Goal: Information Seeking & Learning: Learn about a topic

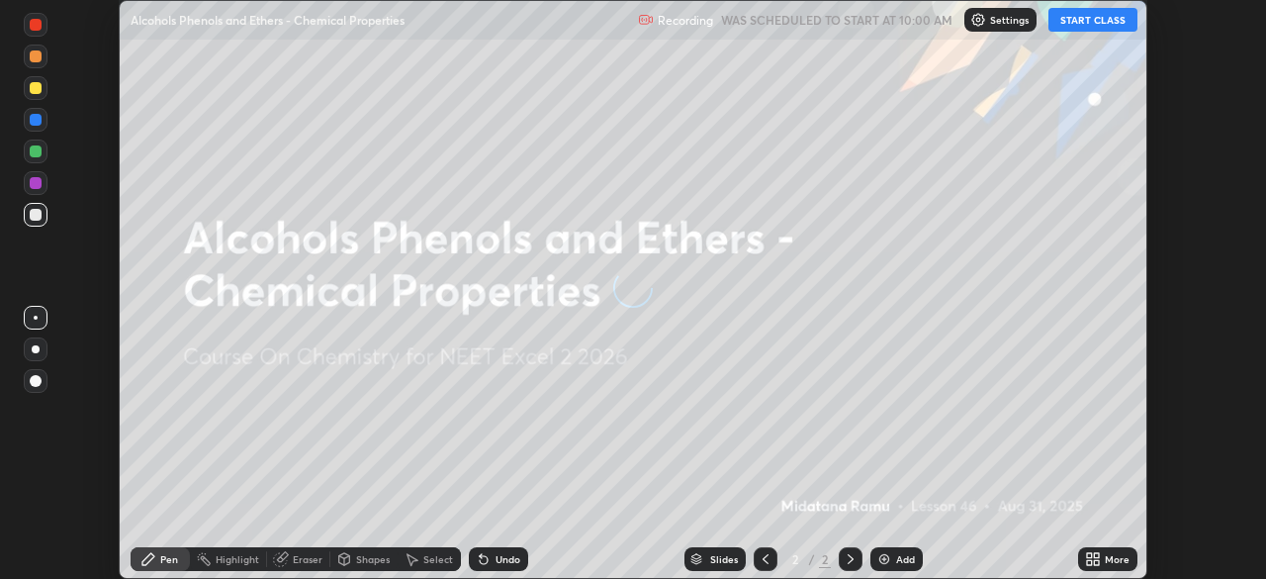
scroll to position [579, 1265]
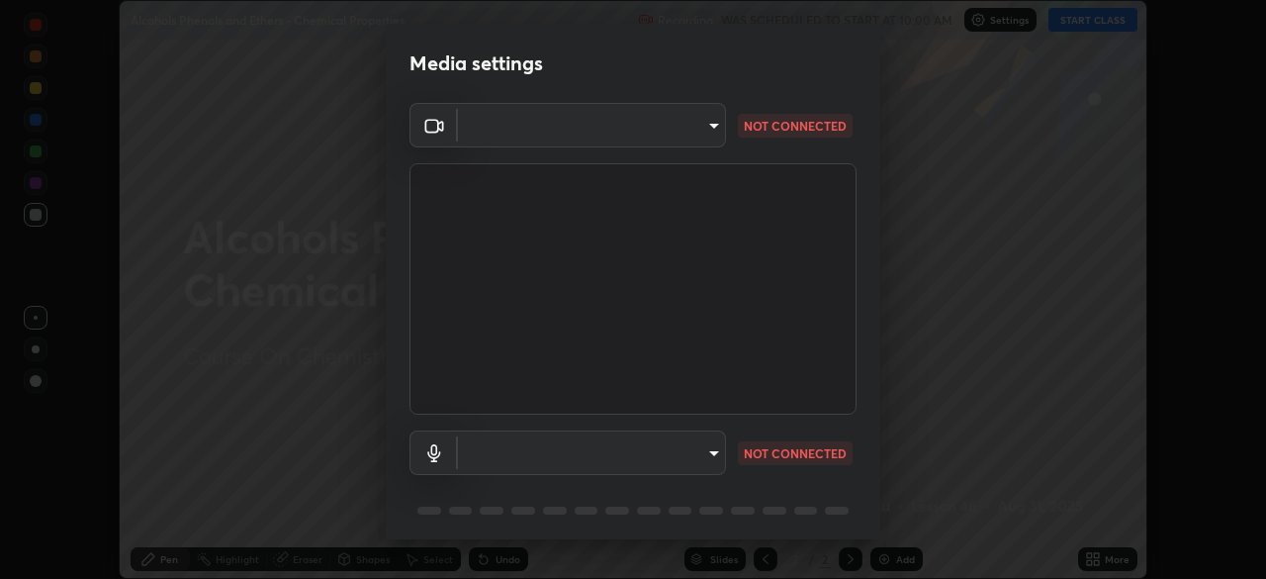
type input "0acba3b956650a6650c5664b97f3b396654fc9691dbf7dca78d34d57b57889b9"
type input "ce5dac5386b7165ef111ec0cceeb88a2088e5dafea1a1e31d92b60c0252cb551"
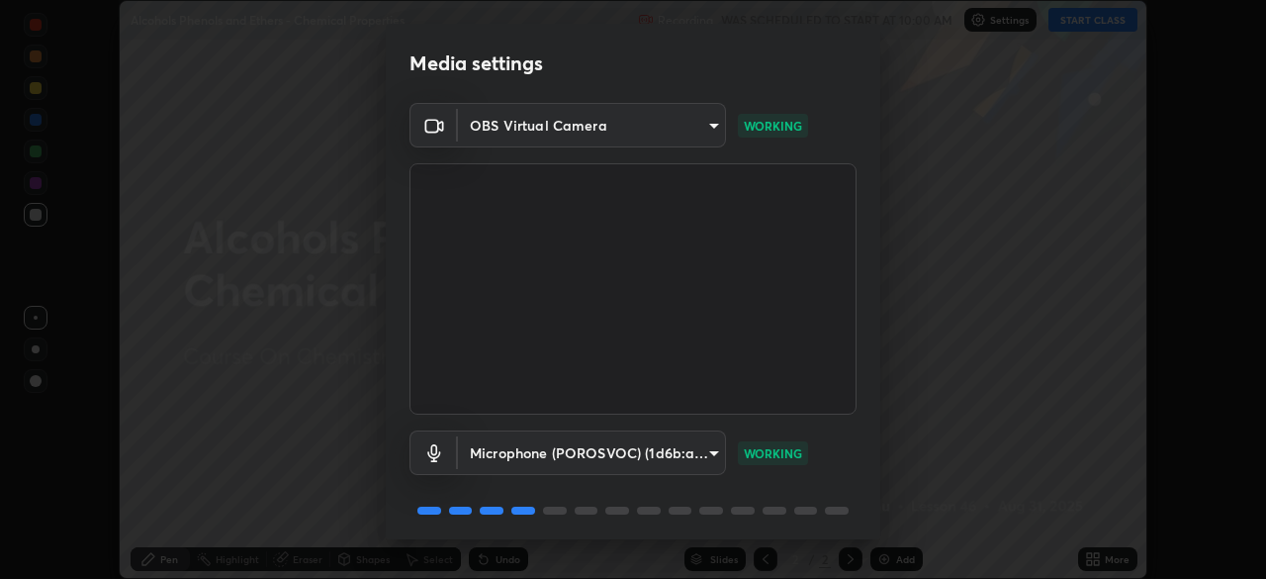
scroll to position [70, 0]
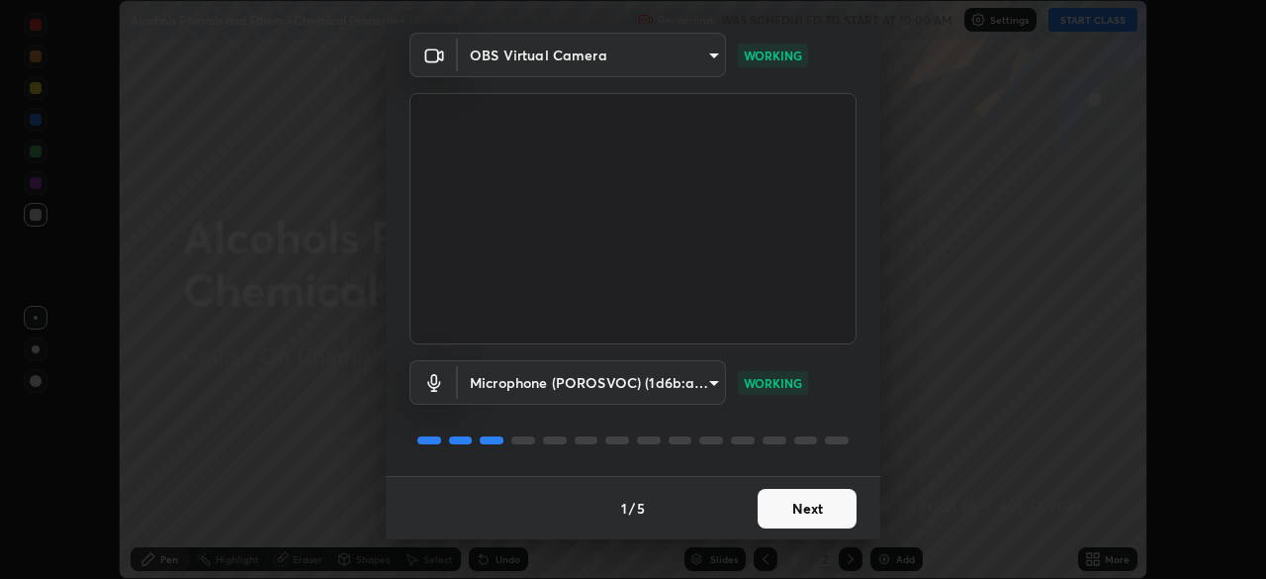
click at [790, 506] on button "Next" at bounding box center [807, 509] width 99 height 40
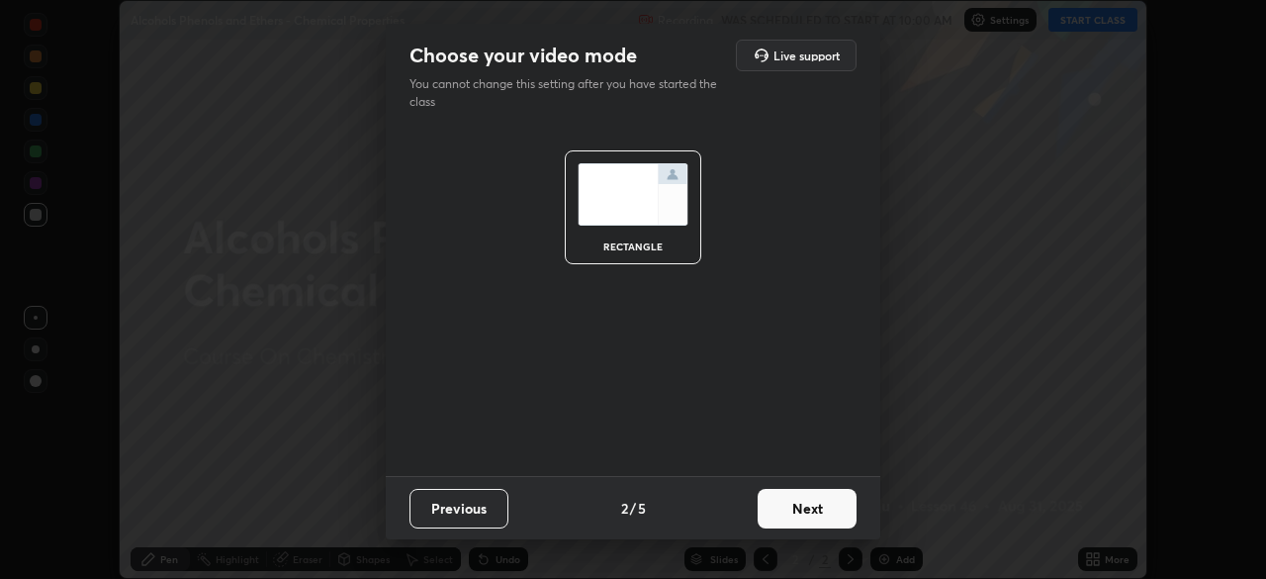
scroll to position [0, 0]
click at [796, 511] on button "Next" at bounding box center [807, 509] width 99 height 40
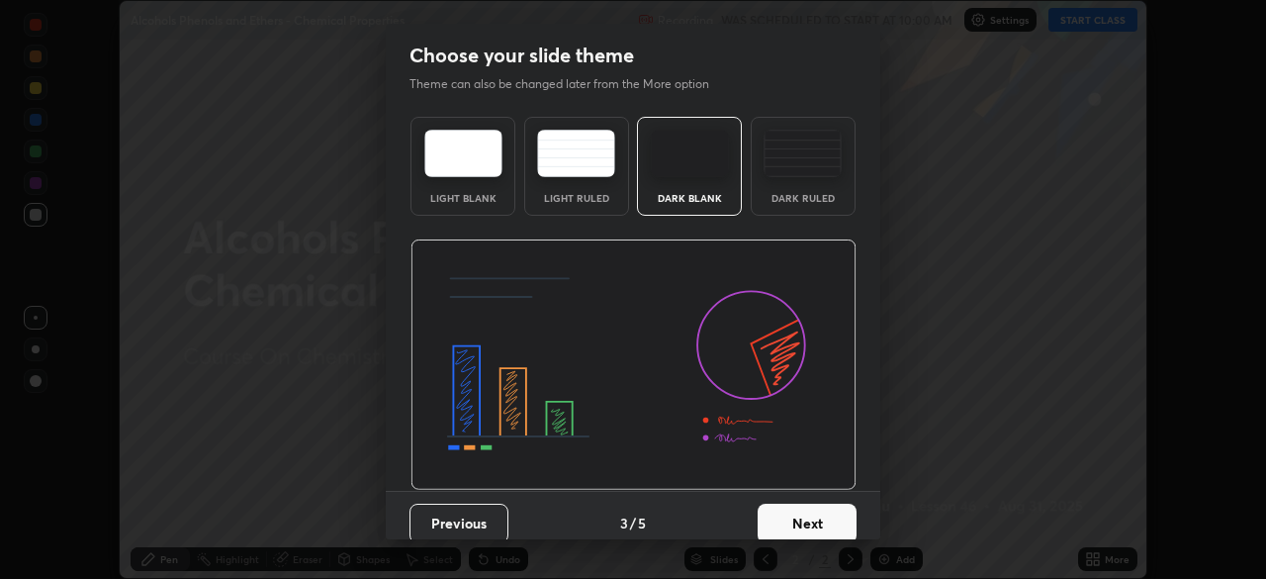
click at [801, 512] on button "Next" at bounding box center [807, 523] width 99 height 40
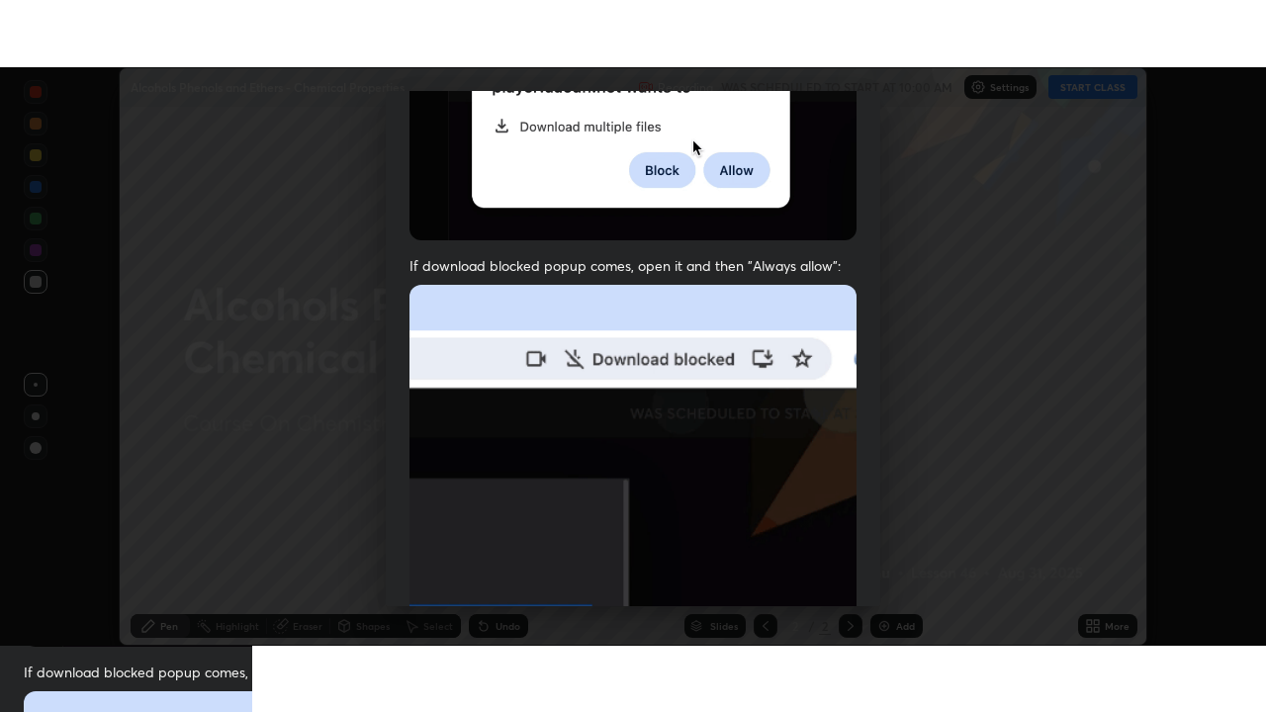
scroll to position [474, 0]
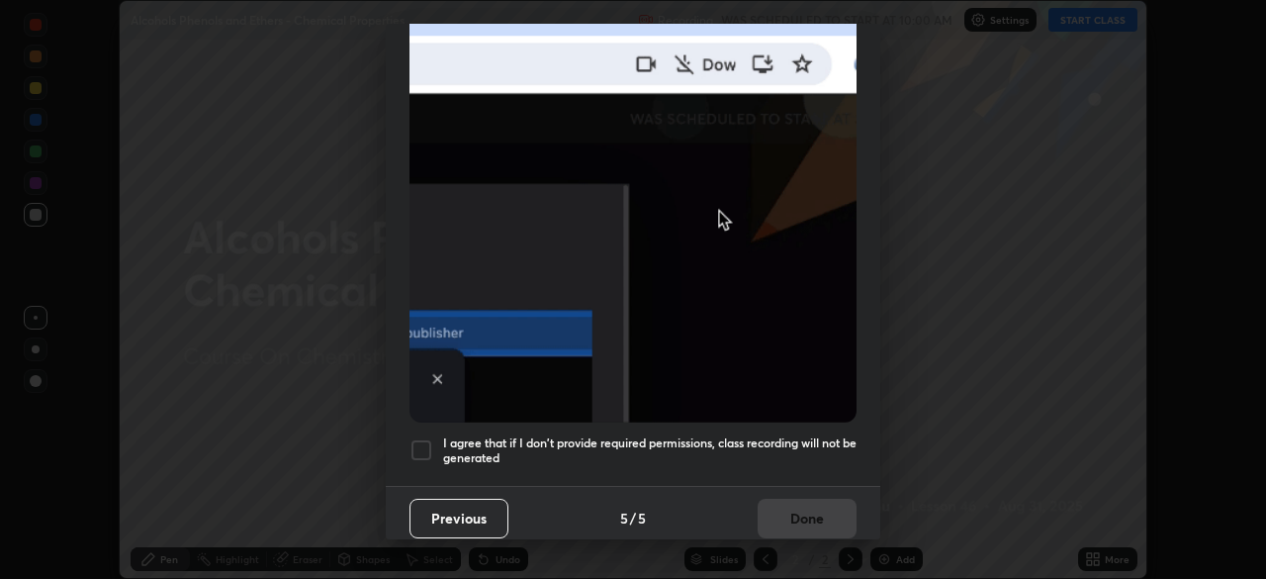
click at [779, 443] on h5 "I agree that if I don't provide required permissions, class recording will not …" at bounding box center [649, 450] width 413 height 31
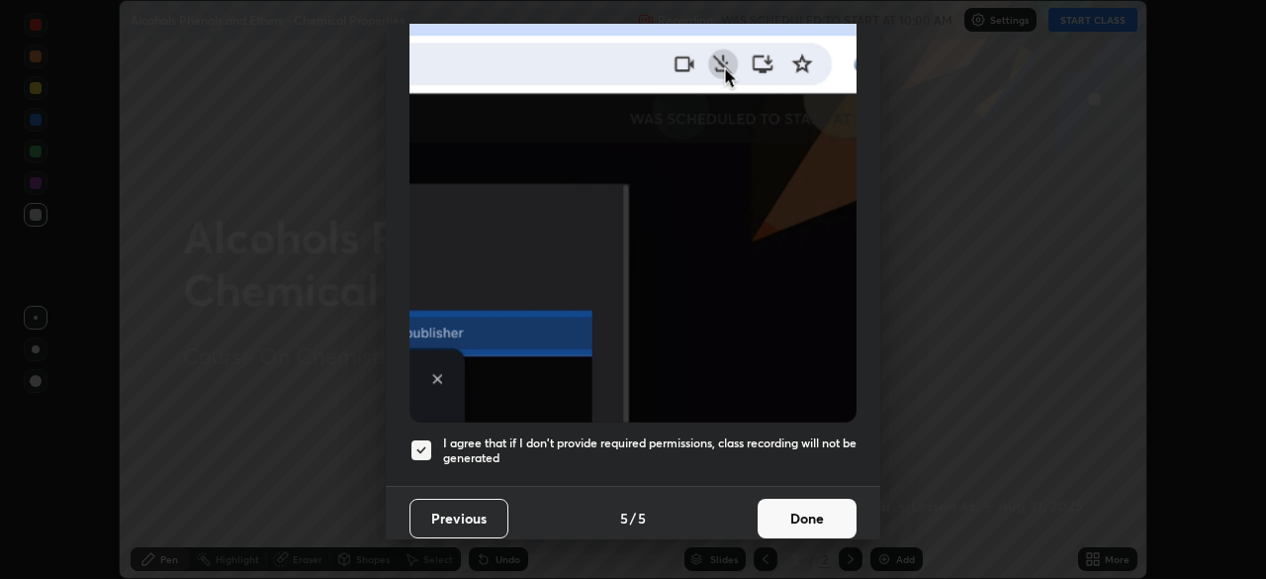
click at [796, 508] on button "Done" at bounding box center [807, 518] width 99 height 40
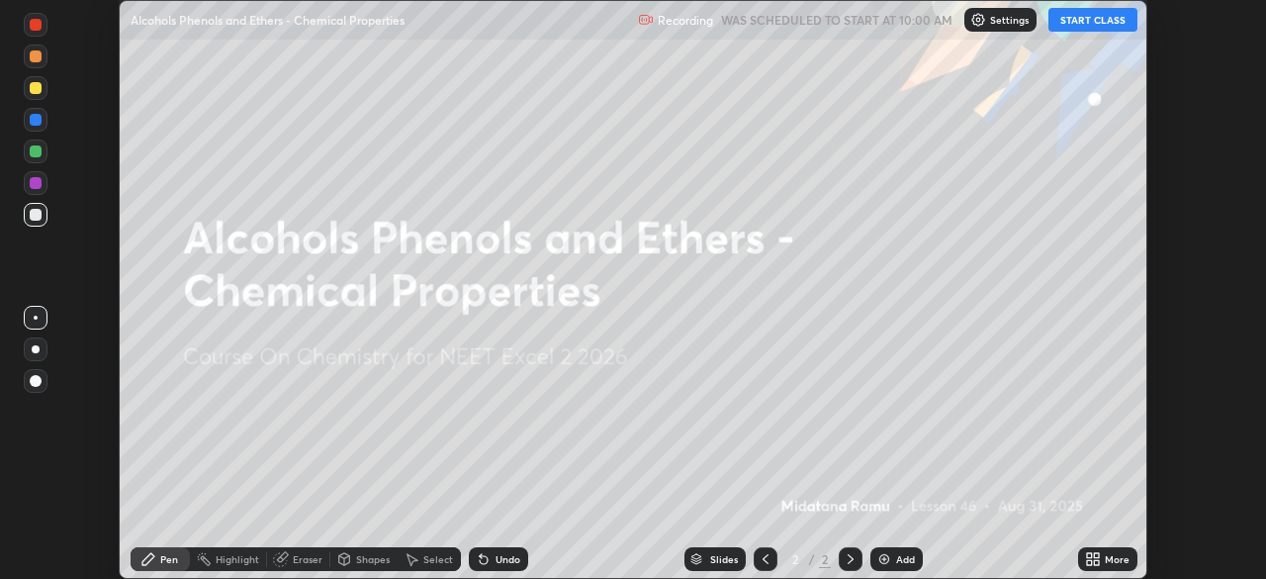
click at [1075, 20] on button "START CLASS" at bounding box center [1092, 20] width 89 height 24
click at [1095, 560] on icon at bounding box center [1096, 562] width 5 height 5
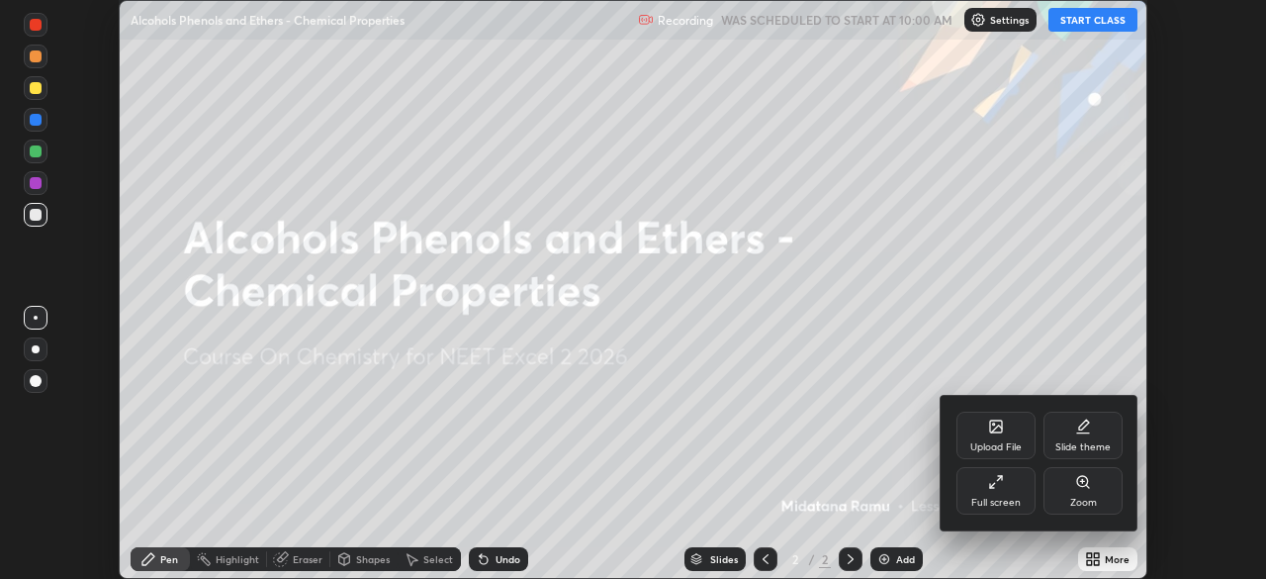
click at [1012, 495] on div "Full screen" at bounding box center [995, 490] width 79 height 47
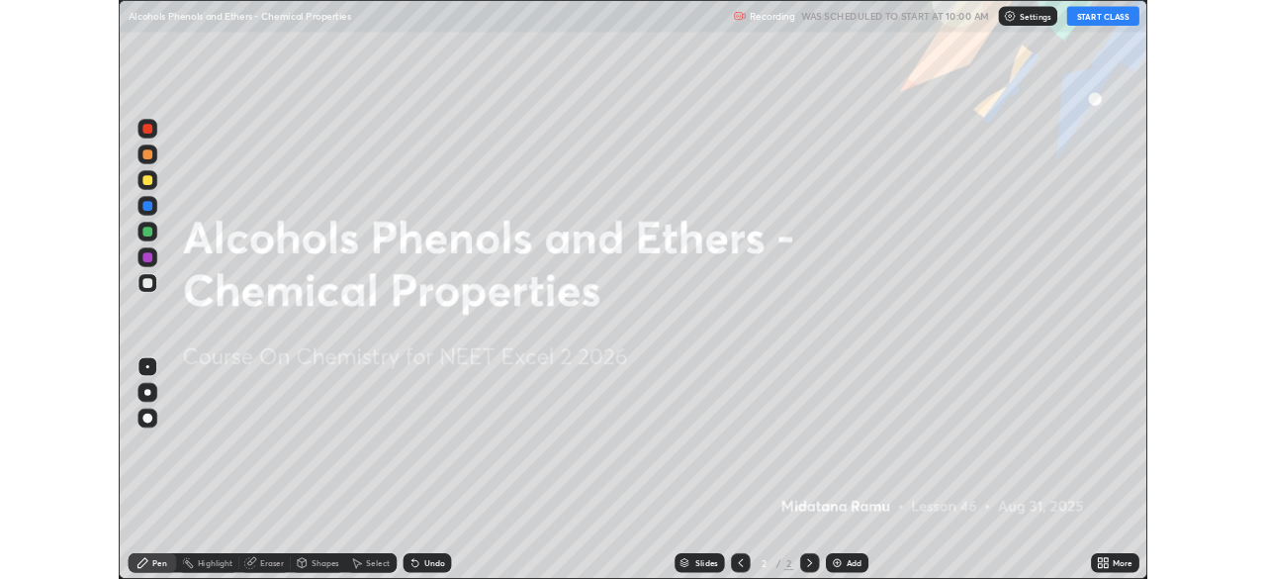
scroll to position [712, 1266]
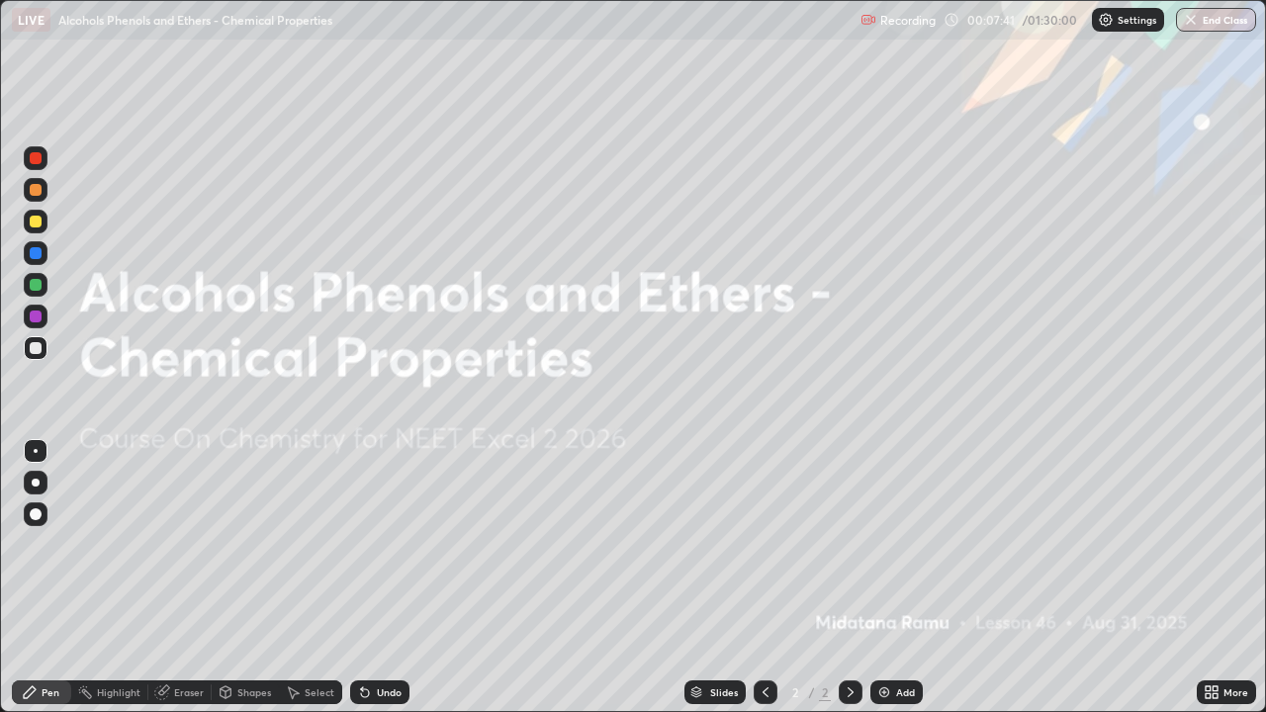
click at [45, 484] on div at bounding box center [36, 483] width 24 height 24
click at [39, 190] on div at bounding box center [36, 190] width 12 height 12
click at [883, 578] on img at bounding box center [884, 692] width 16 height 16
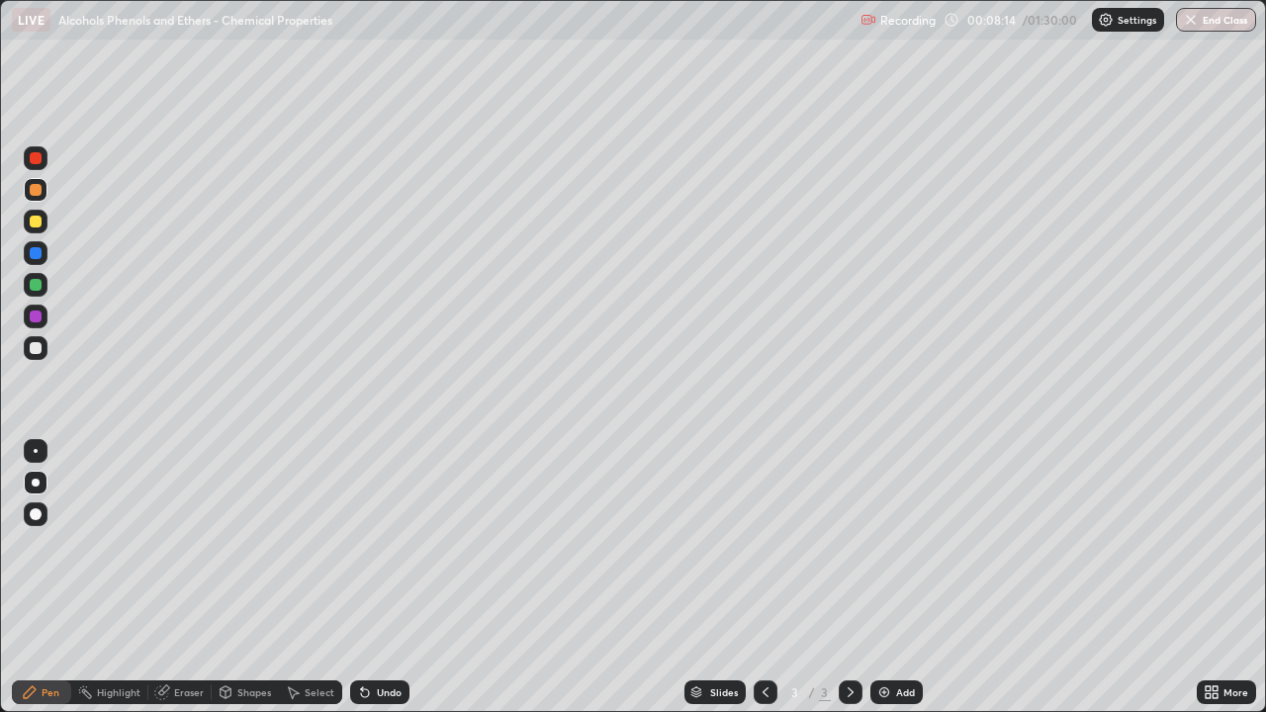
click at [35, 284] on div at bounding box center [36, 285] width 12 height 12
click at [36, 320] on div at bounding box center [36, 317] width 12 height 12
click at [36, 349] on div at bounding box center [36, 348] width 12 height 12
click at [229, 578] on icon at bounding box center [226, 692] width 11 height 12
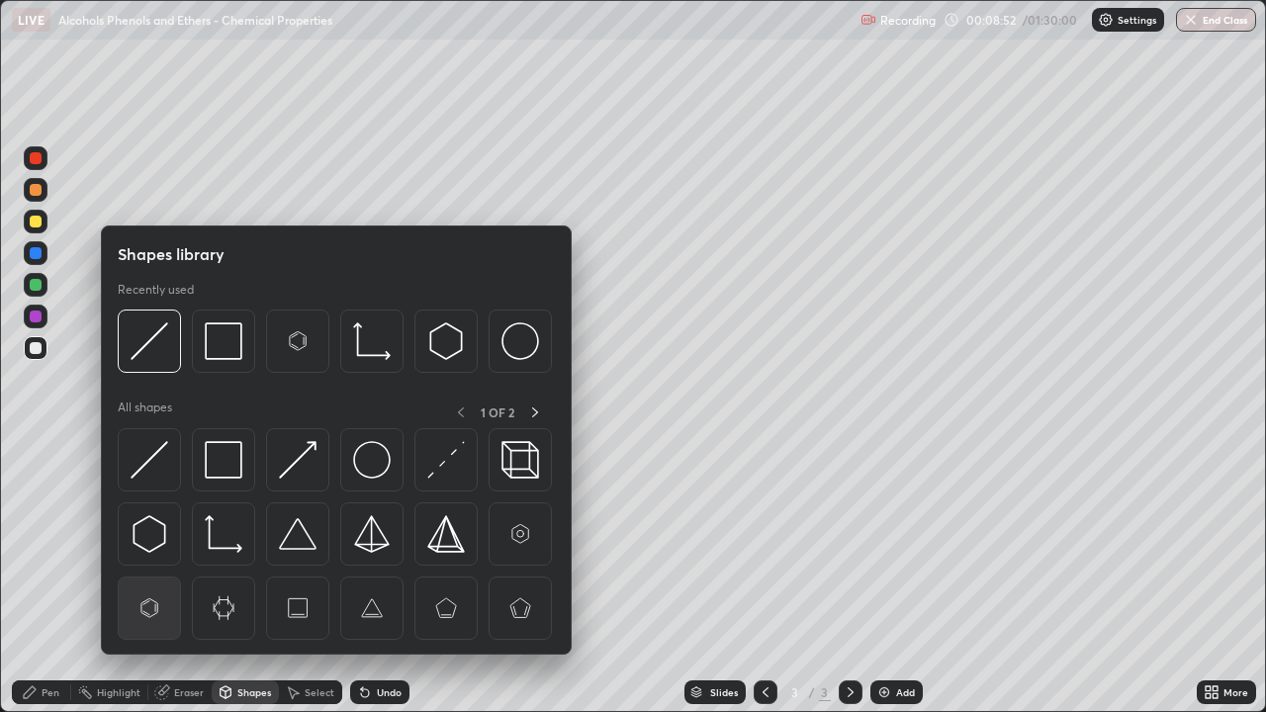
click at [164, 578] on img at bounding box center [150, 608] width 38 height 38
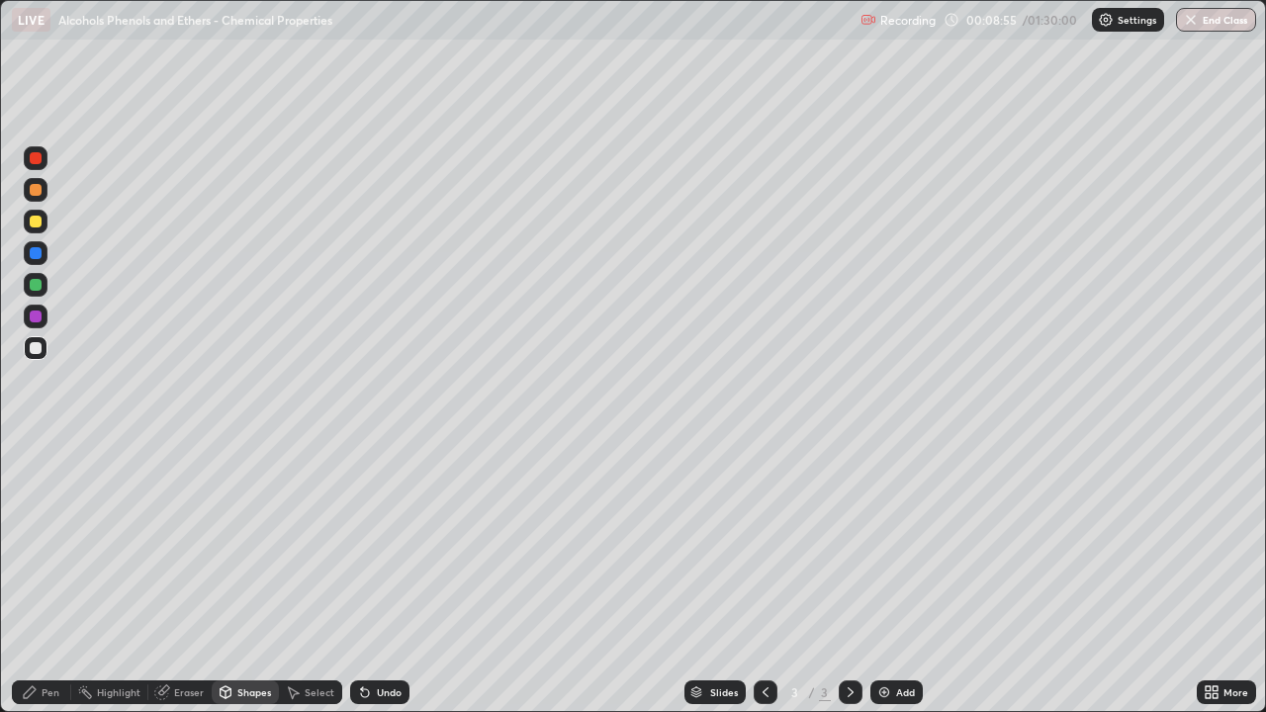
click at [41, 578] on div "Pen" at bounding box center [41, 692] width 59 height 24
click at [38, 314] on div at bounding box center [36, 317] width 12 height 12
click at [35, 287] on div at bounding box center [36, 285] width 12 height 12
click at [33, 224] on div at bounding box center [36, 222] width 12 height 12
click at [45, 352] on div at bounding box center [36, 348] width 24 height 24
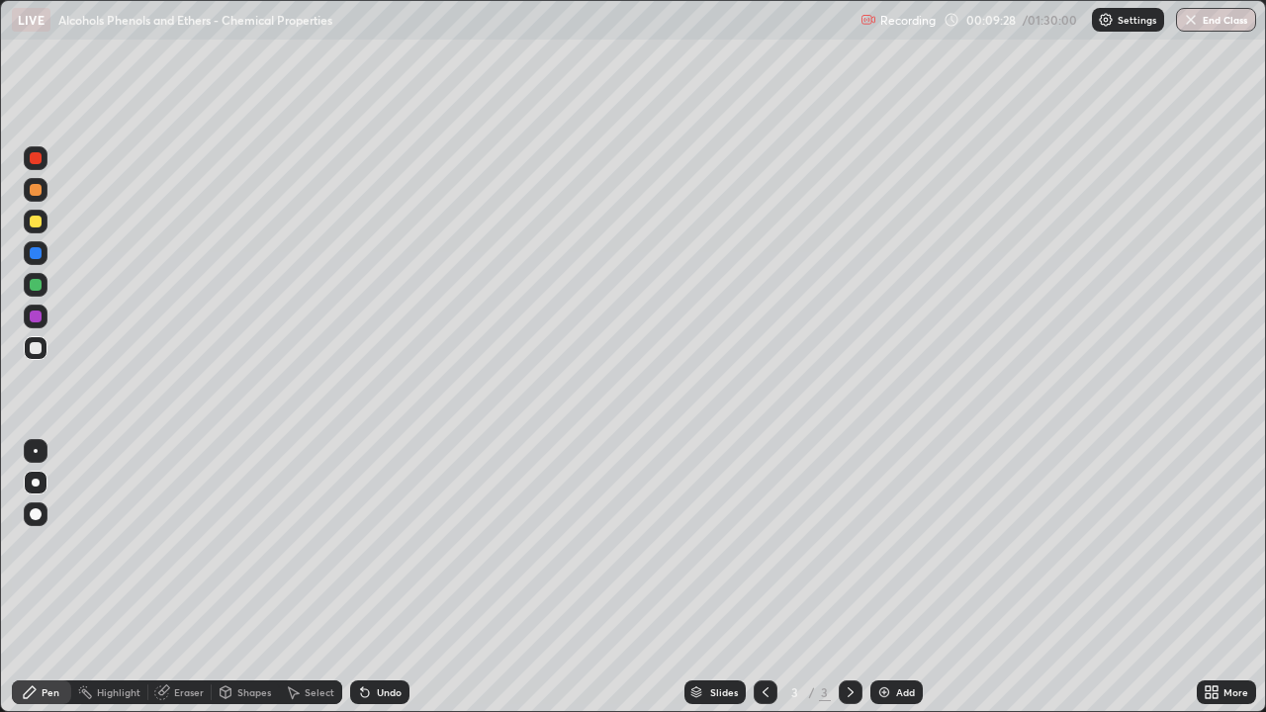
click at [235, 578] on div "Shapes" at bounding box center [245, 692] width 67 height 24
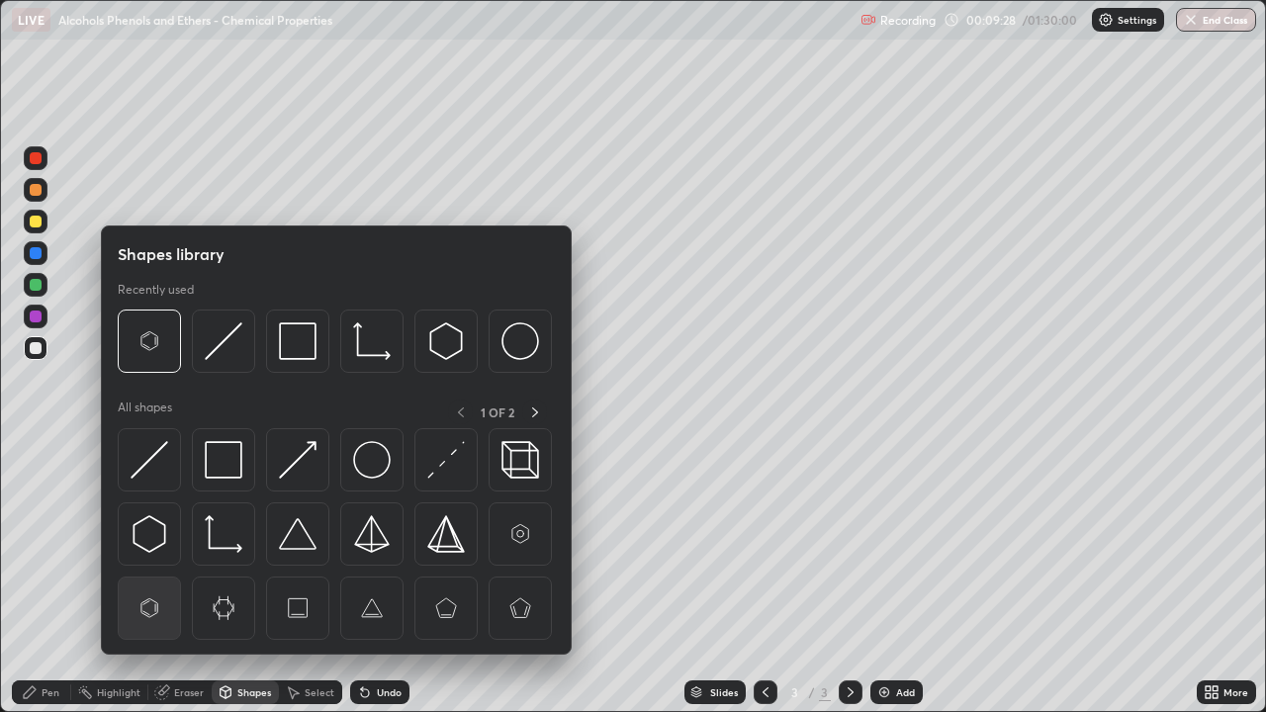
click at [164, 578] on img at bounding box center [150, 608] width 38 height 38
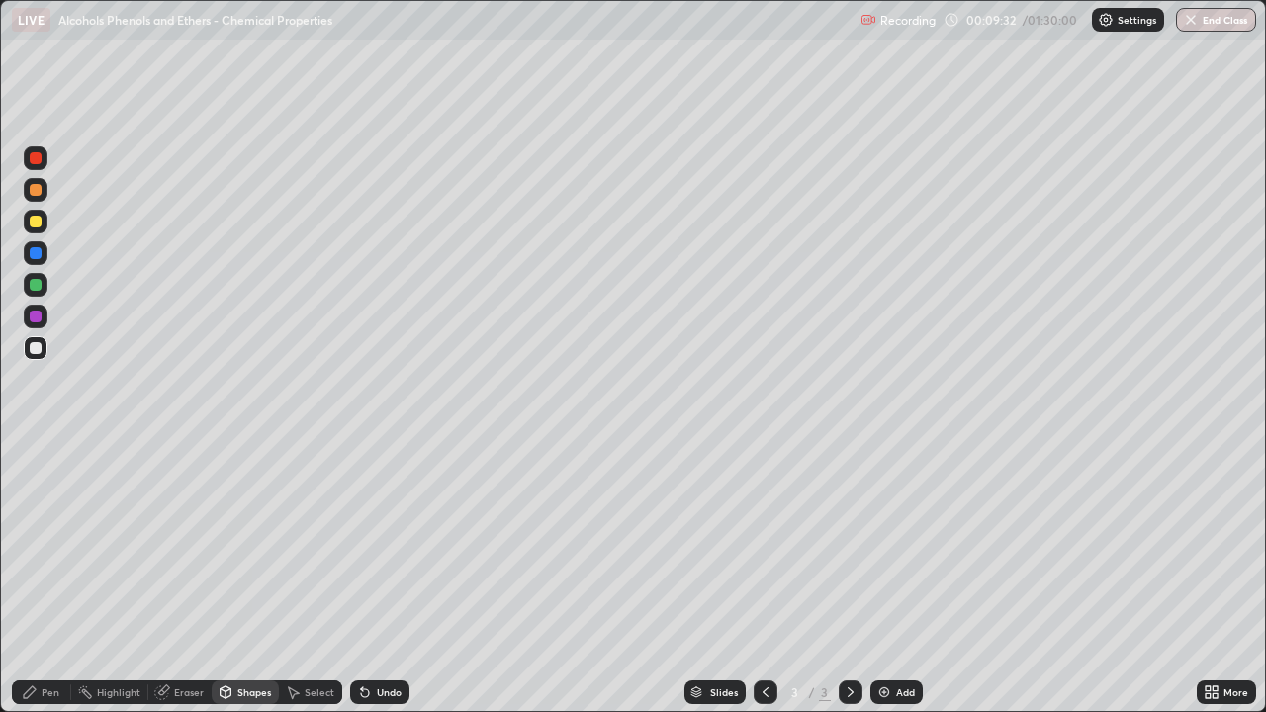
click at [51, 578] on div "Pen" at bounding box center [51, 692] width 18 height 10
click at [35, 319] on div at bounding box center [36, 317] width 12 height 12
click at [38, 228] on div at bounding box center [36, 222] width 24 height 24
click at [37, 348] on div at bounding box center [36, 348] width 12 height 12
click at [253, 578] on div "Shapes" at bounding box center [254, 692] width 34 height 10
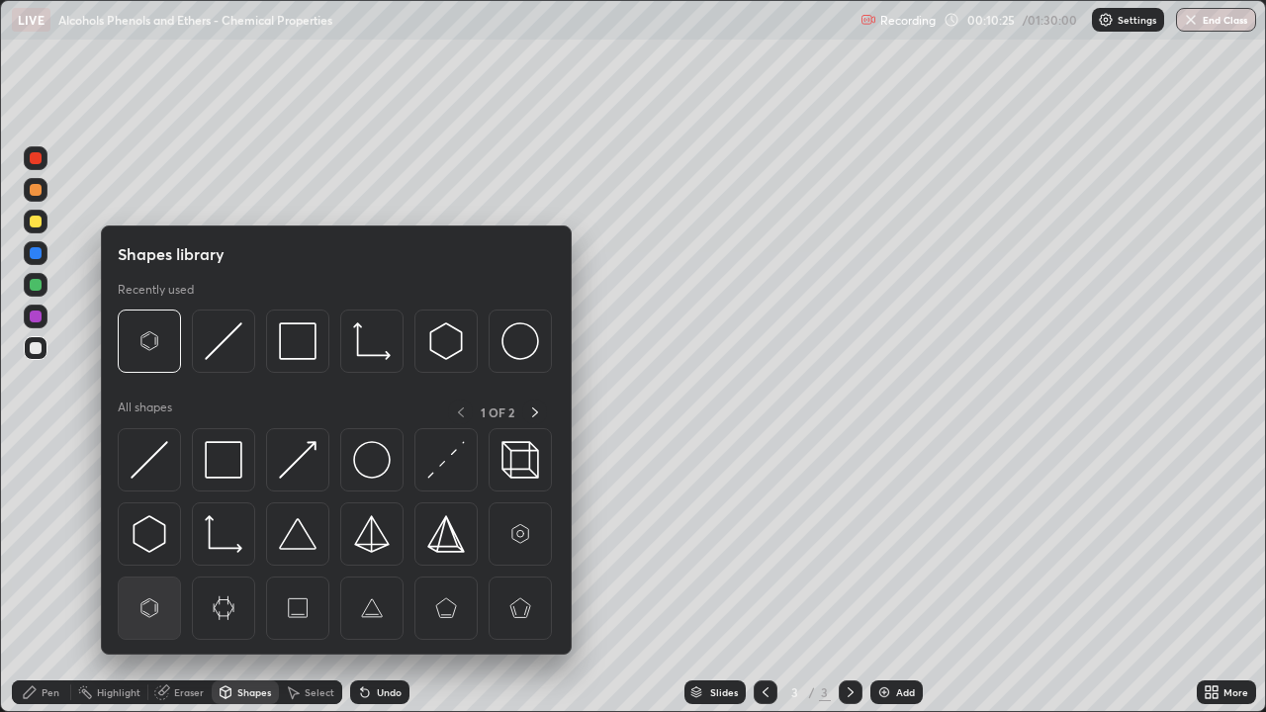
click at [163, 578] on img at bounding box center [150, 608] width 38 height 38
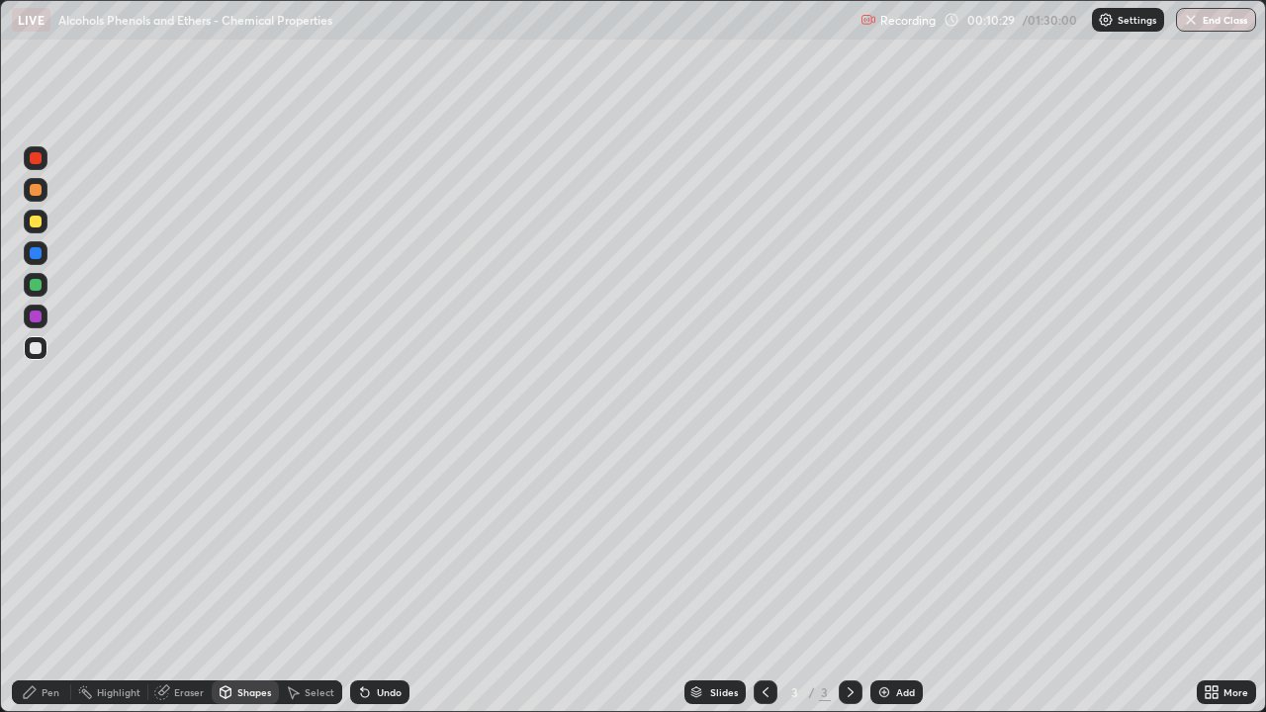
click at [52, 578] on div "Pen" at bounding box center [51, 692] width 18 height 10
click at [40, 286] on div at bounding box center [36, 285] width 12 height 12
click at [45, 358] on div at bounding box center [36, 348] width 24 height 32
click at [33, 314] on div at bounding box center [36, 317] width 12 height 12
click at [377, 578] on div "Undo" at bounding box center [389, 692] width 25 height 10
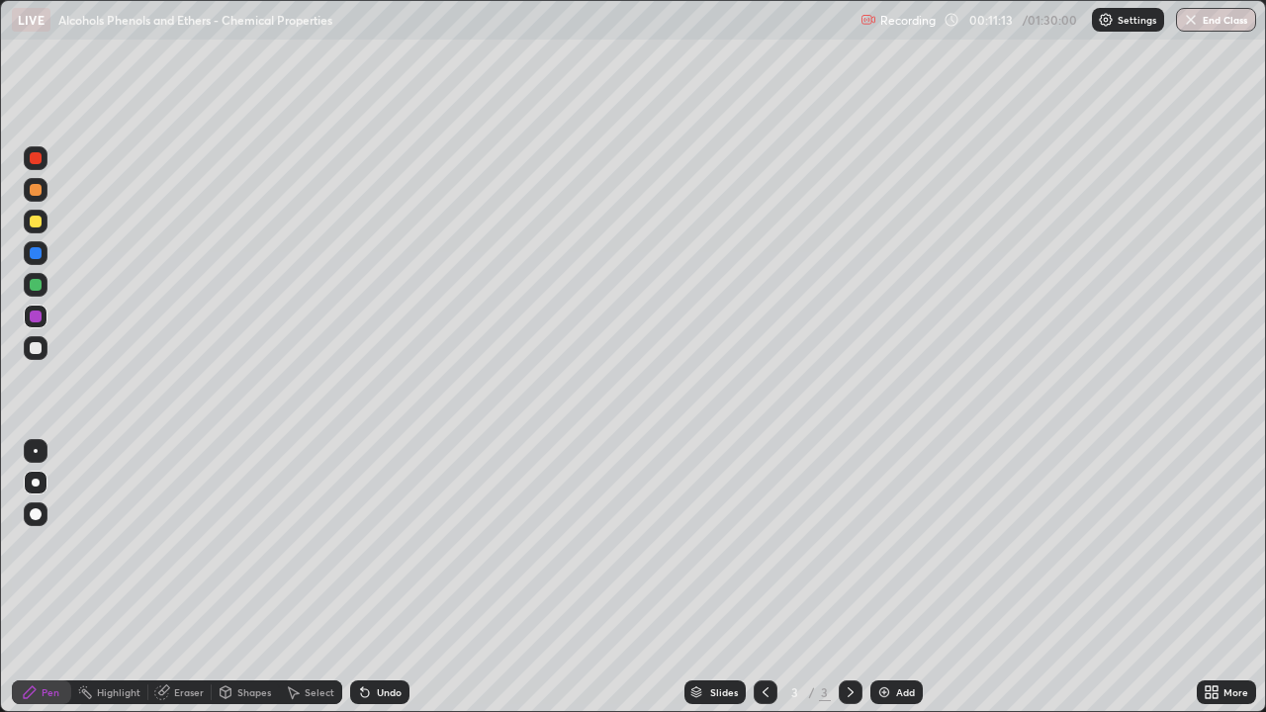
click at [377, 578] on div "Undo" at bounding box center [389, 692] width 25 height 10
click at [37, 342] on div at bounding box center [36, 348] width 12 height 12
click at [233, 578] on div "Shapes" at bounding box center [245, 692] width 67 height 24
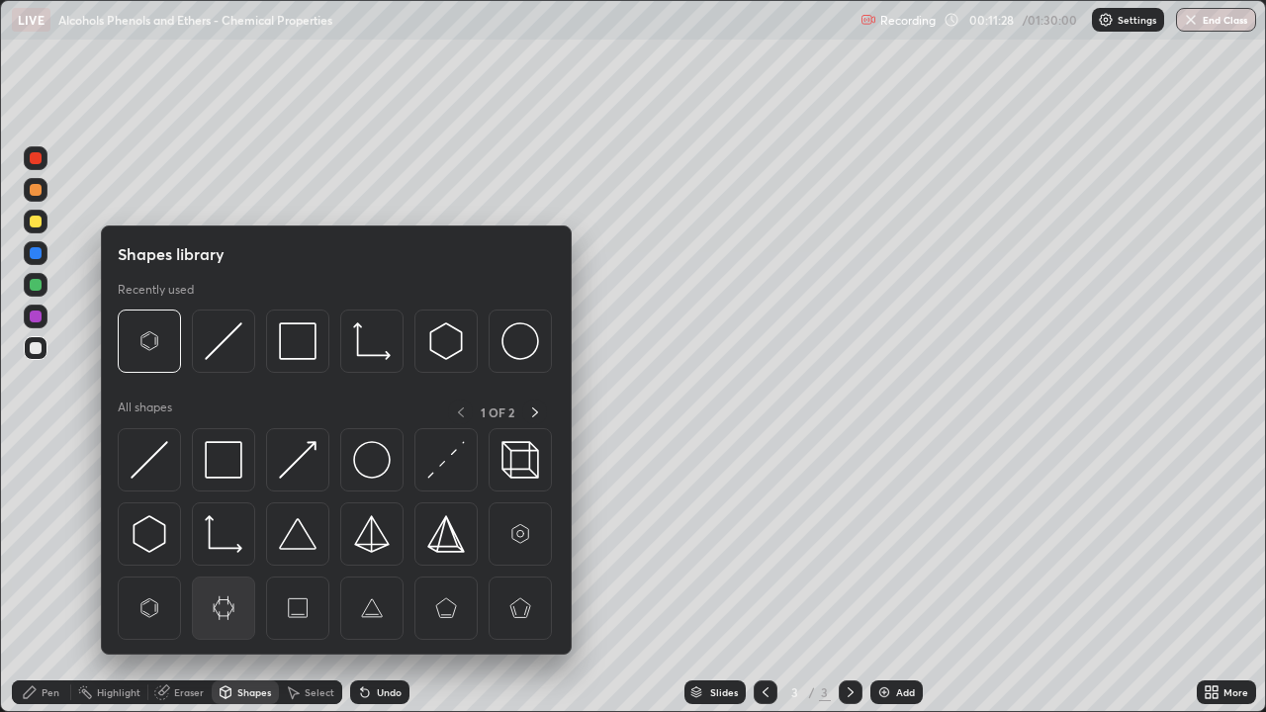
click at [218, 578] on img at bounding box center [224, 608] width 38 height 38
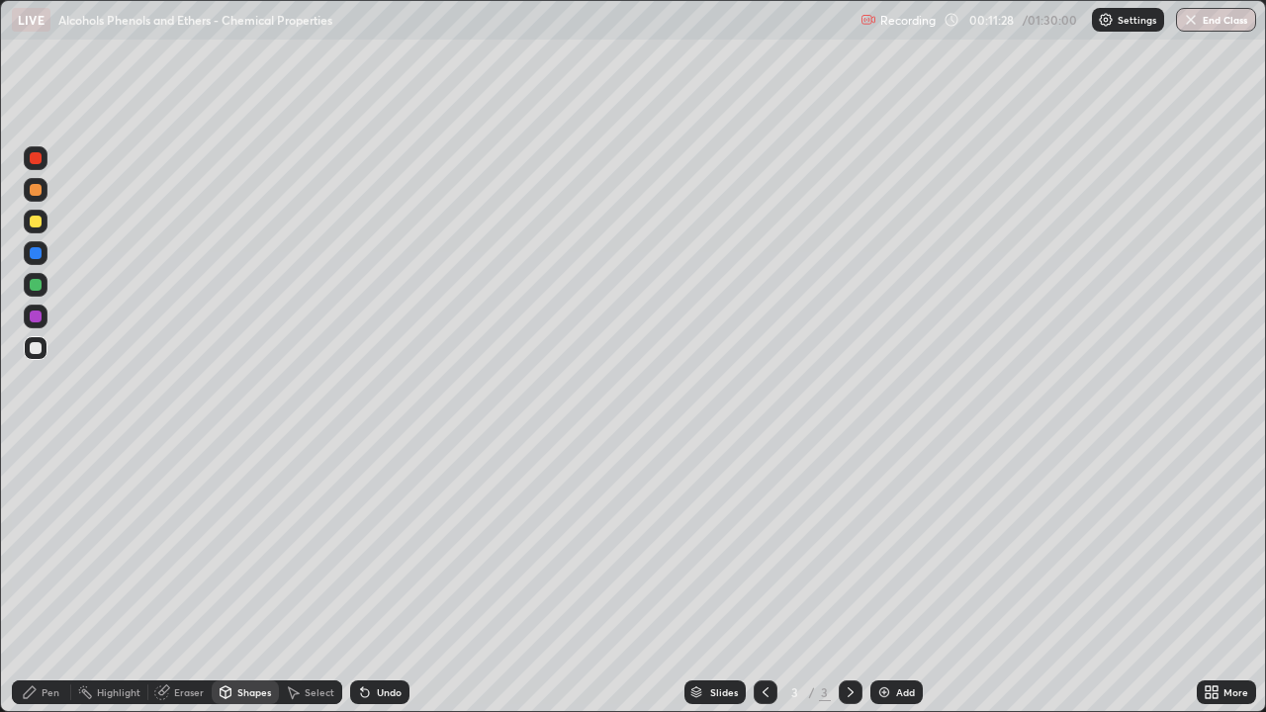
click at [233, 578] on div "Shapes" at bounding box center [245, 692] width 67 height 24
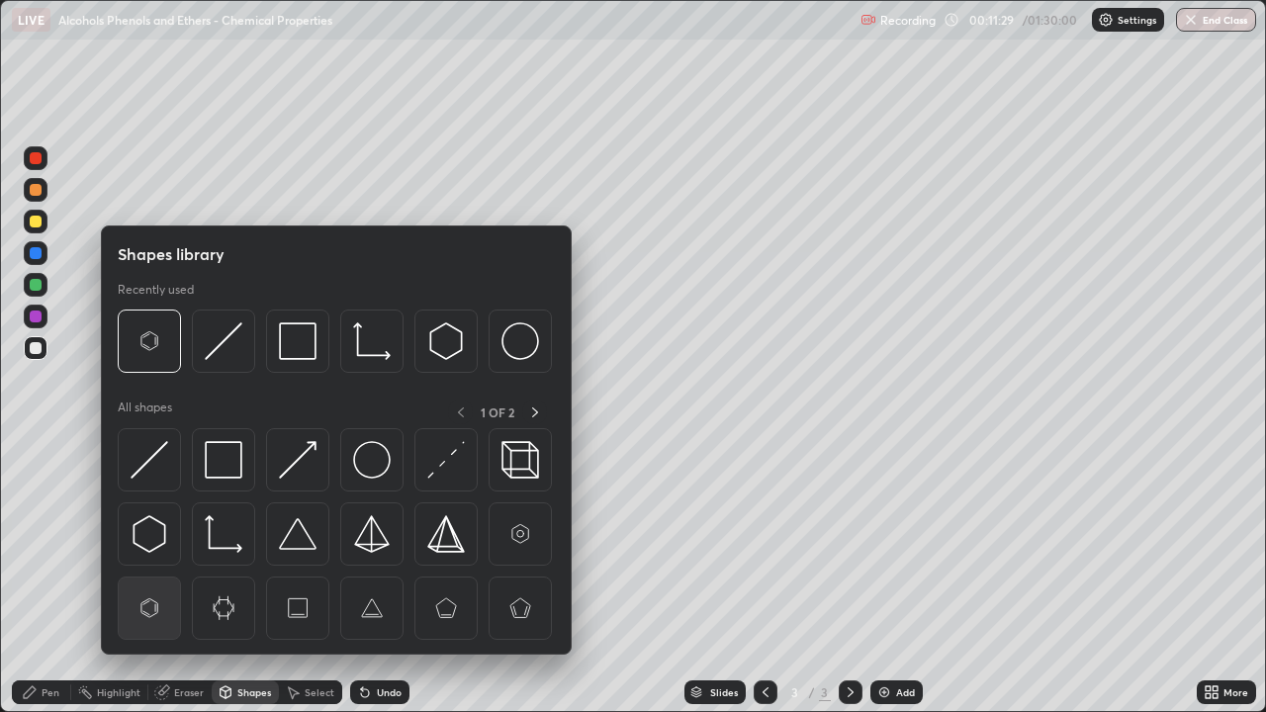
click at [158, 578] on img at bounding box center [150, 608] width 38 height 38
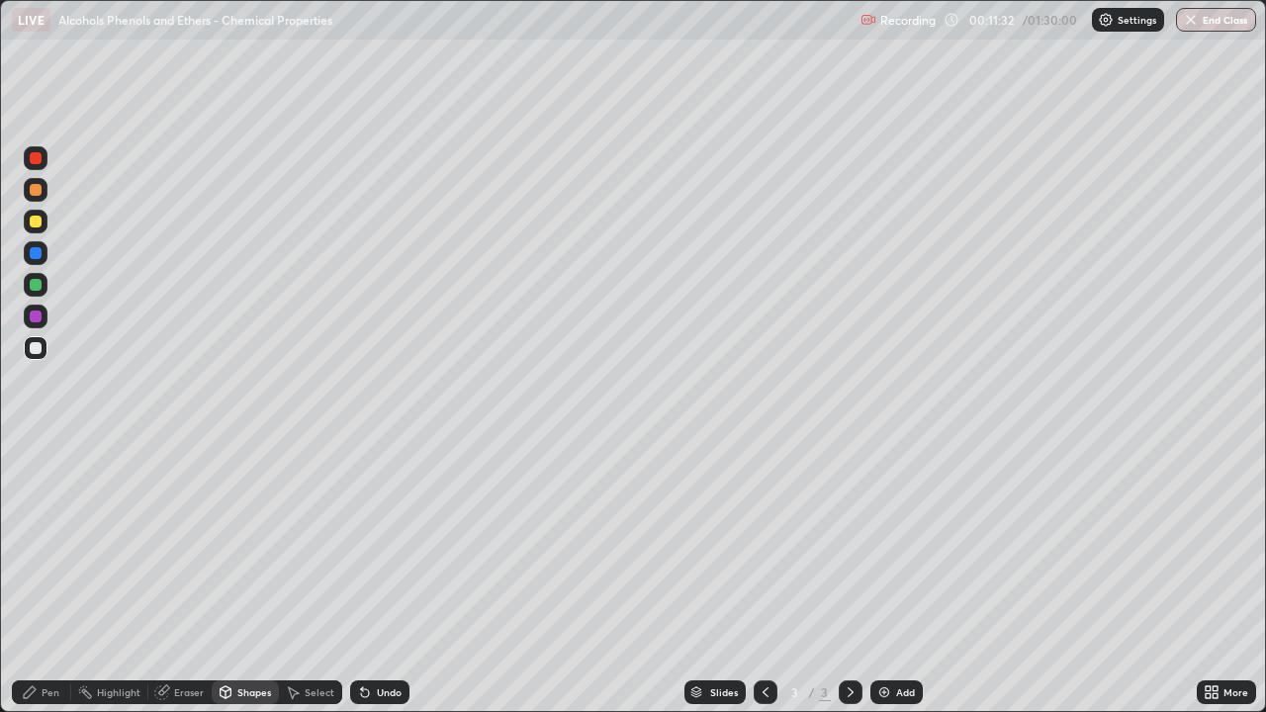
click at [48, 578] on div "Pen" at bounding box center [51, 692] width 18 height 10
click at [388, 578] on div "Undo" at bounding box center [389, 692] width 25 height 10
click at [36, 314] on div at bounding box center [36, 317] width 12 height 12
click at [43, 228] on div at bounding box center [36, 222] width 24 height 24
click at [37, 285] on div at bounding box center [36, 285] width 12 height 12
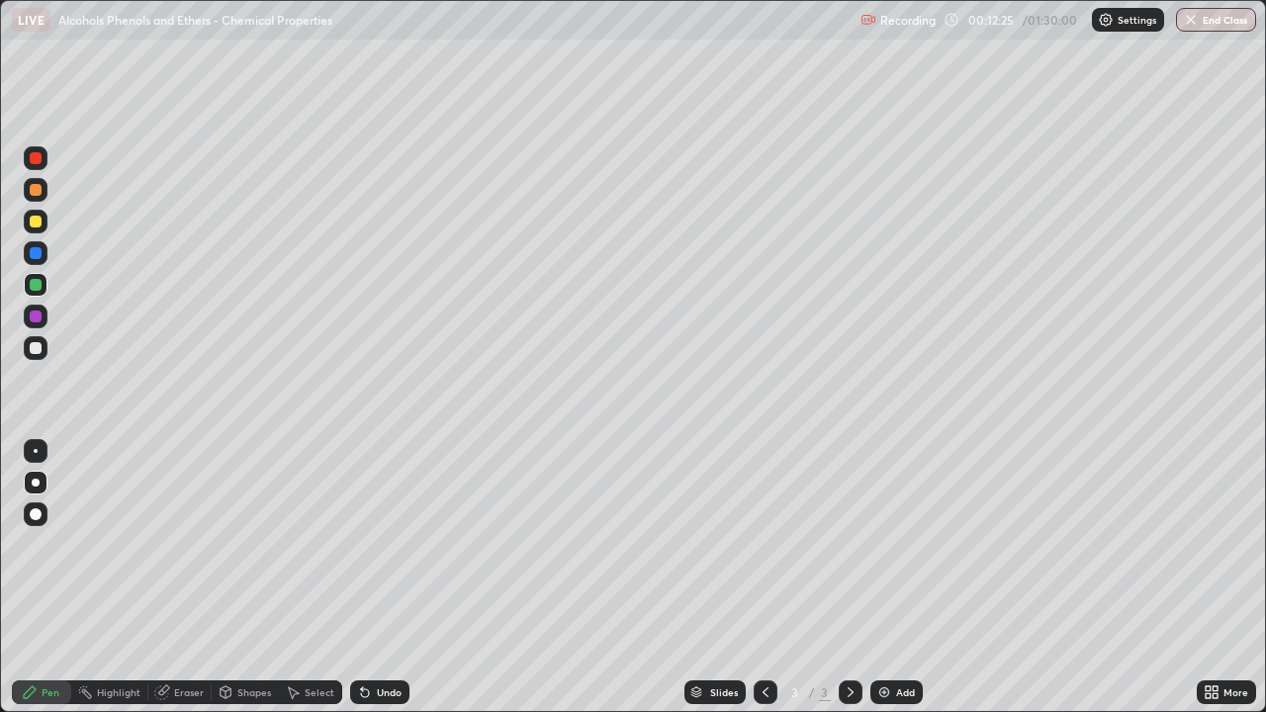
click at [389, 578] on div "Undo" at bounding box center [389, 692] width 25 height 10
click at [390, 578] on div "Undo" at bounding box center [389, 692] width 25 height 10
click at [391, 578] on div "Undo" at bounding box center [389, 692] width 25 height 10
click at [35, 352] on div at bounding box center [36, 348] width 12 height 12
click at [234, 578] on div "Shapes" at bounding box center [245, 692] width 67 height 24
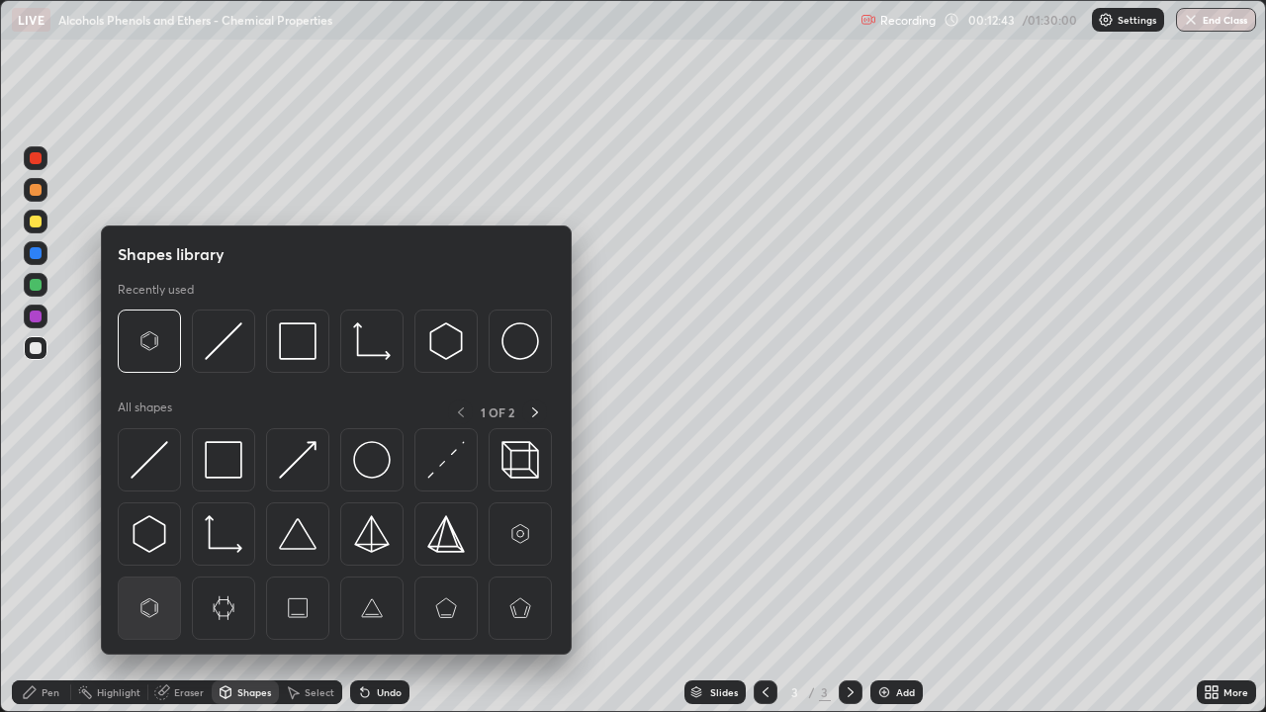
click at [147, 578] on img at bounding box center [150, 608] width 38 height 38
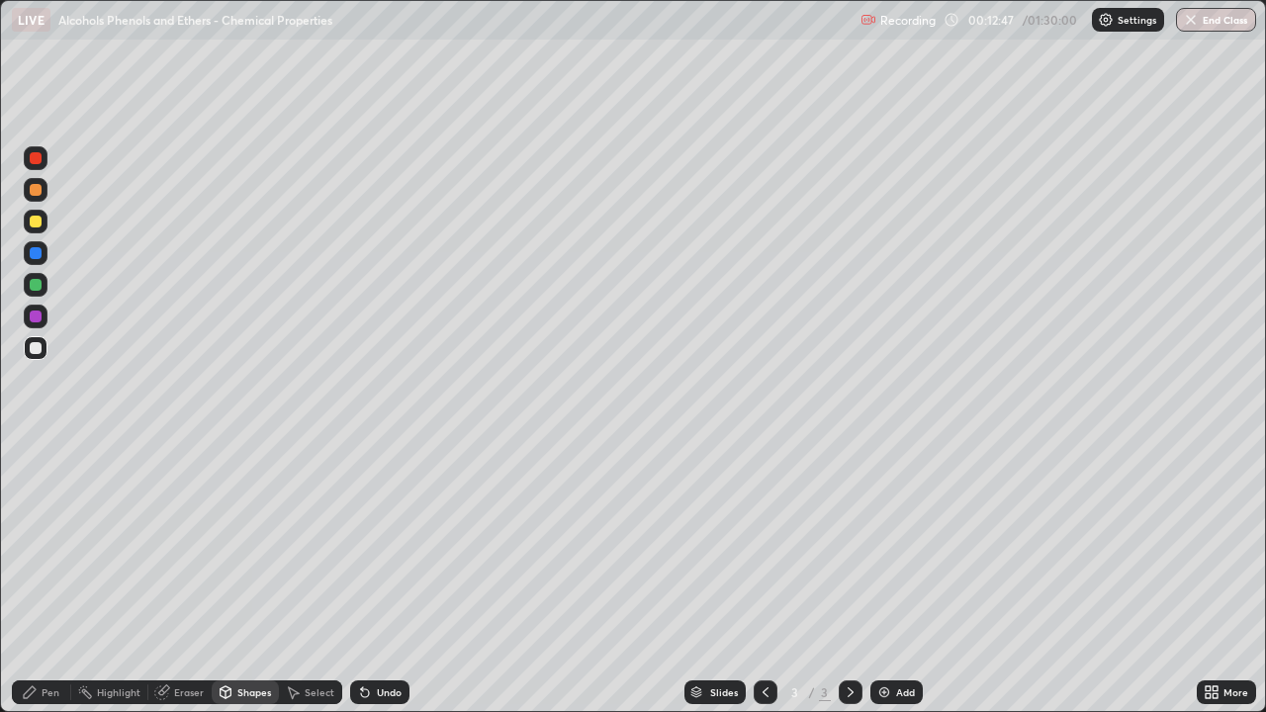
click at [48, 578] on div "Pen" at bounding box center [51, 692] width 18 height 10
click at [883, 578] on img at bounding box center [884, 692] width 16 height 16
click at [36, 321] on div at bounding box center [36, 317] width 12 height 12
click at [37, 287] on div at bounding box center [36, 285] width 12 height 12
click at [39, 349] on div at bounding box center [36, 348] width 12 height 12
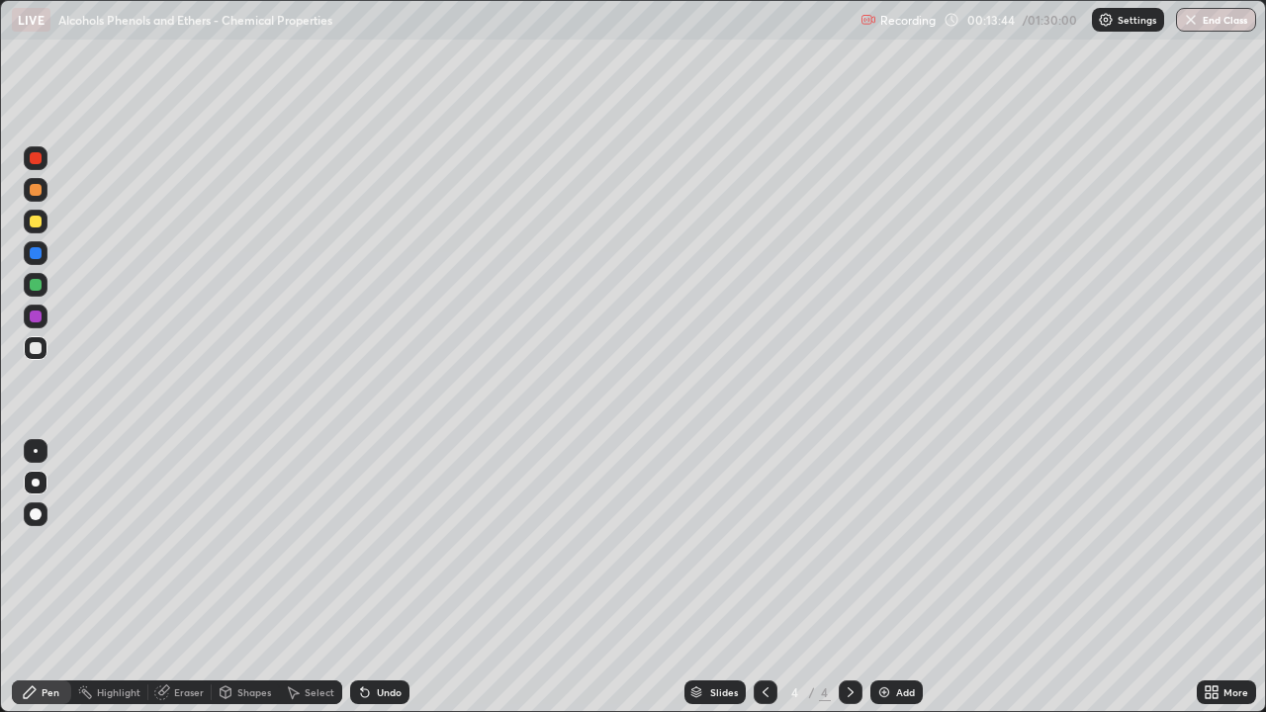
click at [230, 578] on icon at bounding box center [226, 692] width 16 height 16
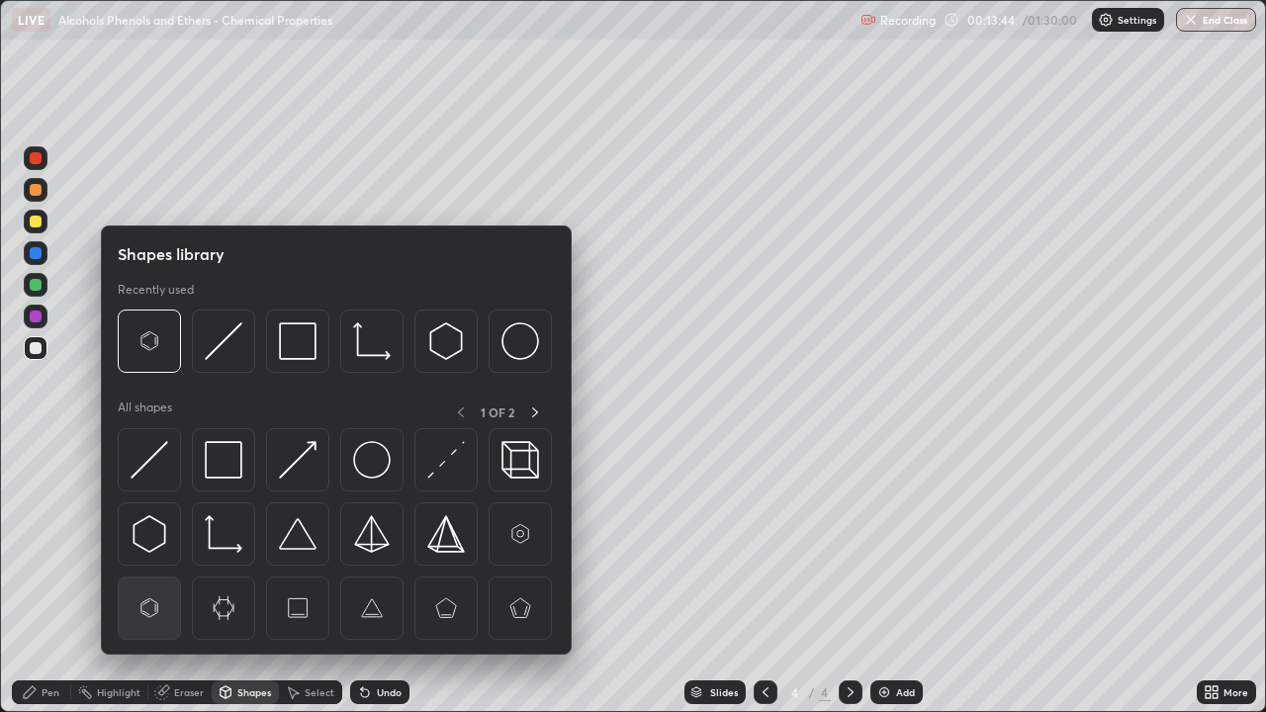
click at [159, 578] on img at bounding box center [150, 608] width 38 height 38
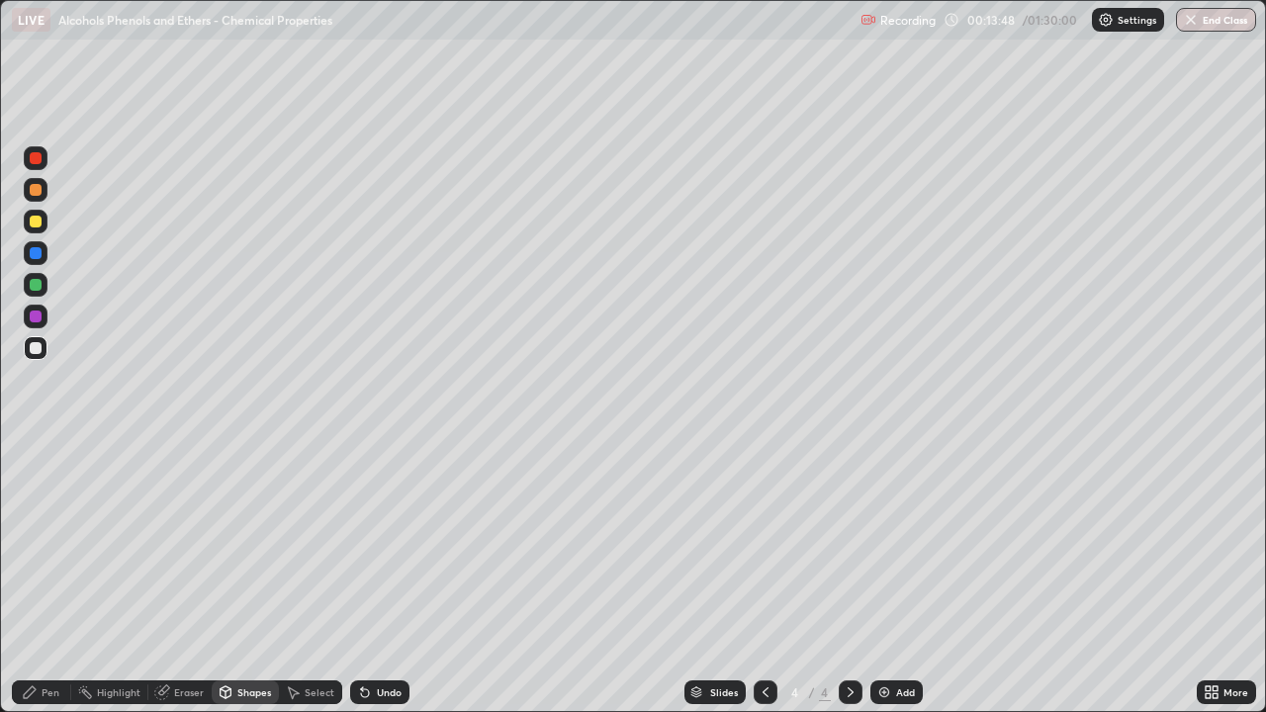
click at [38, 578] on div "Pen" at bounding box center [41, 692] width 59 height 24
click at [44, 226] on div at bounding box center [36, 222] width 24 height 24
click at [259, 578] on div "Shapes" at bounding box center [254, 692] width 34 height 10
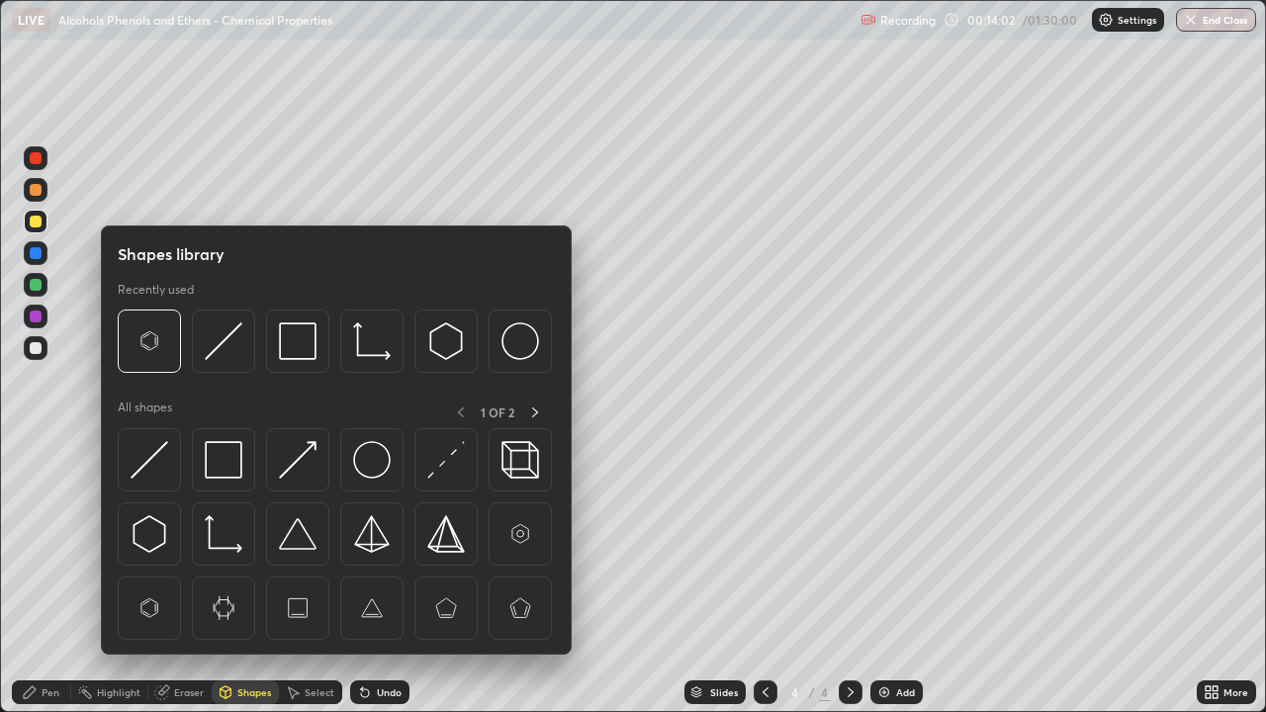
click at [191, 578] on div "Eraser" at bounding box center [189, 692] width 30 height 10
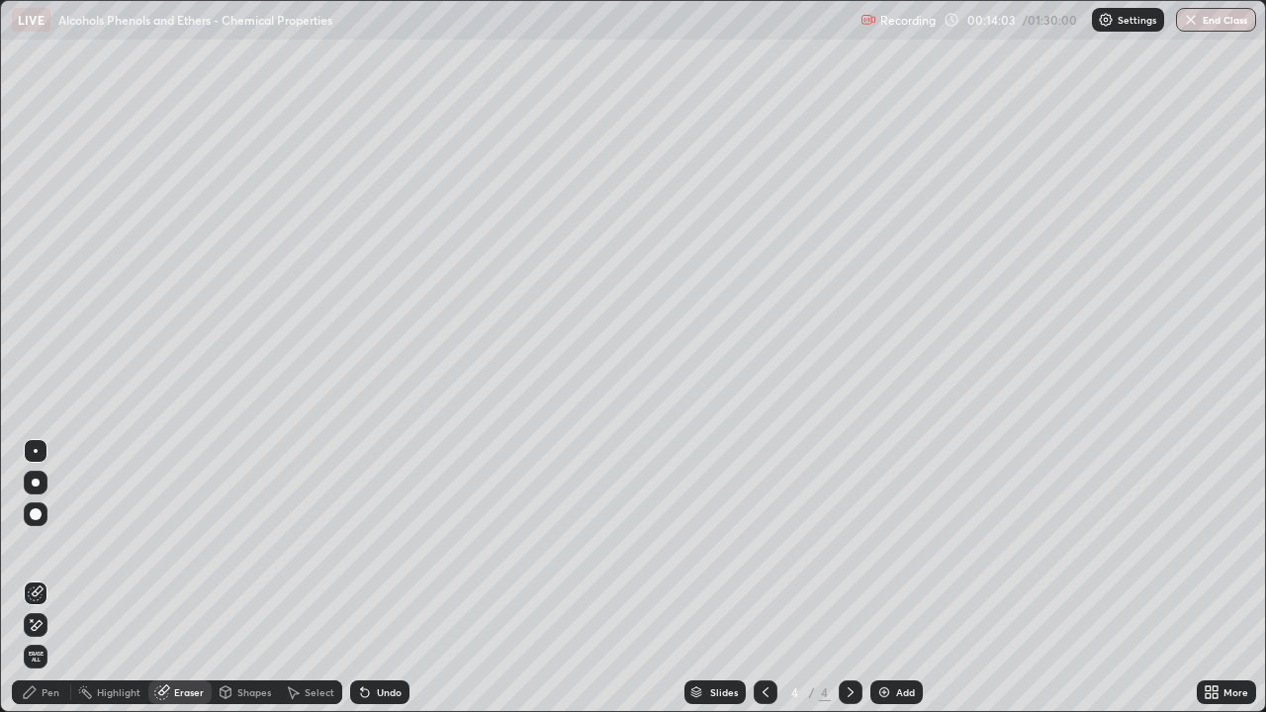
click at [57, 578] on div "Pen" at bounding box center [51, 692] width 18 height 10
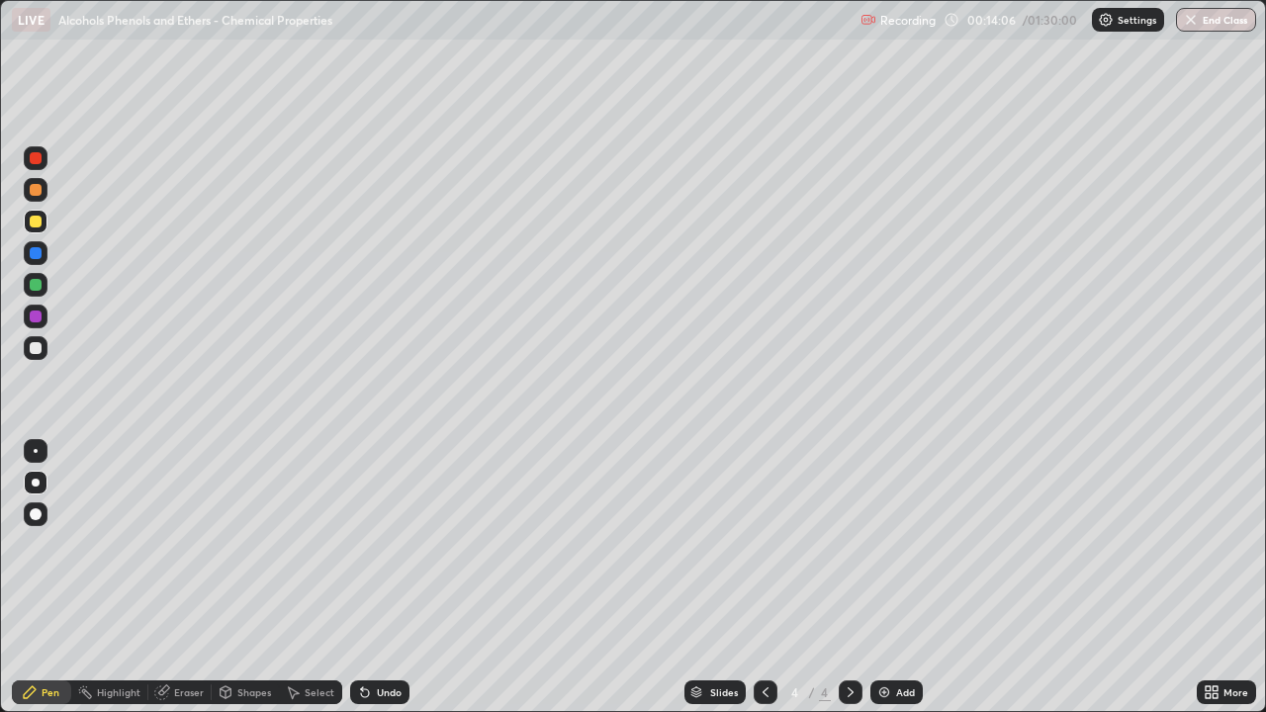
click at [387, 578] on div "Undo" at bounding box center [379, 692] width 59 height 24
click at [385, 578] on div "Undo" at bounding box center [389, 692] width 25 height 10
click at [36, 283] on div at bounding box center [36, 285] width 12 height 12
click at [41, 317] on div at bounding box center [36, 317] width 12 height 12
click at [36, 349] on div at bounding box center [36, 348] width 12 height 12
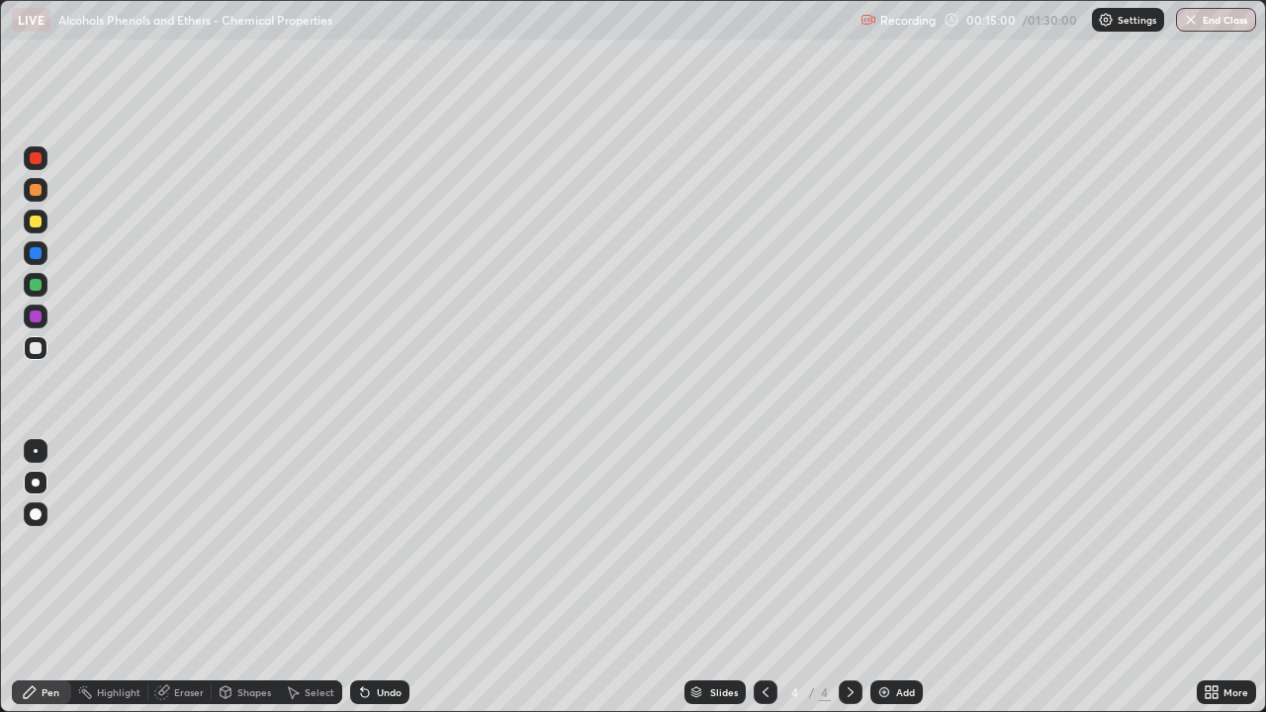
click at [249, 578] on div "Shapes" at bounding box center [254, 692] width 34 height 10
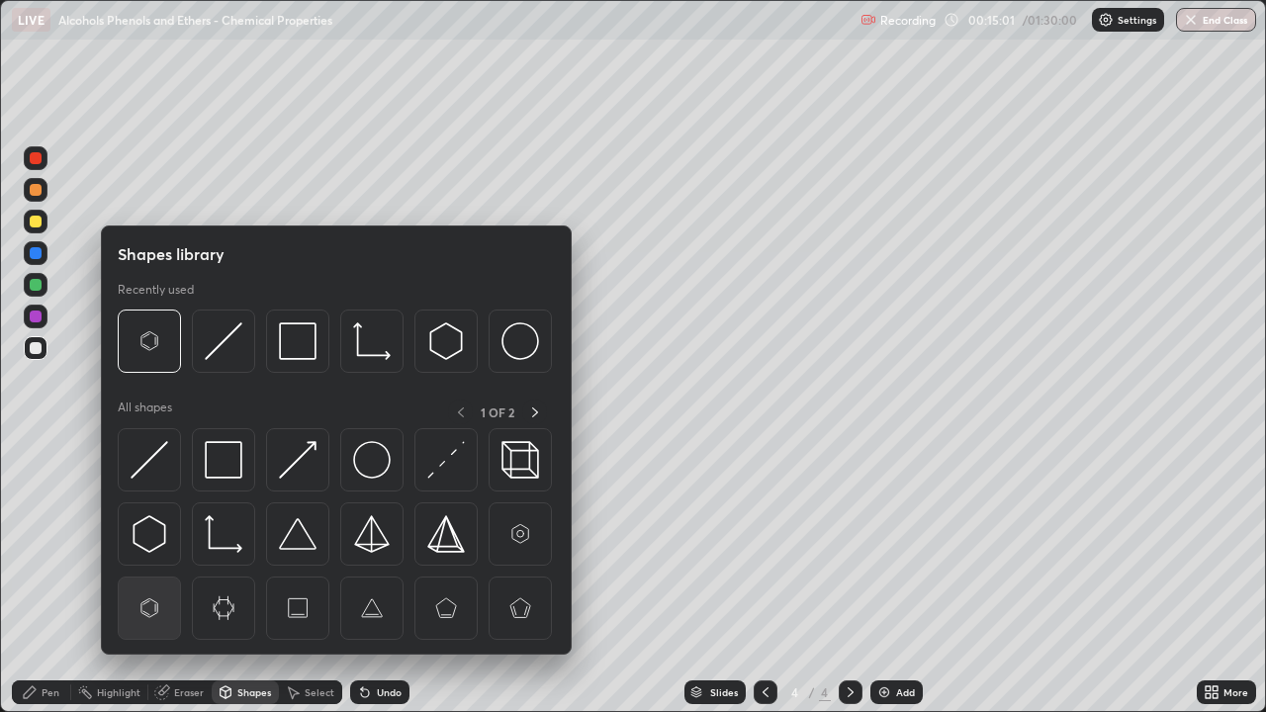
click at [158, 578] on img at bounding box center [150, 608] width 38 height 38
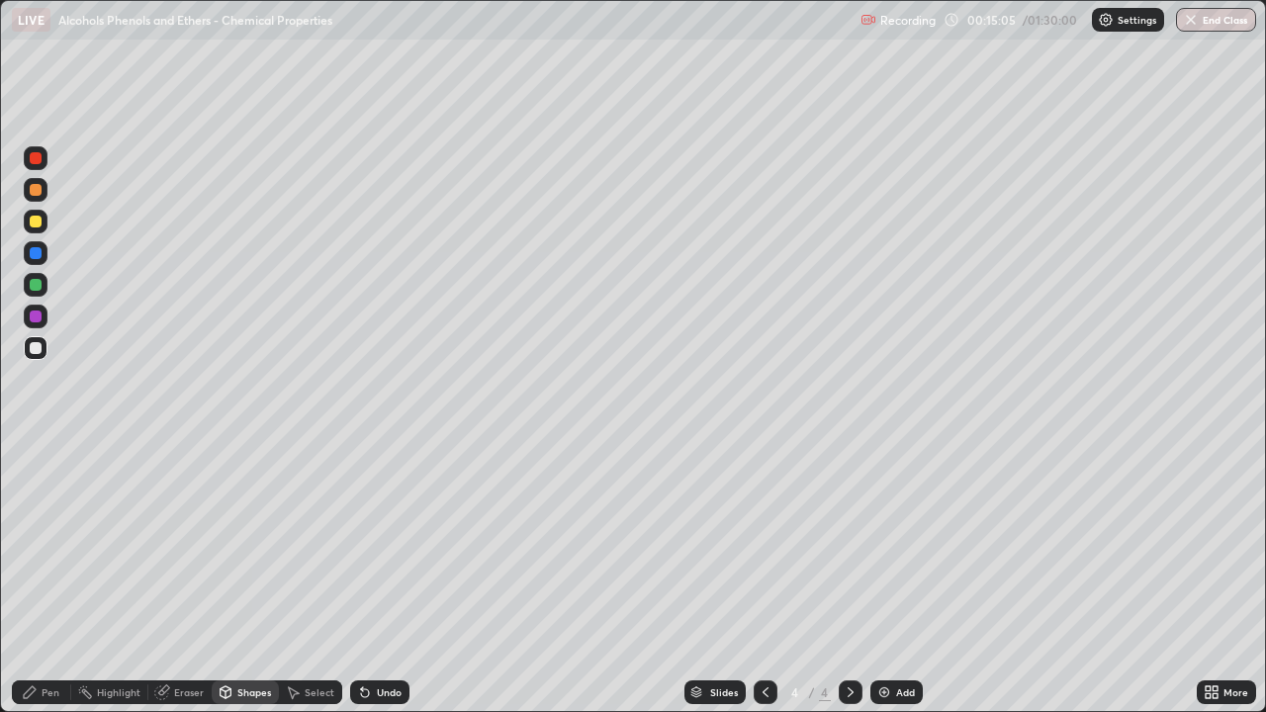
click at [57, 578] on div "Pen" at bounding box center [51, 692] width 18 height 10
click at [41, 317] on div at bounding box center [36, 317] width 12 height 12
click at [26, 280] on div at bounding box center [36, 285] width 24 height 24
click at [37, 229] on div at bounding box center [36, 222] width 24 height 24
click at [43, 339] on div at bounding box center [36, 348] width 24 height 24
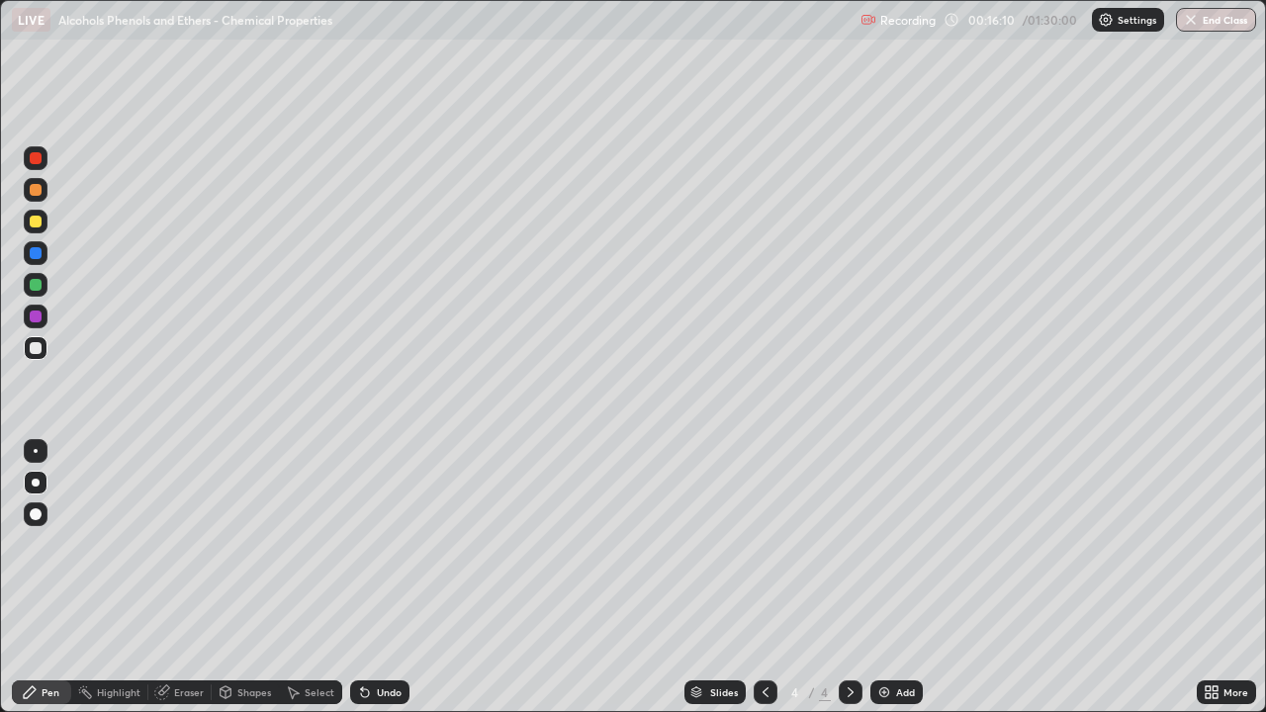
click at [36, 286] on div at bounding box center [36, 285] width 12 height 12
click at [44, 349] on div at bounding box center [36, 348] width 24 height 24
click at [237, 578] on div "Shapes" at bounding box center [254, 692] width 34 height 10
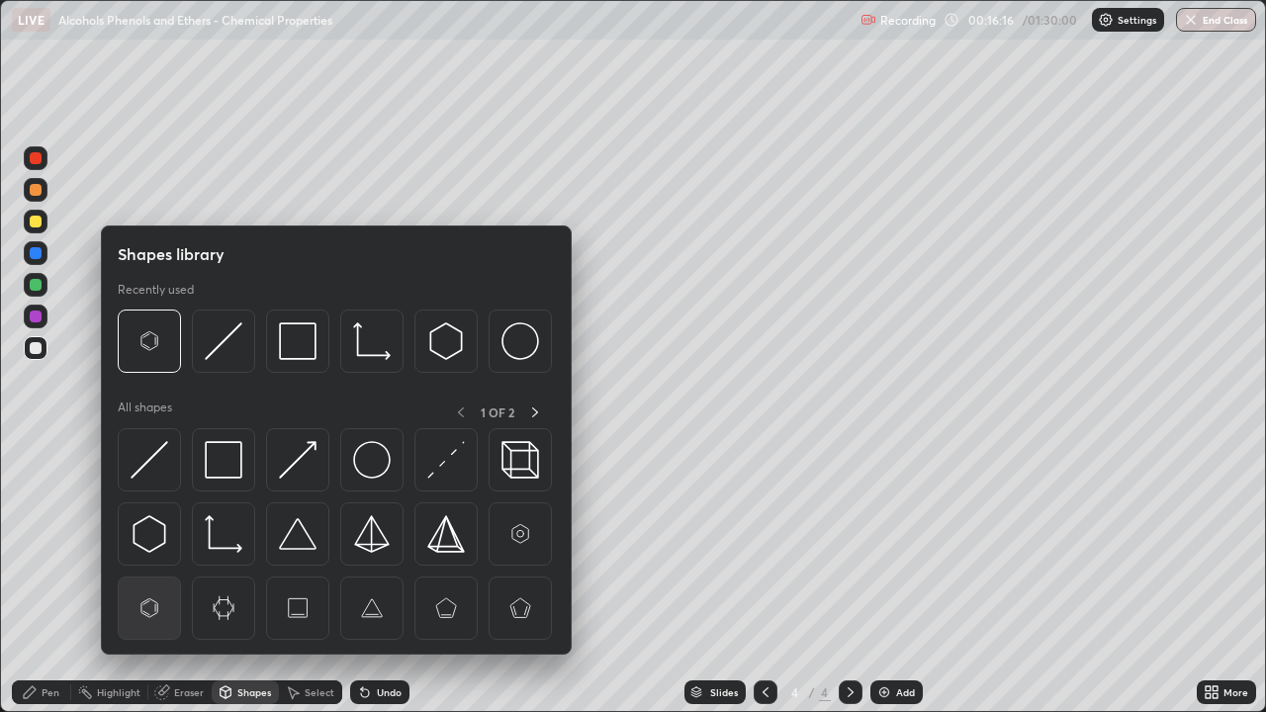
click at [173, 578] on div at bounding box center [149, 608] width 63 height 63
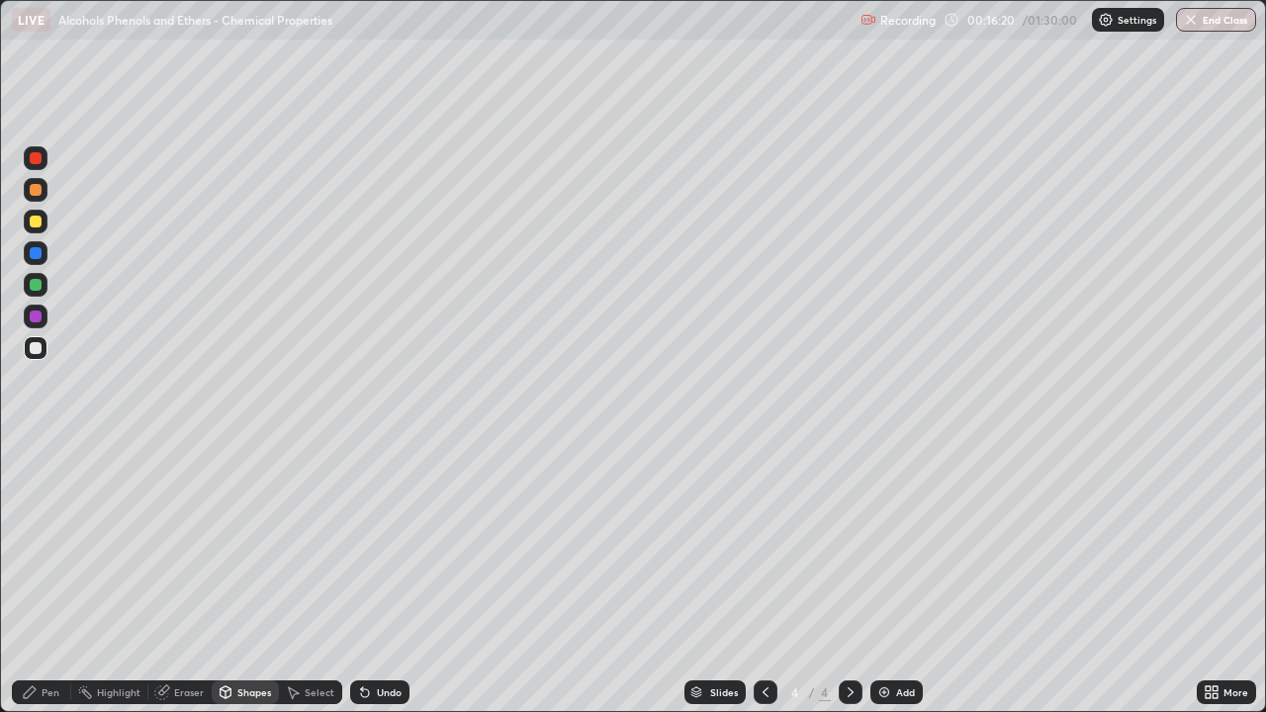
click at [57, 578] on div "Pen" at bounding box center [51, 692] width 18 height 10
click at [37, 251] on div at bounding box center [36, 253] width 12 height 12
click at [38, 344] on div at bounding box center [36, 348] width 12 height 12
click at [40, 261] on div at bounding box center [36, 253] width 24 height 24
click at [44, 346] on div at bounding box center [36, 348] width 24 height 24
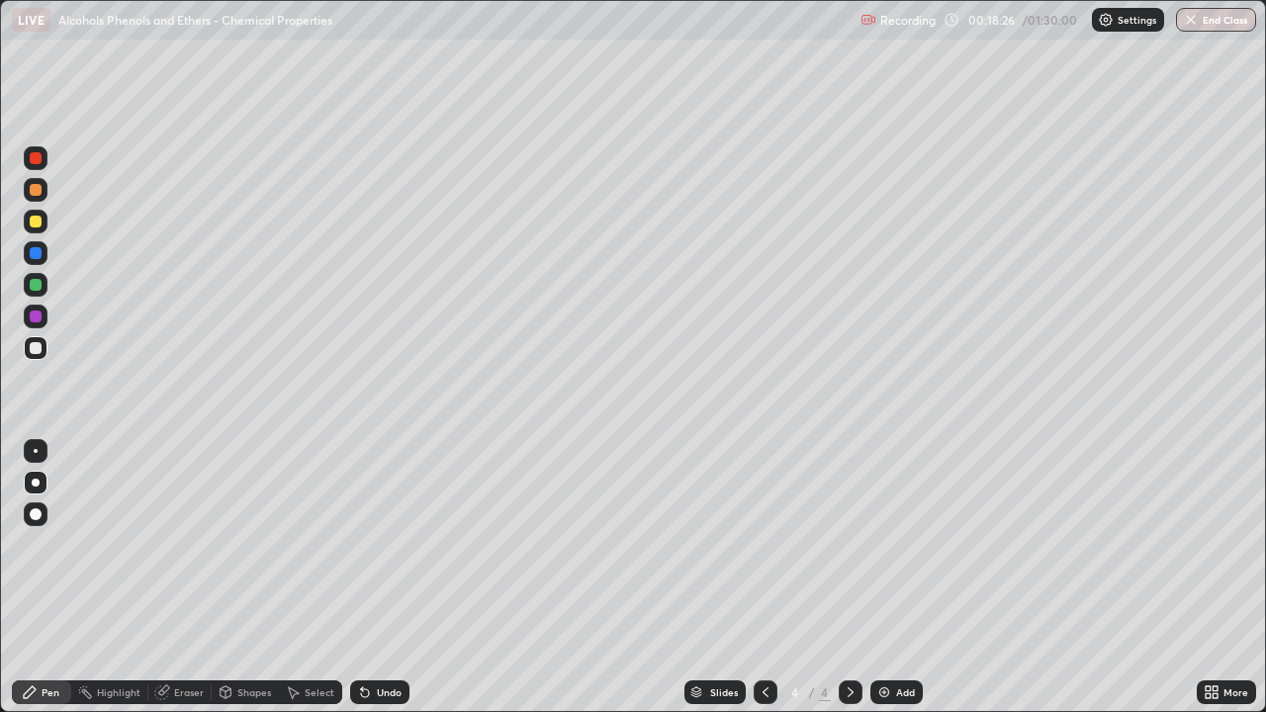
click at [45, 323] on div at bounding box center [36, 317] width 24 height 24
click at [37, 348] on div at bounding box center [36, 348] width 12 height 12
click at [245, 578] on div "Shapes" at bounding box center [254, 692] width 34 height 10
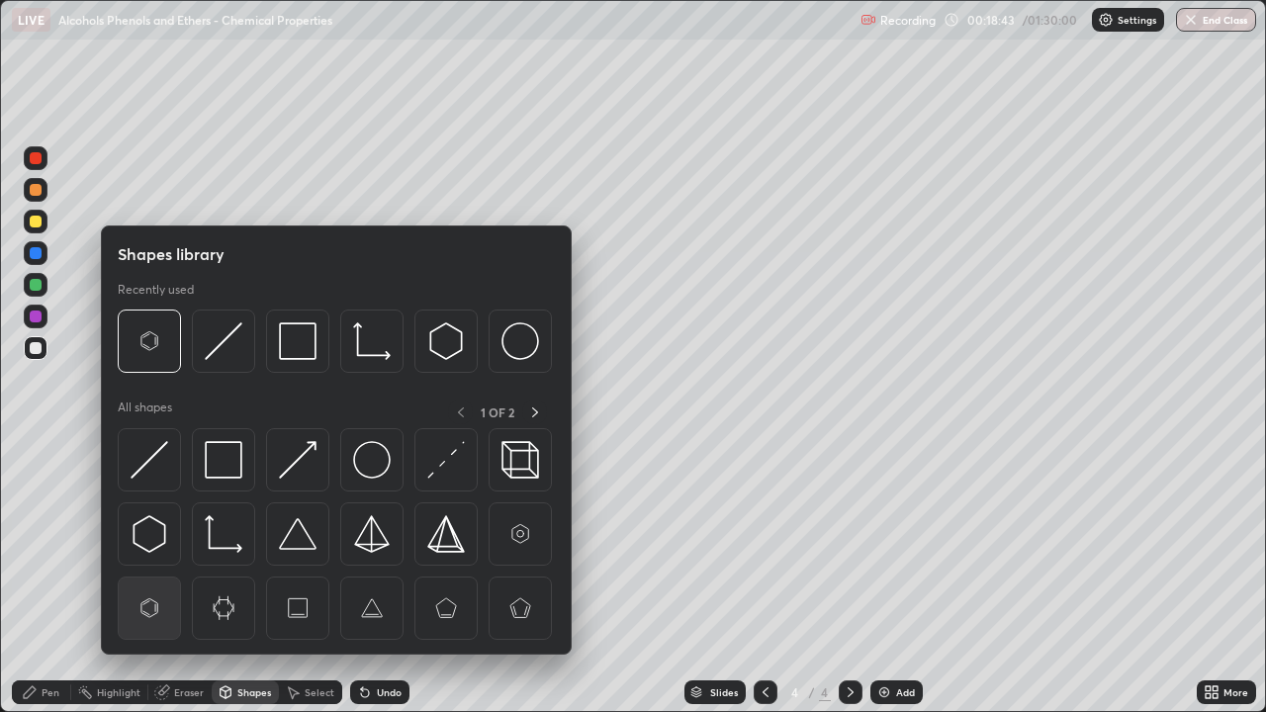
click at [150, 578] on img at bounding box center [150, 608] width 38 height 38
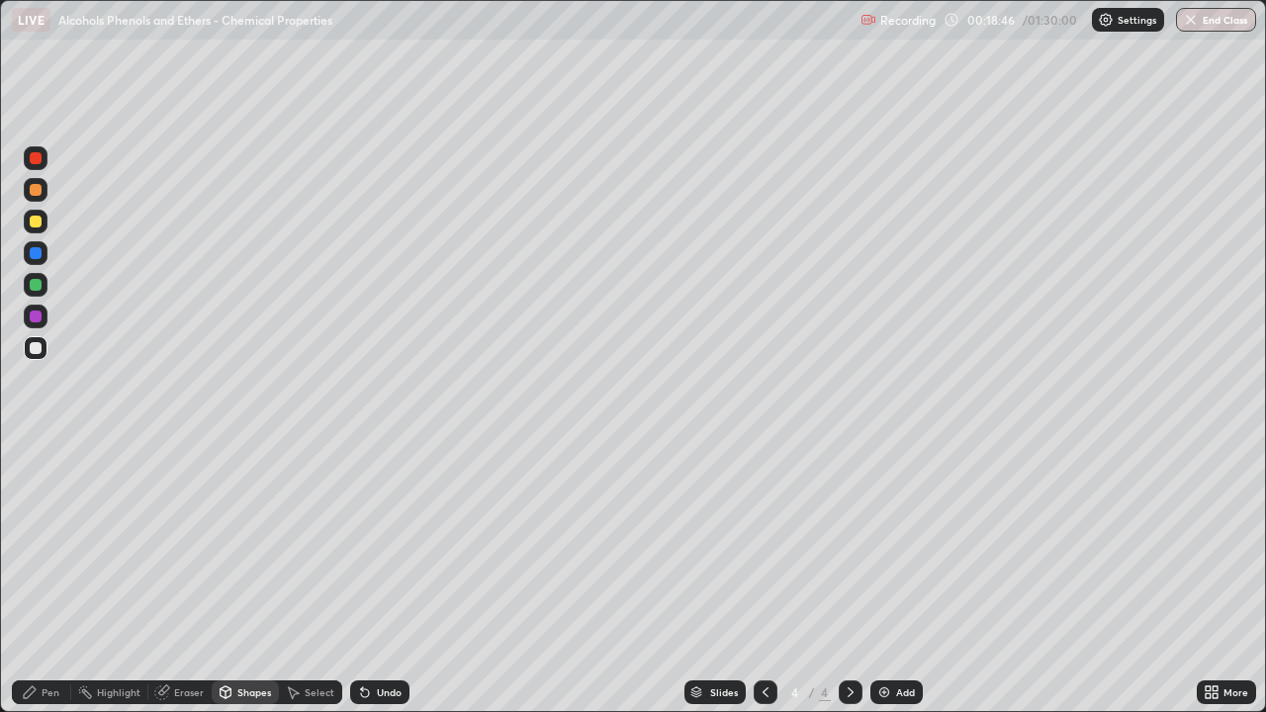
click at [49, 578] on div "Pen" at bounding box center [41, 692] width 59 height 24
click at [33, 321] on div at bounding box center [36, 317] width 12 height 12
click at [36, 223] on div at bounding box center [36, 222] width 12 height 12
click at [43, 277] on div at bounding box center [36, 285] width 24 height 24
click at [39, 353] on div at bounding box center [36, 348] width 24 height 24
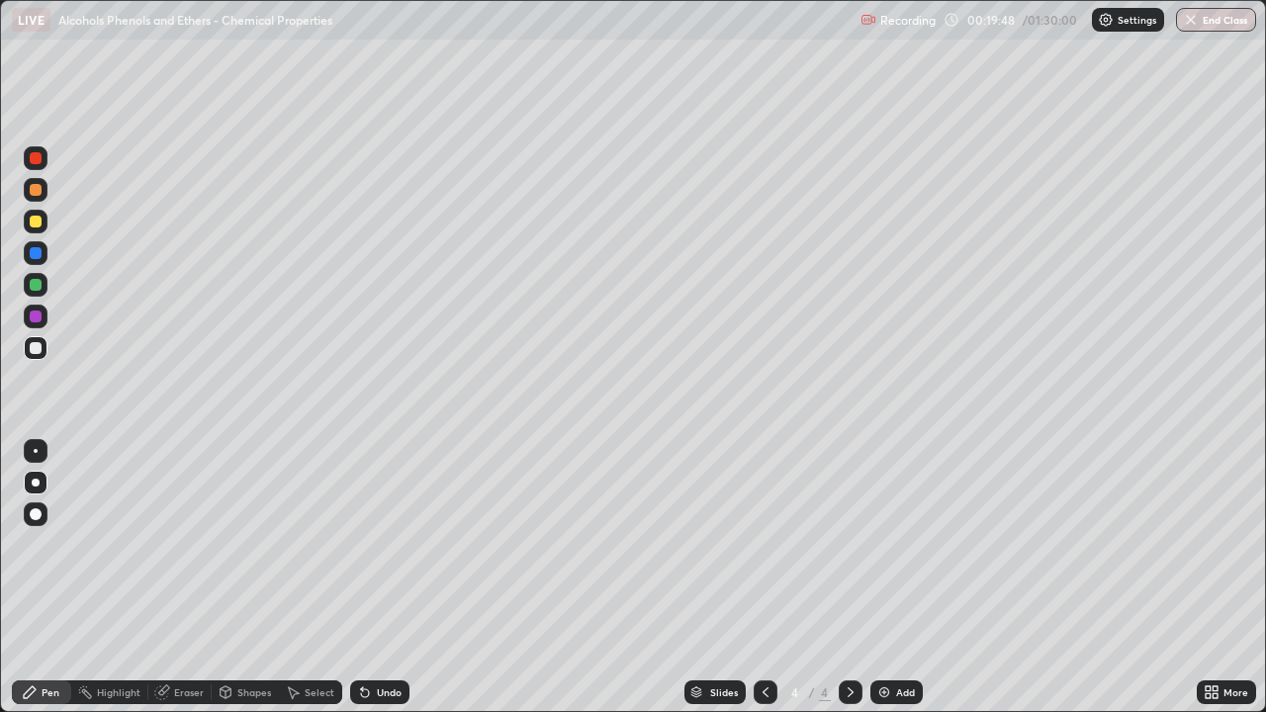
click at [231, 578] on icon at bounding box center [226, 692] width 16 height 16
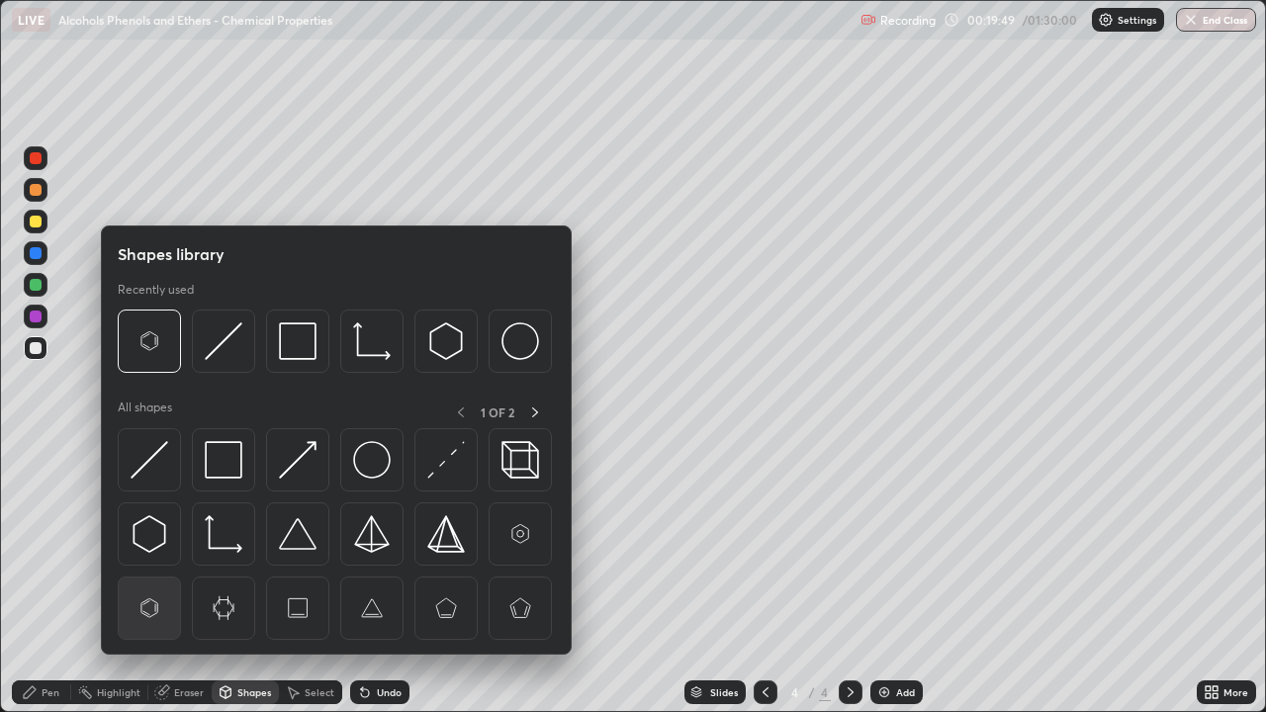
click at [157, 578] on img at bounding box center [150, 608] width 38 height 38
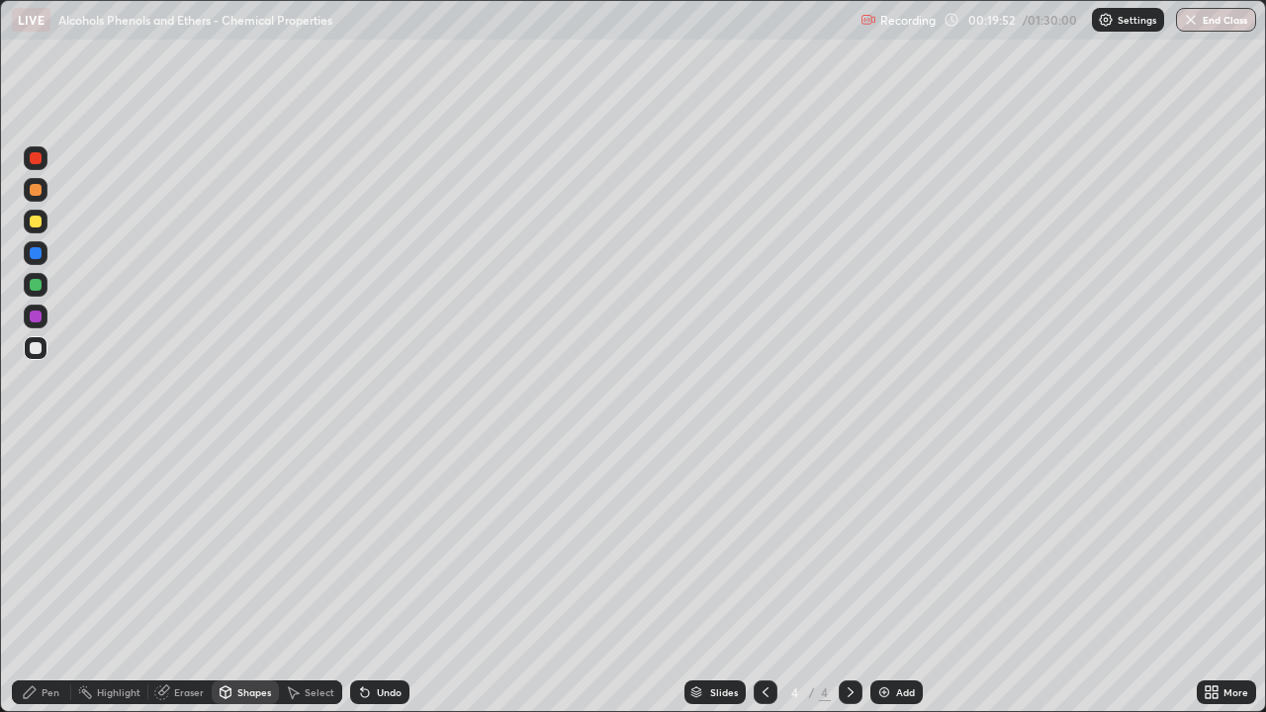
click at [50, 578] on div "Pen" at bounding box center [51, 692] width 18 height 10
click at [36, 225] on div at bounding box center [36, 222] width 12 height 12
click at [41, 317] on div at bounding box center [36, 317] width 12 height 12
click at [37, 228] on div at bounding box center [36, 222] width 24 height 24
click at [41, 353] on div at bounding box center [36, 348] width 24 height 24
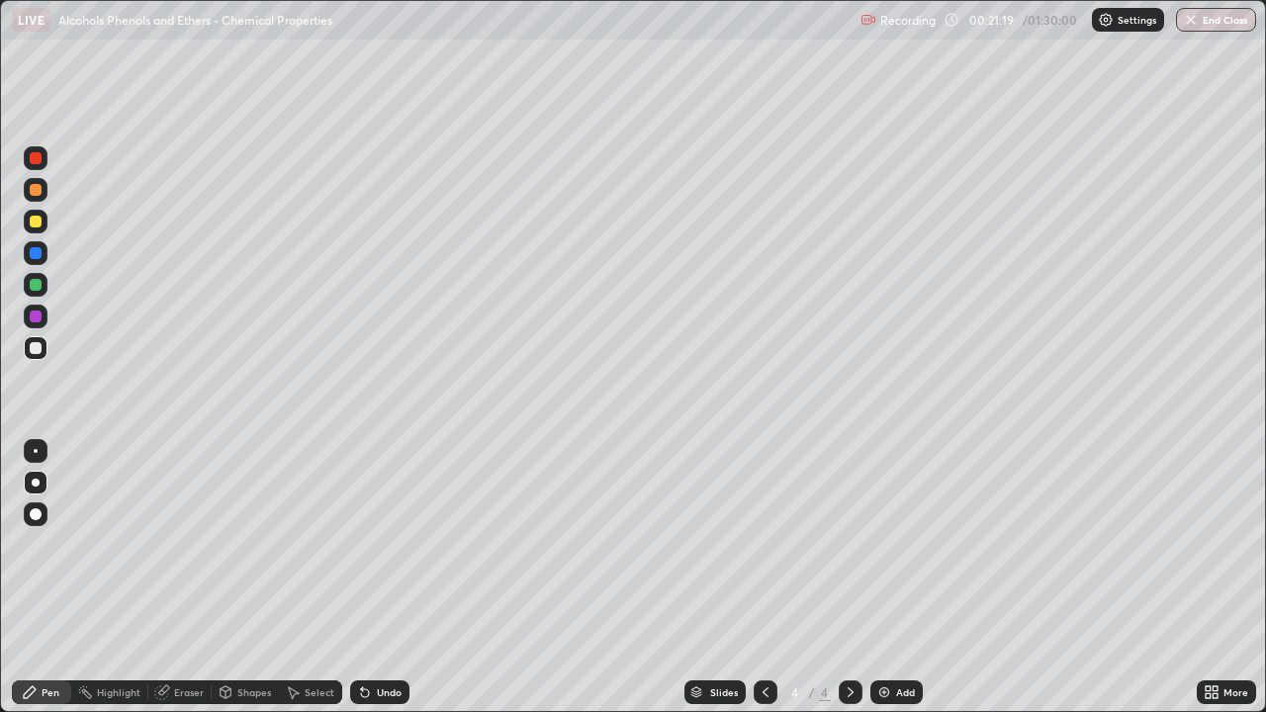
click at [37, 284] on div at bounding box center [36, 285] width 12 height 12
click at [38, 351] on div at bounding box center [36, 348] width 12 height 12
click at [237, 578] on div "Shapes" at bounding box center [254, 692] width 34 height 10
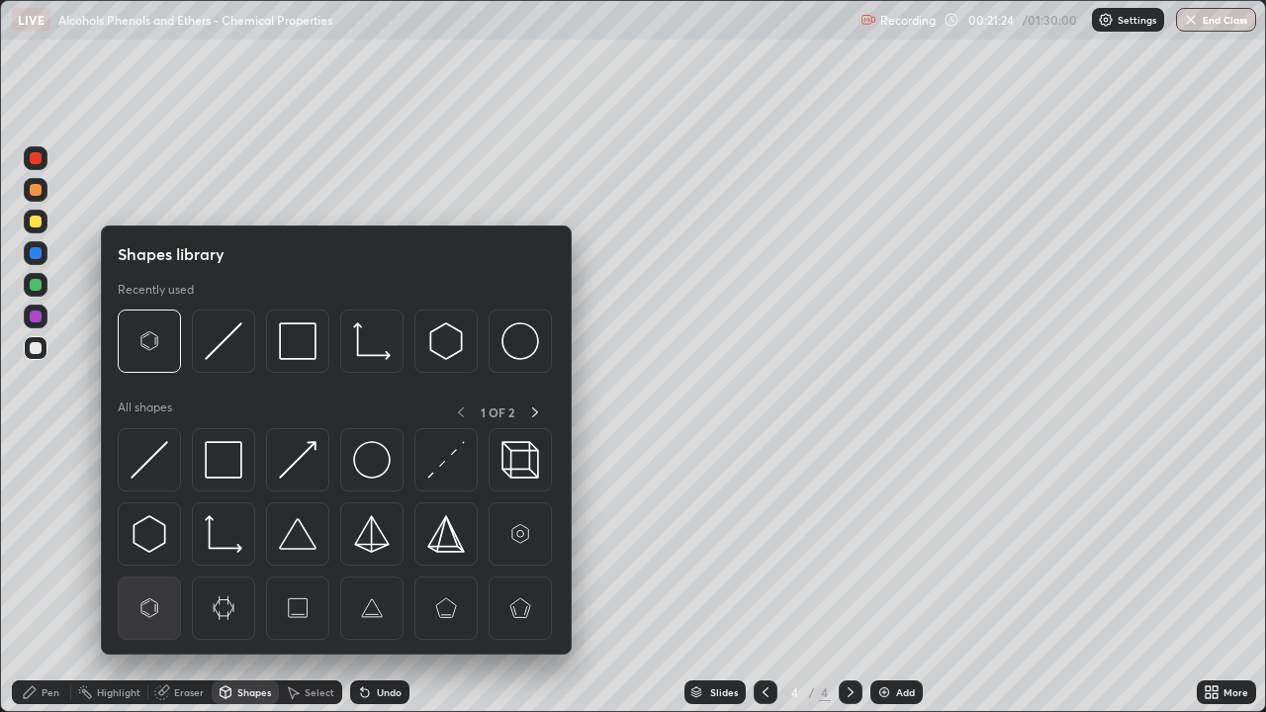
click at [144, 578] on div at bounding box center [149, 608] width 63 height 63
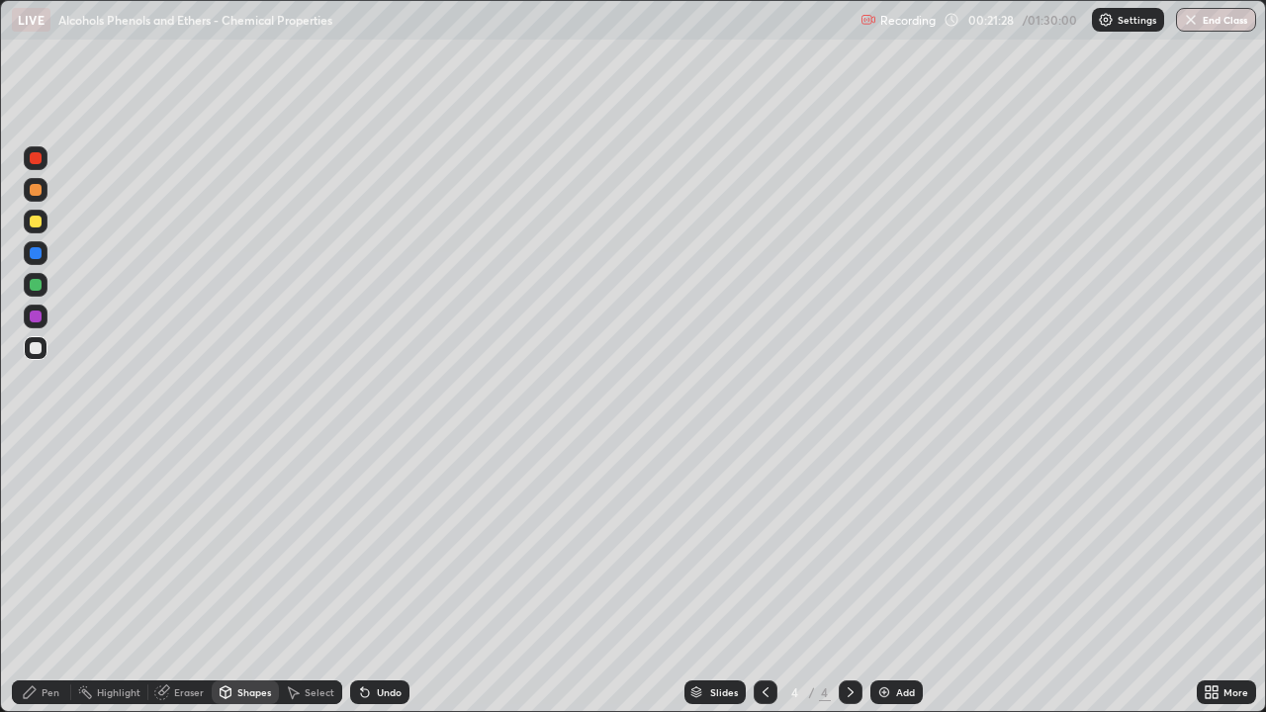
click at [50, 578] on div "Pen" at bounding box center [51, 692] width 18 height 10
click at [37, 294] on div at bounding box center [36, 285] width 24 height 24
click at [372, 578] on div "Undo" at bounding box center [379, 692] width 59 height 24
click at [368, 578] on div "Undo" at bounding box center [379, 692] width 59 height 24
click at [43, 357] on div at bounding box center [36, 348] width 24 height 24
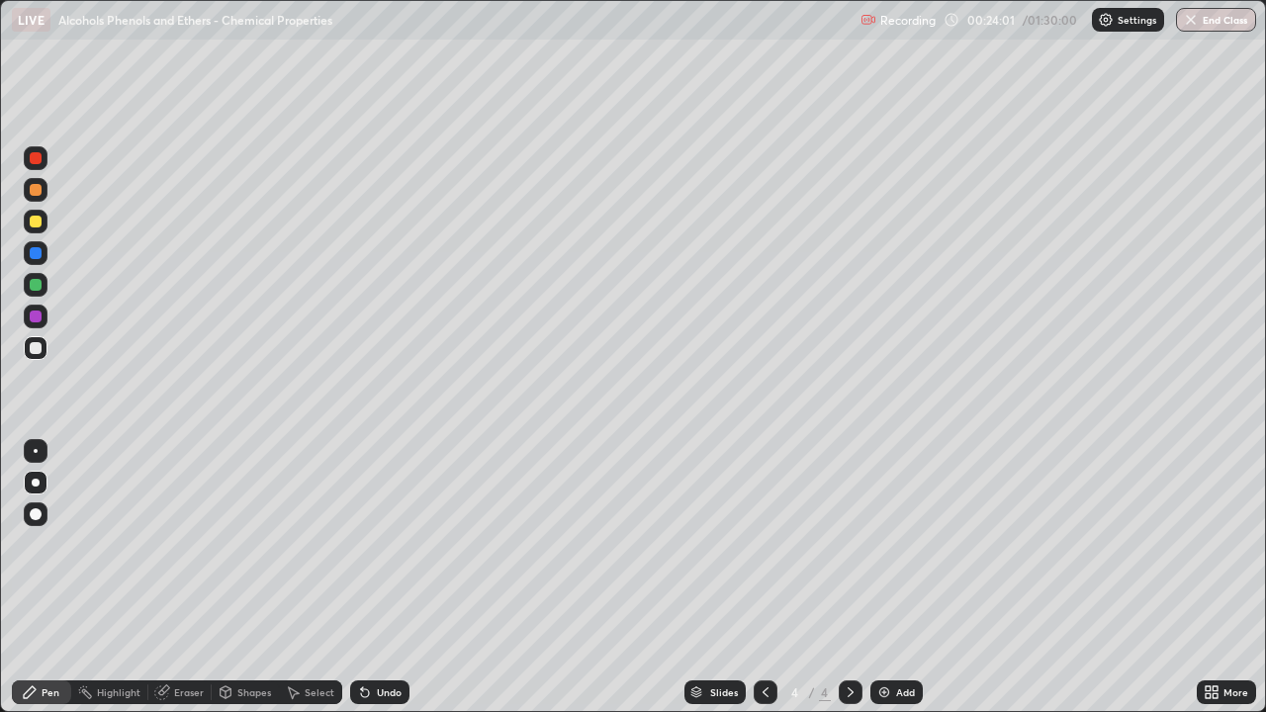
click at [762, 578] on icon at bounding box center [765, 692] width 6 height 10
click at [43, 223] on div at bounding box center [36, 222] width 24 height 24
click at [848, 578] on icon at bounding box center [851, 692] width 16 height 16
click at [763, 578] on icon at bounding box center [766, 692] width 16 height 16
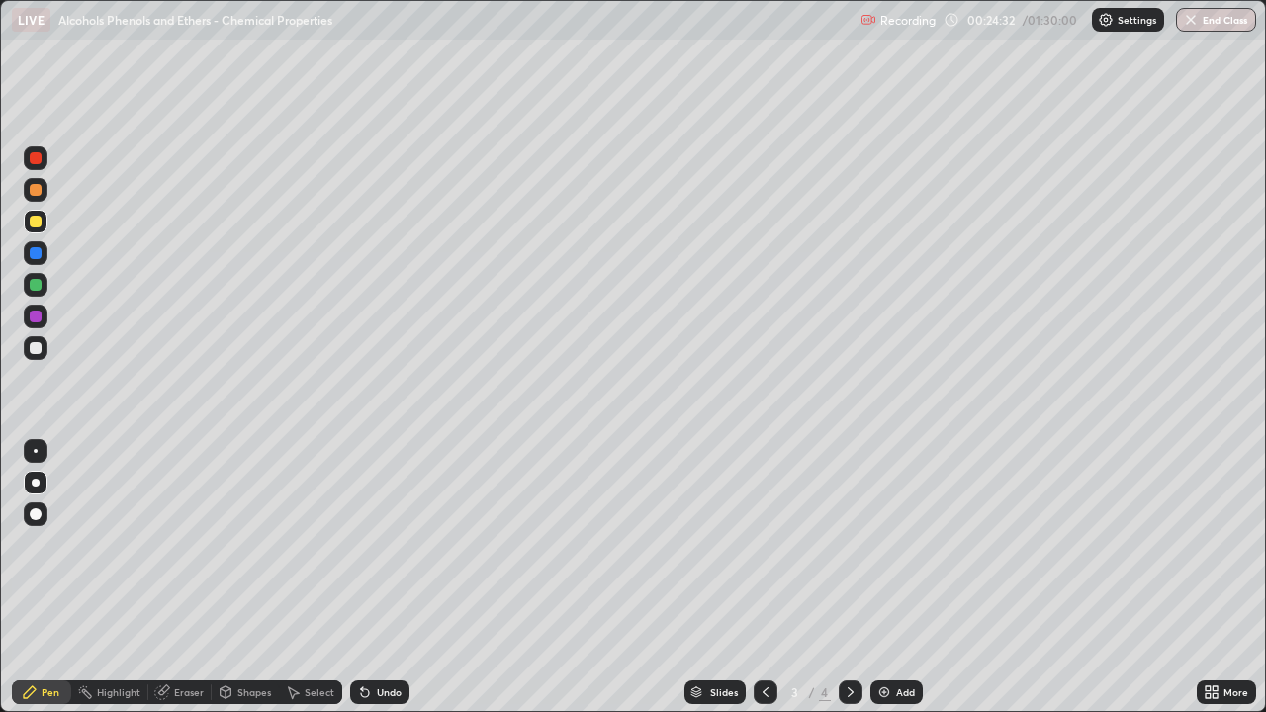
click at [848, 578] on icon at bounding box center [851, 692] width 16 height 16
click at [883, 578] on img at bounding box center [884, 692] width 16 height 16
click at [764, 578] on icon at bounding box center [766, 692] width 16 height 16
click at [848, 578] on icon at bounding box center [851, 692] width 16 height 16
click at [763, 578] on icon at bounding box center [766, 692] width 16 height 16
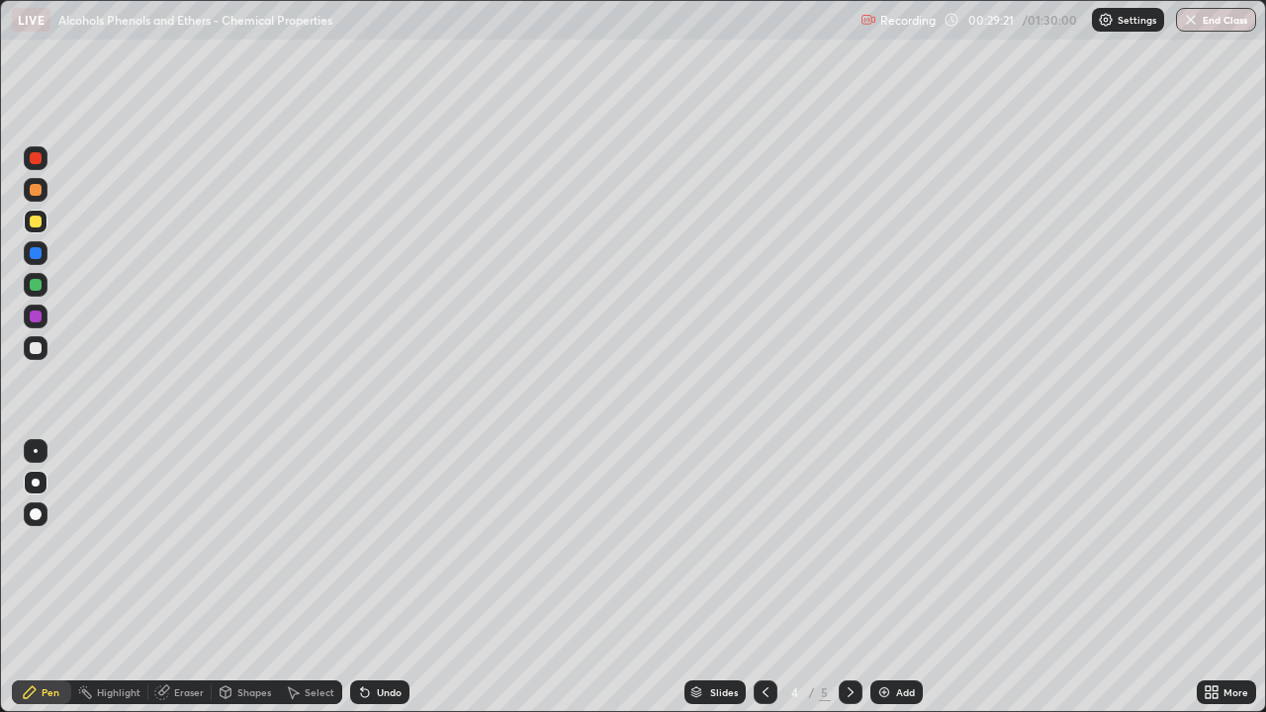
click at [762, 578] on icon at bounding box center [765, 692] width 6 height 10
click at [848, 578] on icon at bounding box center [851, 692] width 6 height 10
click at [848, 578] on icon at bounding box center [851, 692] width 16 height 16
click at [38, 192] on div at bounding box center [36, 190] width 12 height 12
click at [45, 287] on div at bounding box center [36, 285] width 24 height 24
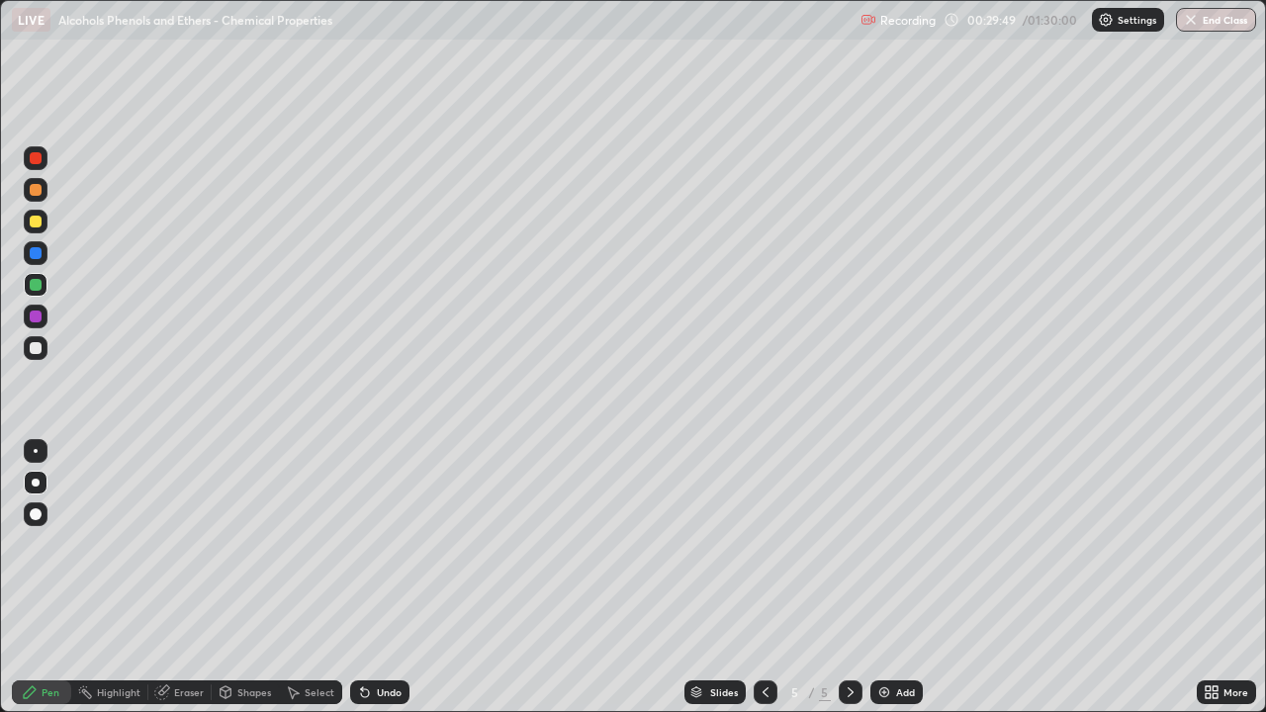
click at [37, 249] on div at bounding box center [36, 253] width 12 height 12
click at [38, 352] on div at bounding box center [36, 348] width 12 height 12
click at [1214, 578] on icon at bounding box center [1214, 695] width 5 height 5
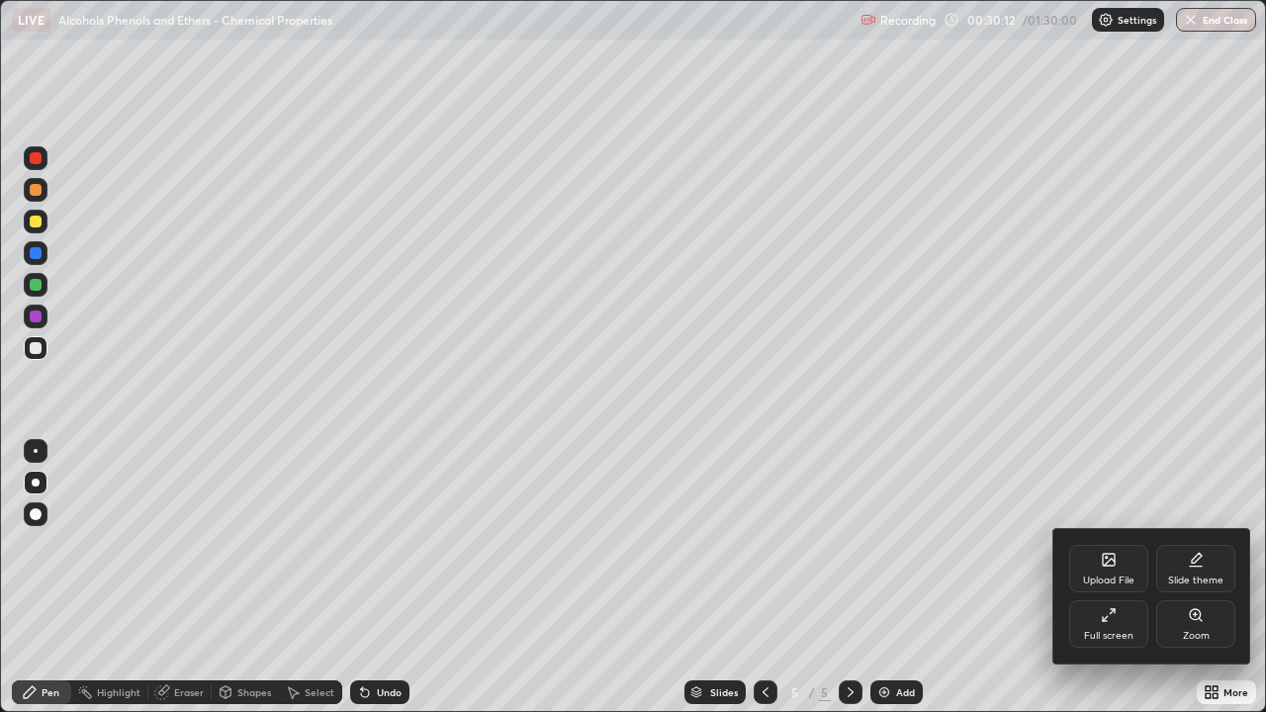
click at [1123, 578] on div "Full screen" at bounding box center [1108, 623] width 79 height 47
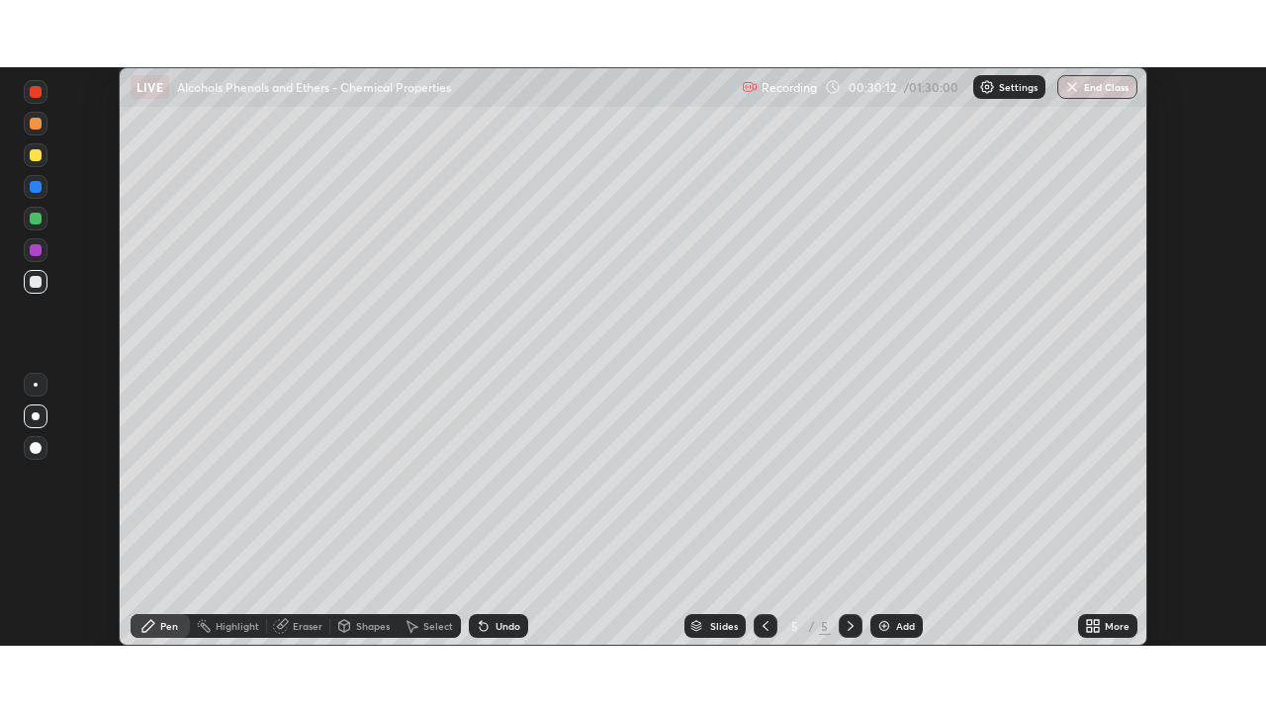
scroll to position [98314, 97627]
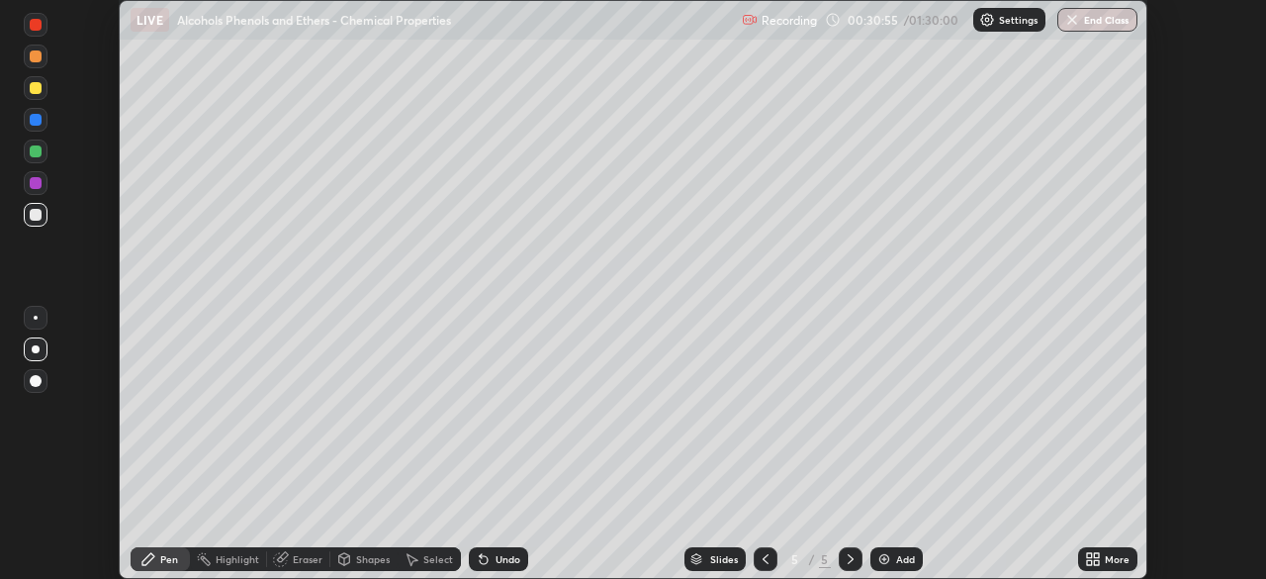
click at [1089, 562] on icon at bounding box center [1089, 562] width 5 height 5
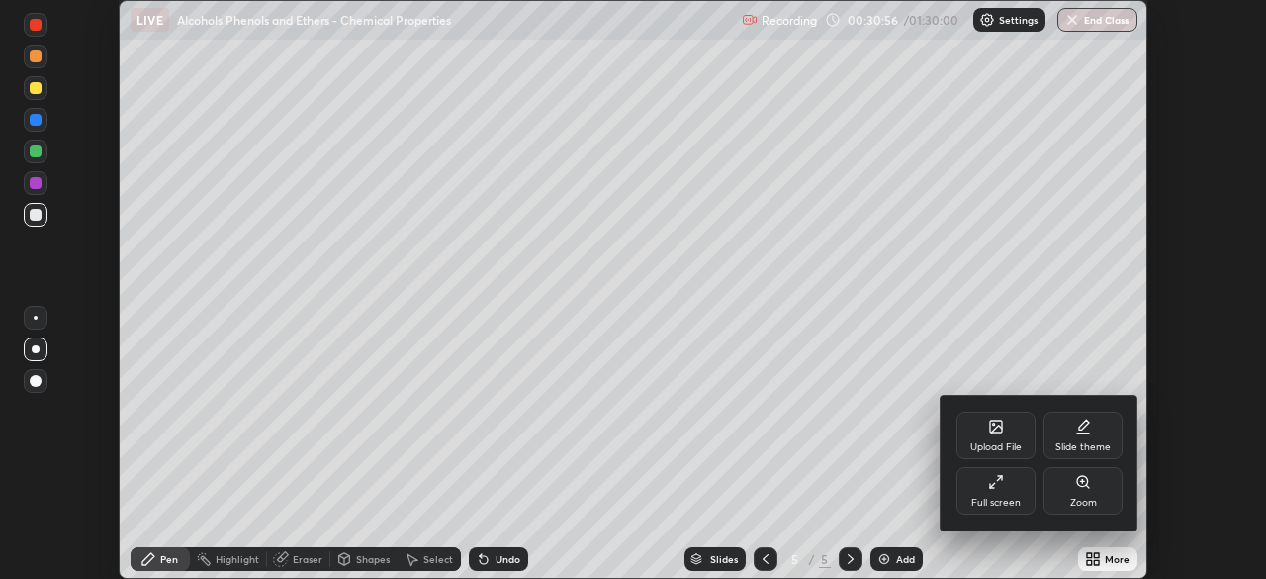
click at [970, 484] on div "Full screen" at bounding box center [995, 490] width 79 height 47
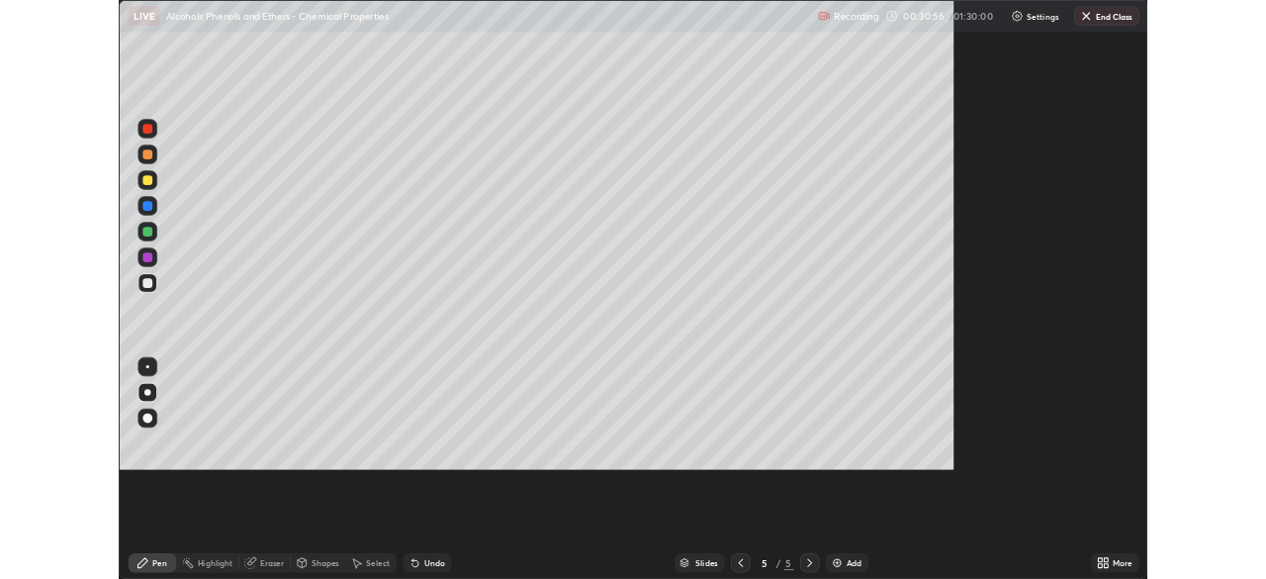
scroll to position [712, 1266]
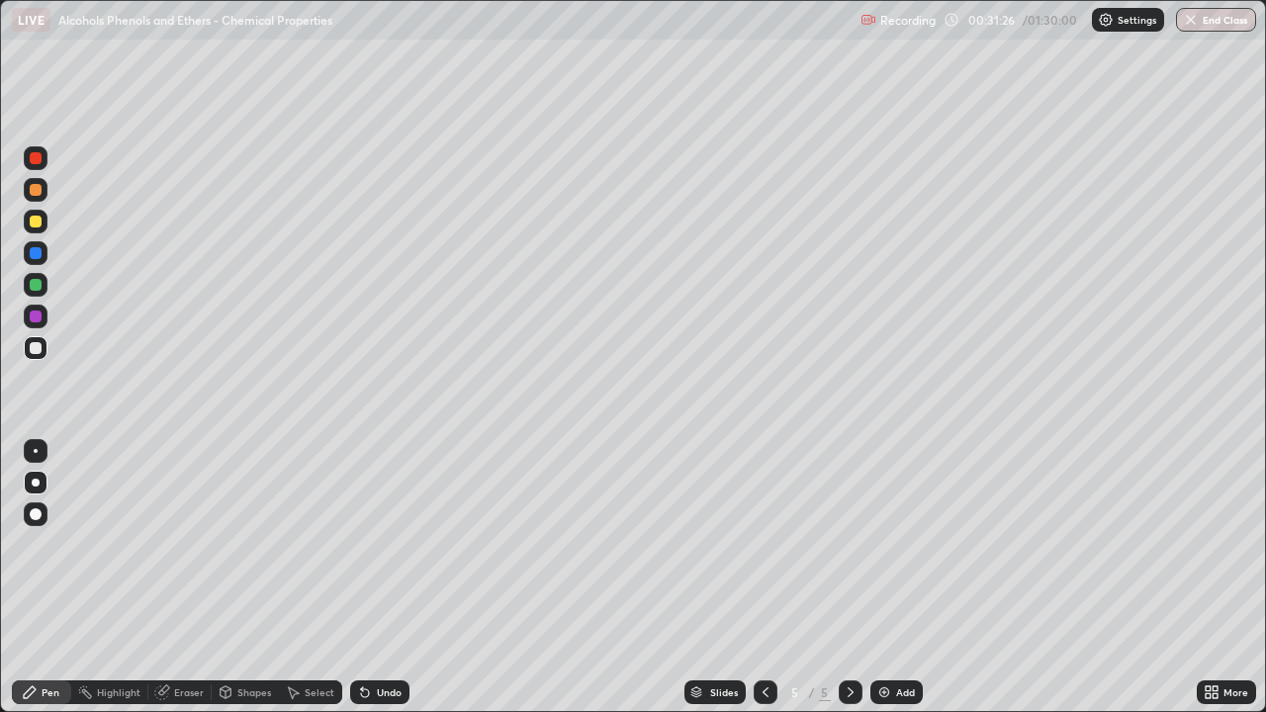
click at [45, 317] on div at bounding box center [36, 317] width 24 height 24
click at [39, 250] on div at bounding box center [36, 253] width 12 height 12
click at [40, 352] on div at bounding box center [36, 348] width 12 height 12
click at [36, 253] on div at bounding box center [36, 253] width 12 height 12
click at [36, 349] on div at bounding box center [36, 348] width 12 height 12
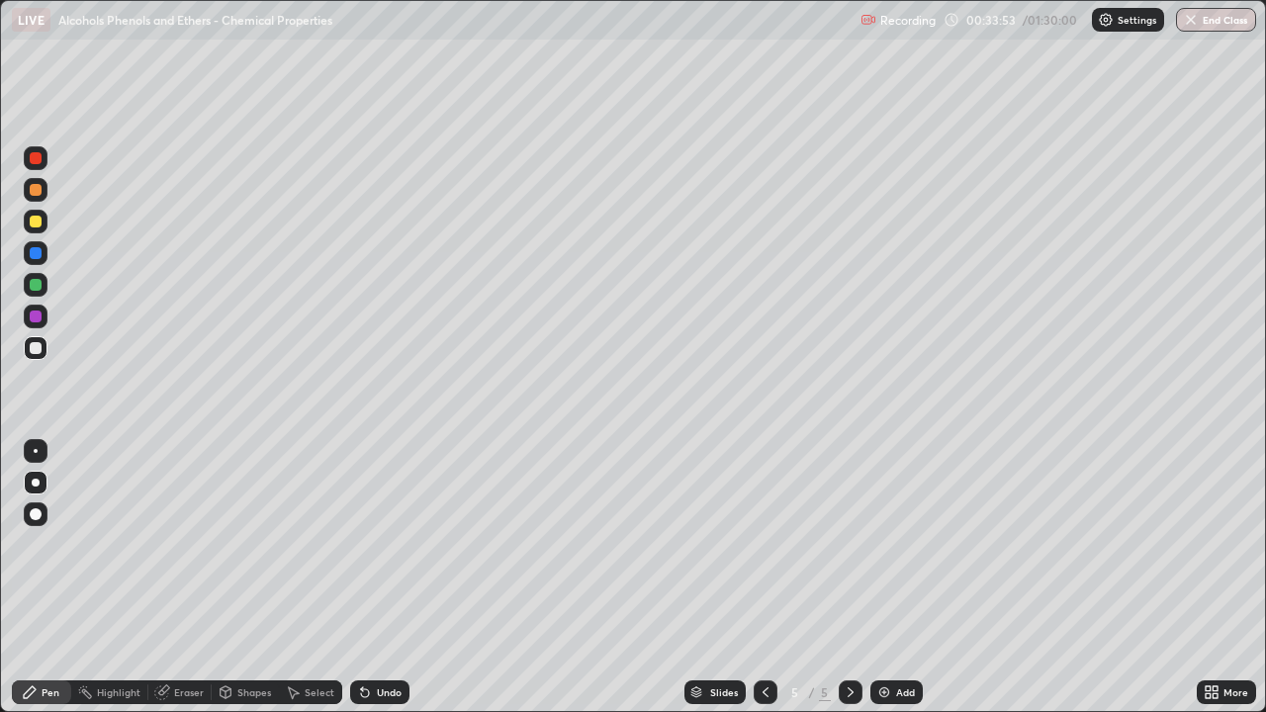
click at [384, 578] on div "Undo" at bounding box center [389, 692] width 25 height 10
click at [379, 578] on div "Undo" at bounding box center [389, 692] width 25 height 10
click at [30, 320] on div at bounding box center [36, 317] width 12 height 12
click at [39, 350] on div at bounding box center [36, 348] width 12 height 12
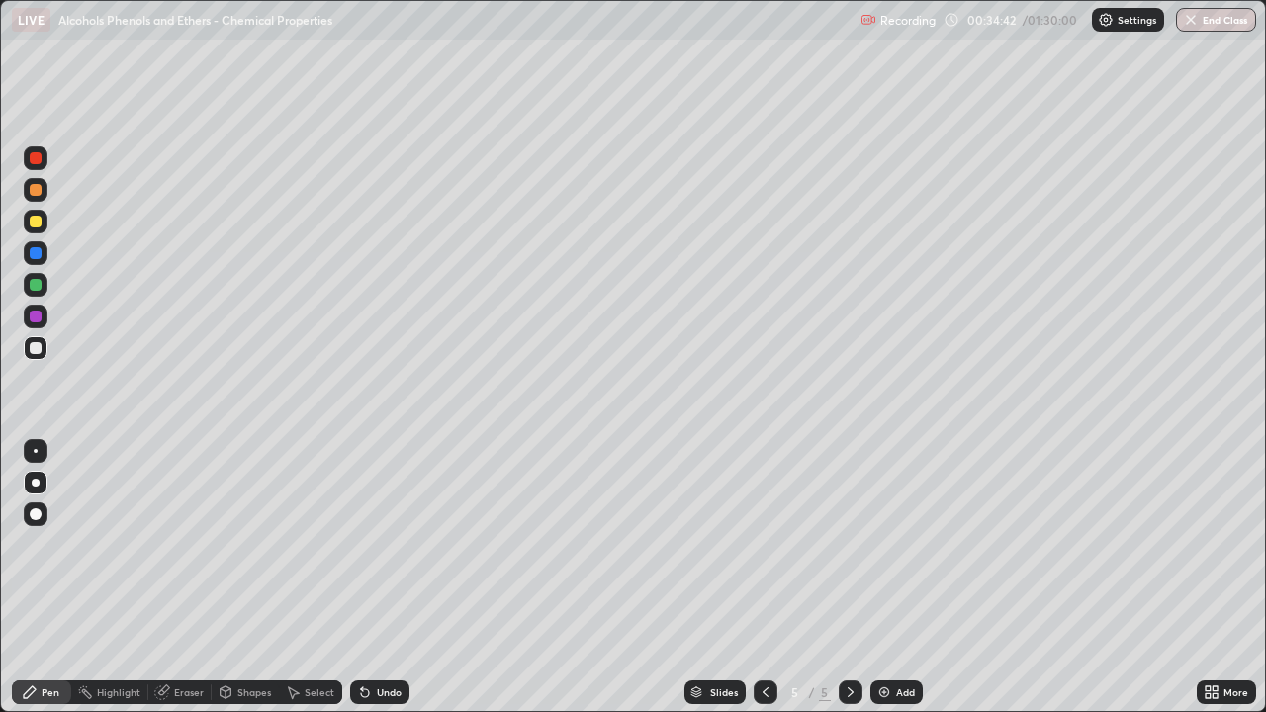
click at [33, 252] on div at bounding box center [36, 253] width 12 height 12
click at [43, 355] on div at bounding box center [36, 348] width 24 height 24
click at [37, 251] on div at bounding box center [36, 253] width 12 height 12
click at [45, 345] on div at bounding box center [36, 348] width 24 height 24
click at [391, 578] on div "Undo" at bounding box center [379, 692] width 59 height 24
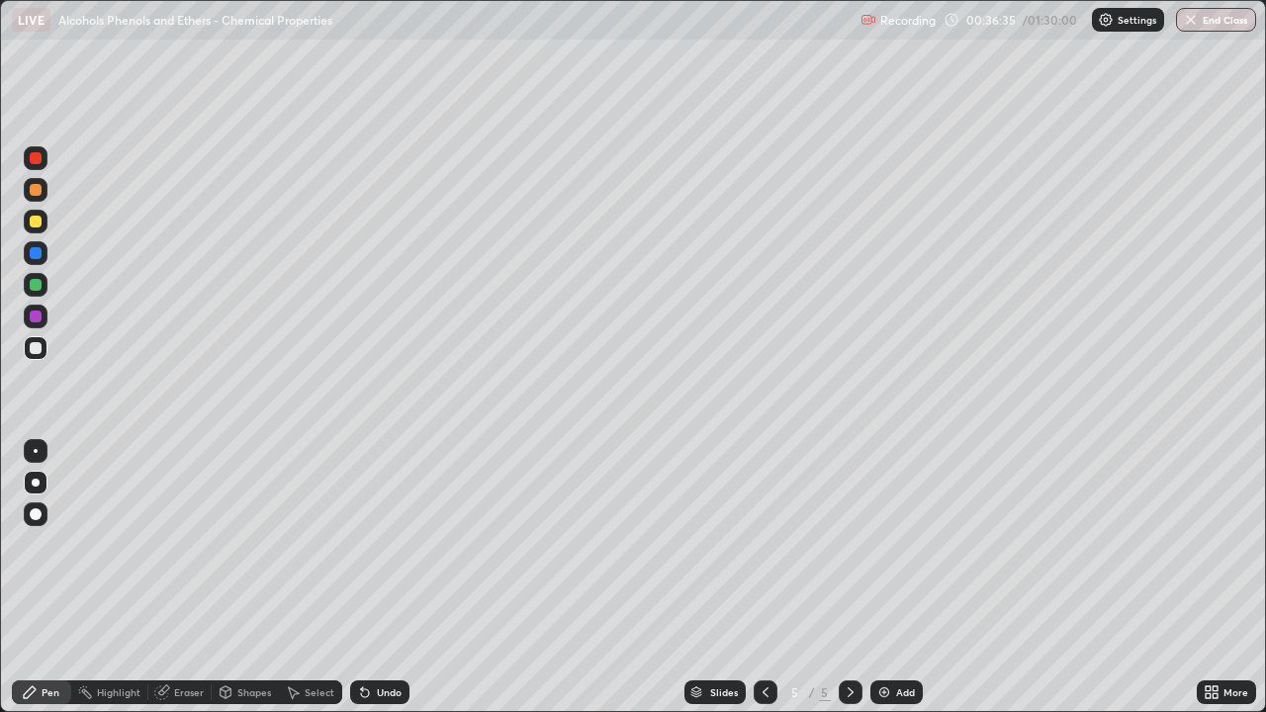
click at [391, 578] on div "Undo" at bounding box center [379, 692] width 59 height 24
click at [390, 578] on div "Undo" at bounding box center [379, 692] width 59 height 24
click at [386, 578] on div "Undo" at bounding box center [379, 692] width 59 height 24
click at [36, 223] on div at bounding box center [36, 222] width 12 height 12
click at [35, 290] on div at bounding box center [36, 285] width 12 height 12
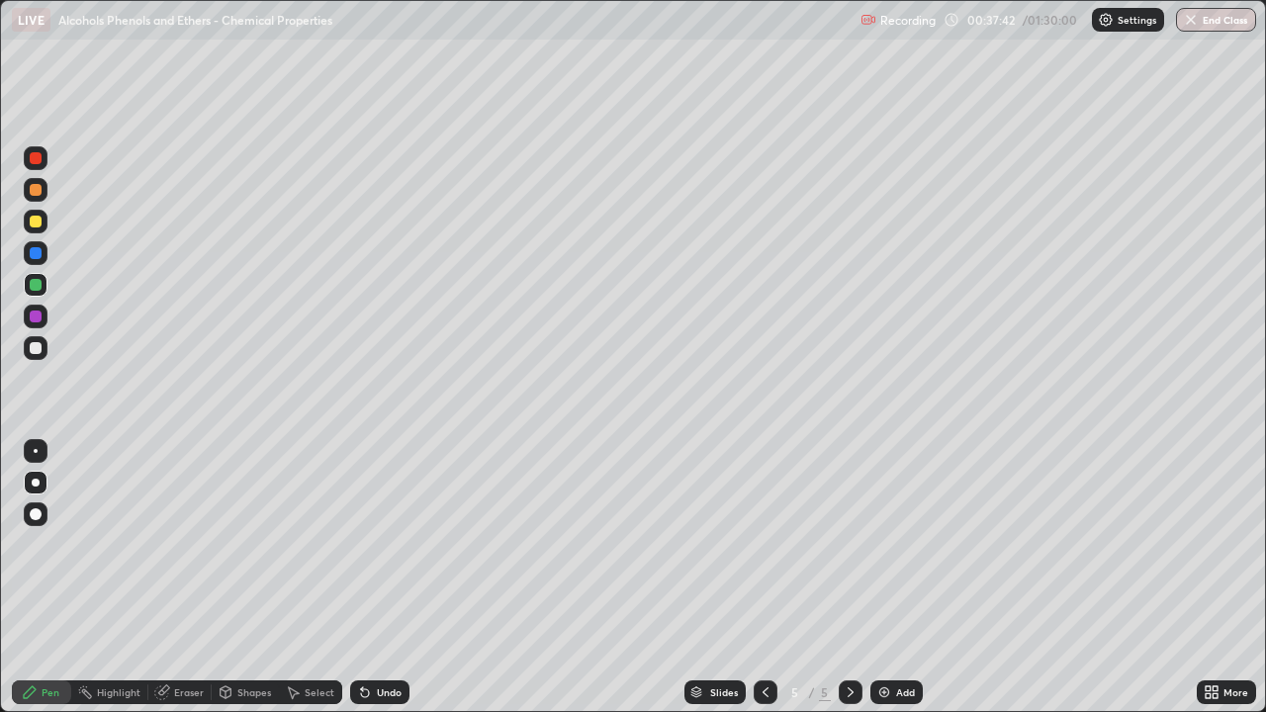
click at [400, 578] on div "Undo" at bounding box center [379, 692] width 59 height 24
click at [406, 578] on div "Undo" at bounding box center [379, 692] width 59 height 24
click at [35, 217] on div at bounding box center [36, 222] width 12 height 12
click at [254, 578] on div "Shapes" at bounding box center [254, 692] width 34 height 10
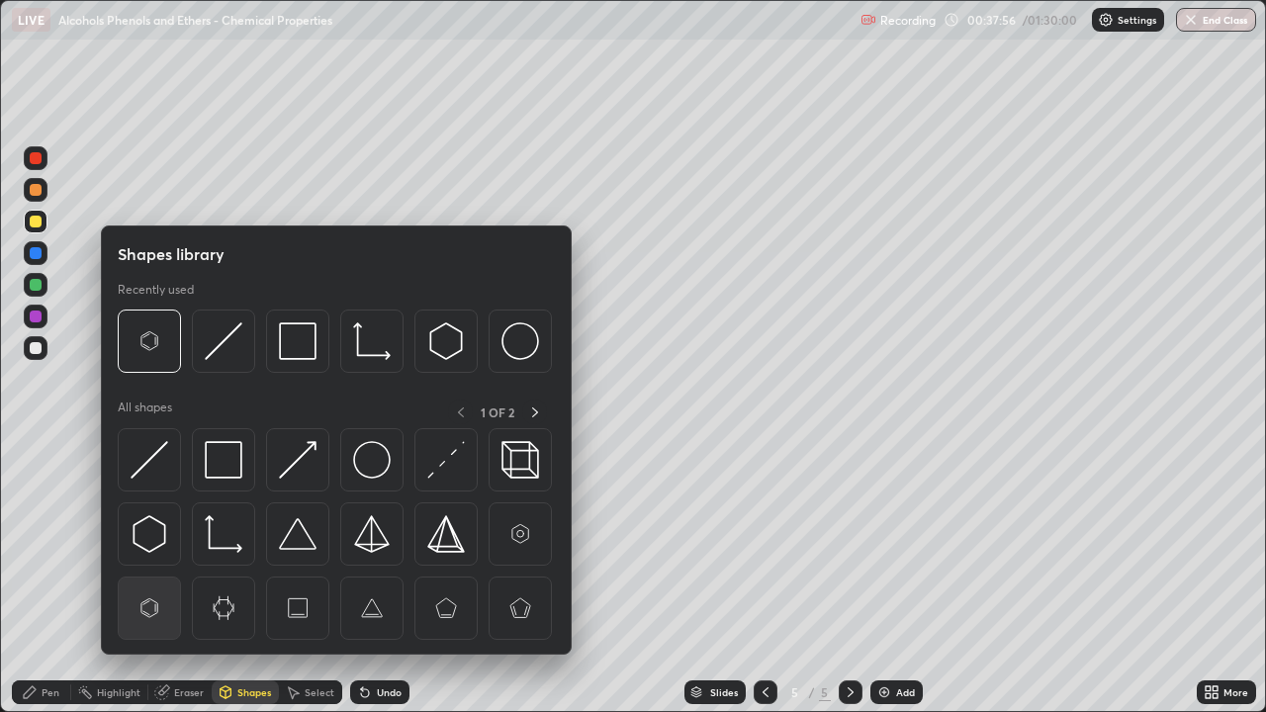
click at [149, 578] on img at bounding box center [150, 608] width 38 height 38
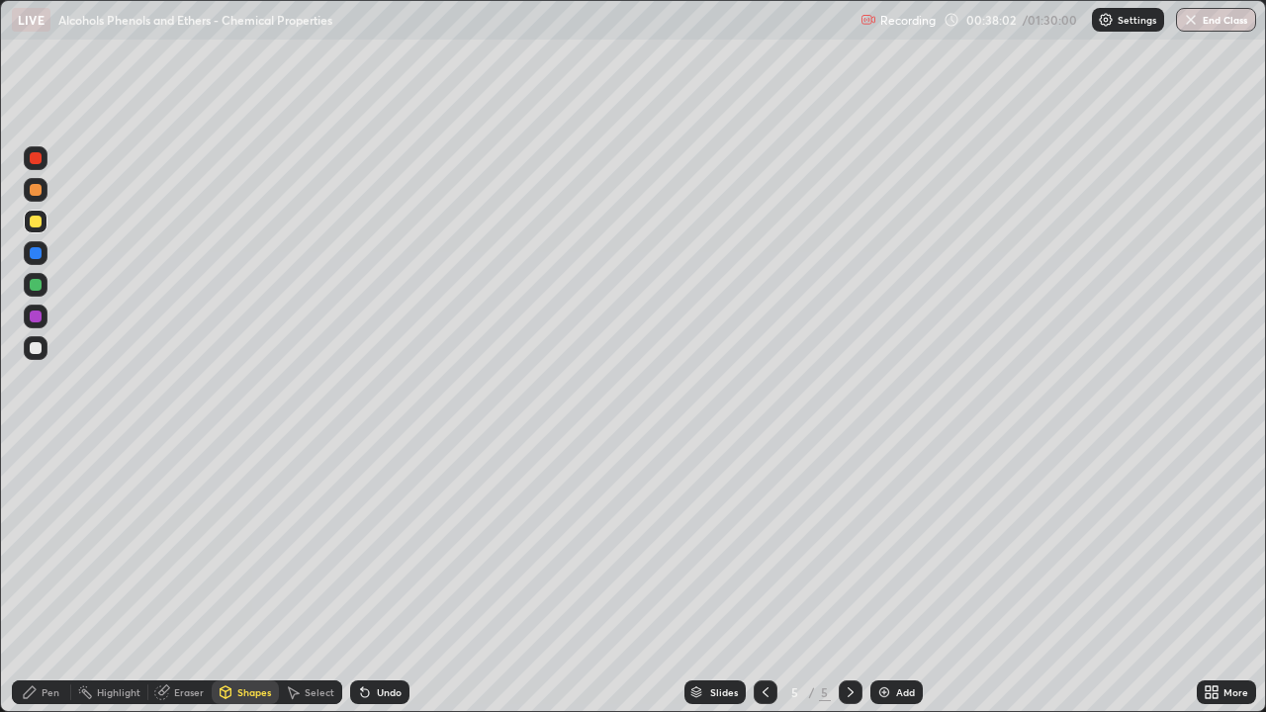
click at [55, 578] on div "Pen" at bounding box center [51, 692] width 18 height 10
click at [37, 285] on div at bounding box center [36, 285] width 12 height 12
click at [36, 254] on div at bounding box center [36, 253] width 12 height 12
click at [884, 578] on img at bounding box center [884, 692] width 16 height 16
click at [763, 578] on icon at bounding box center [766, 692] width 16 height 16
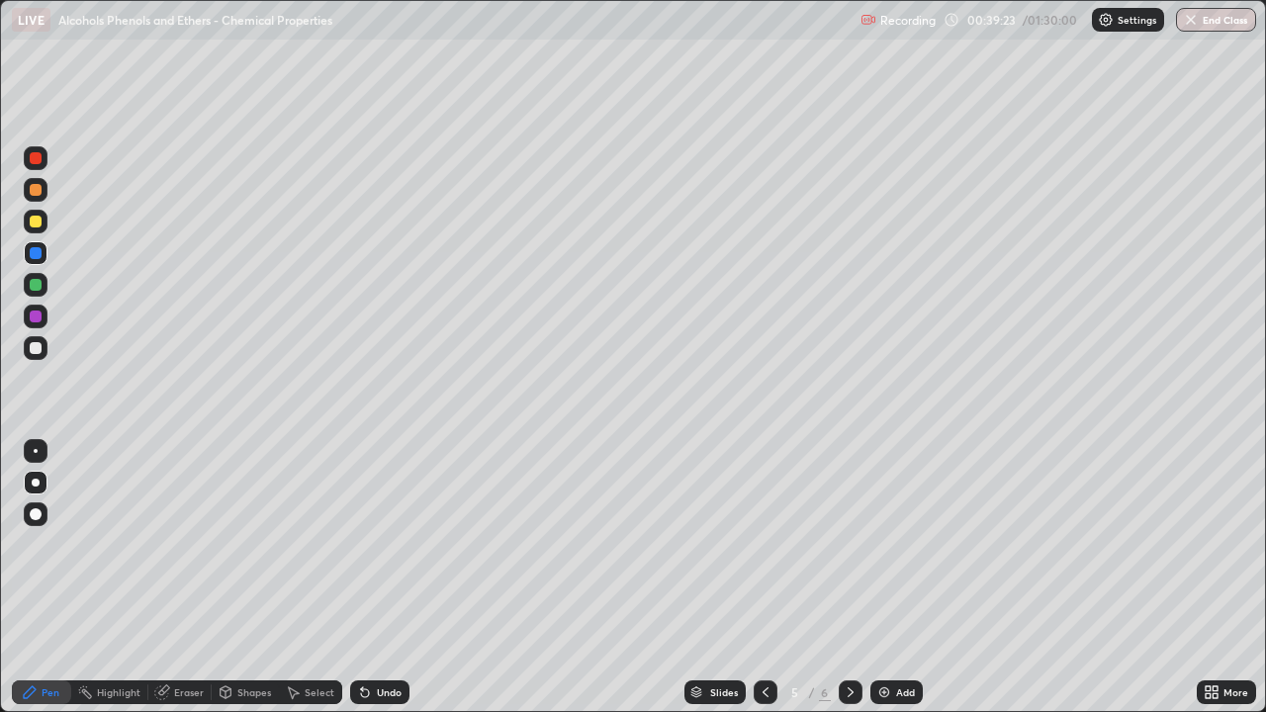
click at [839, 578] on div at bounding box center [851, 692] width 24 height 24
click at [34, 351] on div at bounding box center [36, 348] width 12 height 12
click at [37, 256] on div at bounding box center [36, 253] width 12 height 12
click at [43, 347] on div at bounding box center [36, 348] width 24 height 24
click at [35, 317] on div at bounding box center [36, 317] width 12 height 12
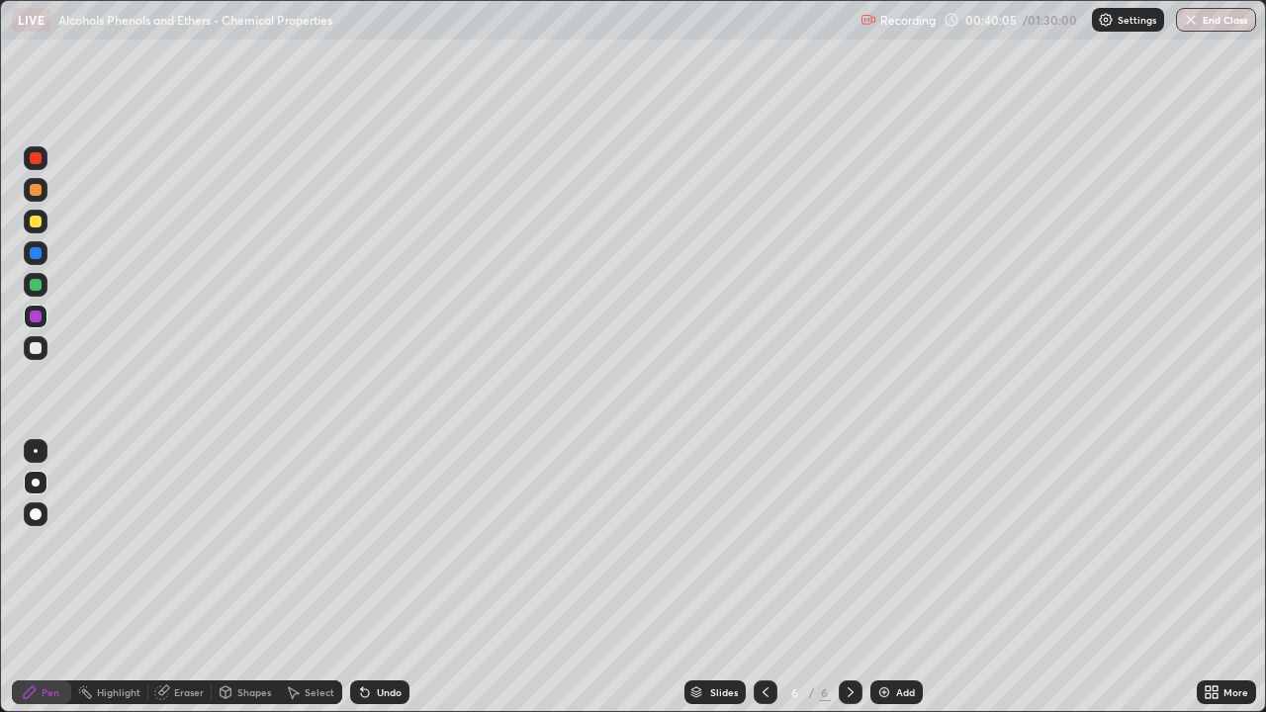
click at [42, 356] on div at bounding box center [36, 348] width 24 height 24
click at [763, 578] on icon at bounding box center [766, 692] width 16 height 16
click at [848, 578] on icon at bounding box center [851, 692] width 16 height 16
click at [41, 258] on div at bounding box center [36, 253] width 24 height 24
click at [36, 356] on div at bounding box center [36, 348] width 24 height 24
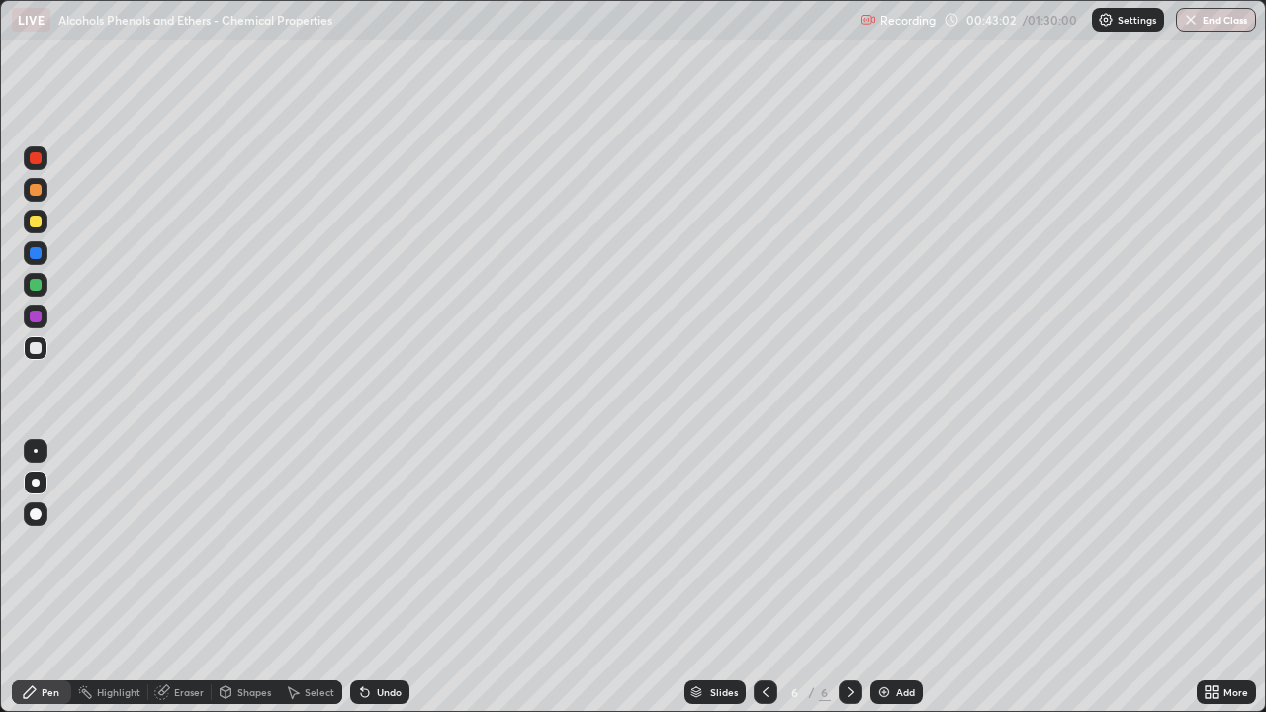
click at [37, 316] on div at bounding box center [36, 317] width 12 height 12
click at [37, 285] on div at bounding box center [36, 285] width 12 height 12
click at [41, 255] on div at bounding box center [36, 253] width 12 height 12
click at [40, 352] on div at bounding box center [36, 348] width 12 height 12
click at [37, 191] on div at bounding box center [36, 190] width 12 height 12
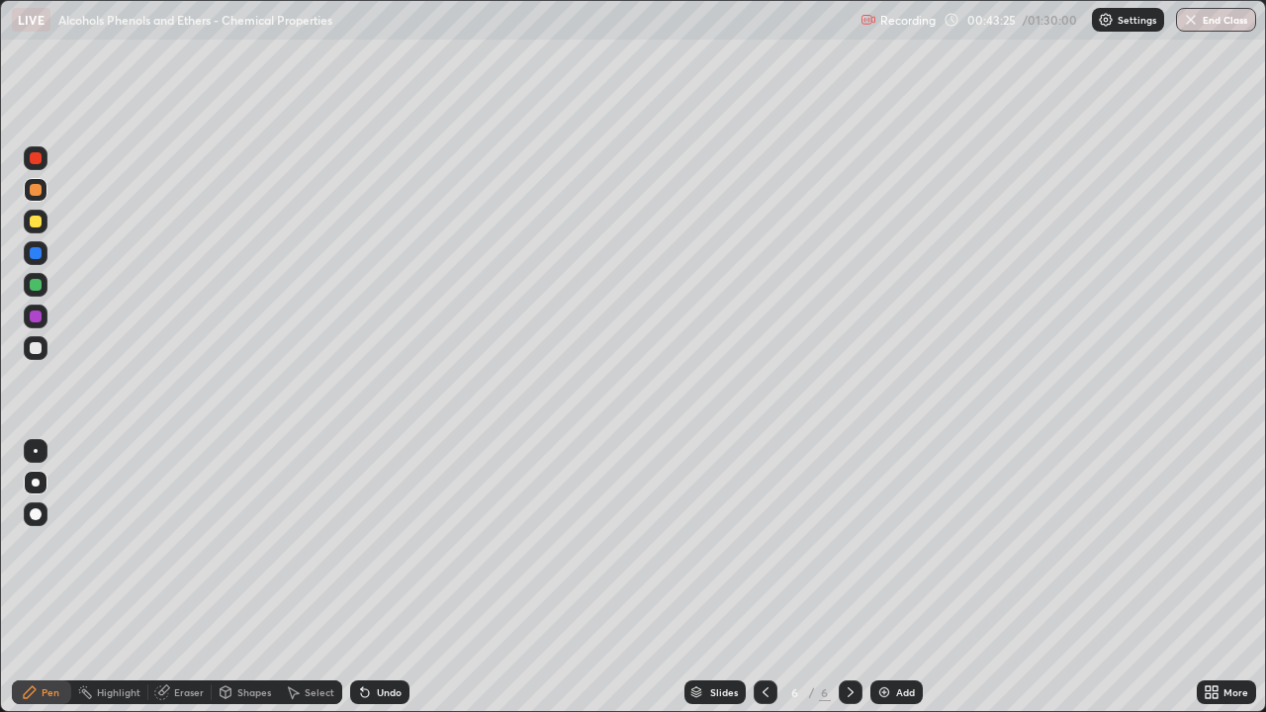
click at [39, 286] on div at bounding box center [36, 285] width 12 height 12
click at [37, 216] on div at bounding box center [36, 222] width 12 height 12
click at [39, 184] on div at bounding box center [36, 190] width 24 height 24
click at [33, 348] on div at bounding box center [36, 348] width 12 height 12
click at [41, 191] on div at bounding box center [36, 190] width 12 height 12
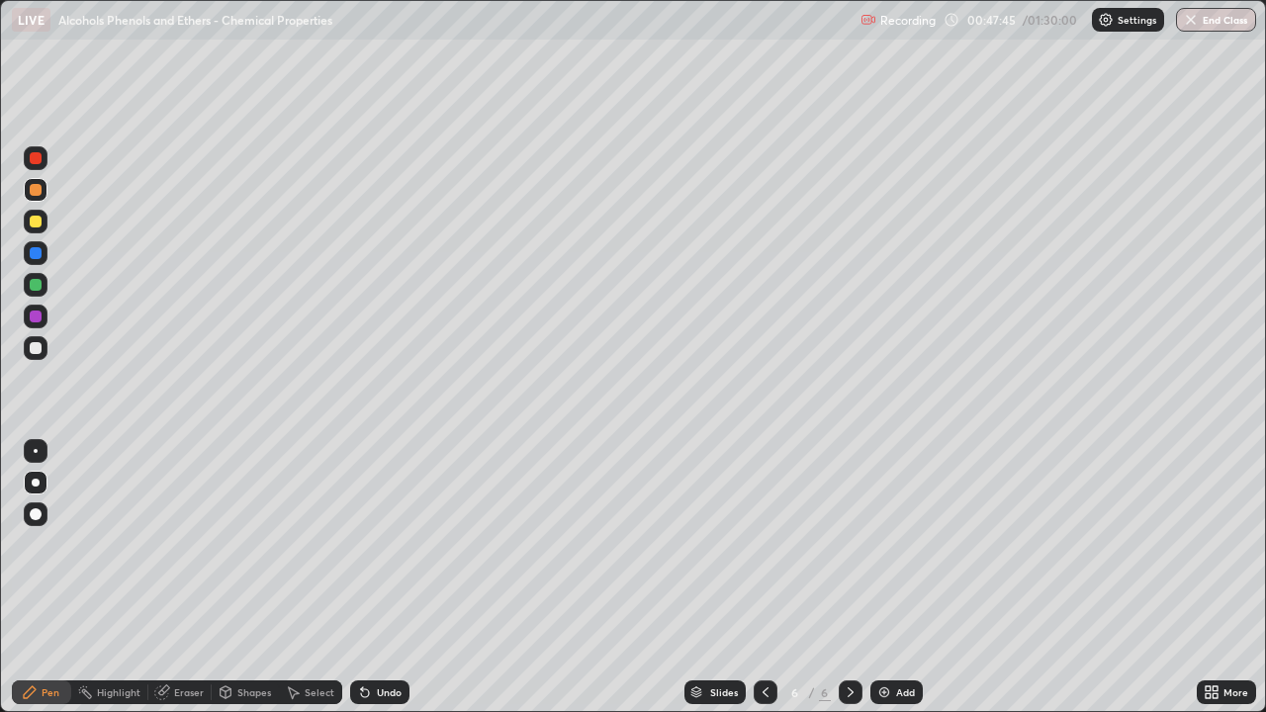
click at [35, 339] on div at bounding box center [36, 348] width 24 height 24
click at [241, 578] on div "Shapes" at bounding box center [245, 692] width 67 height 24
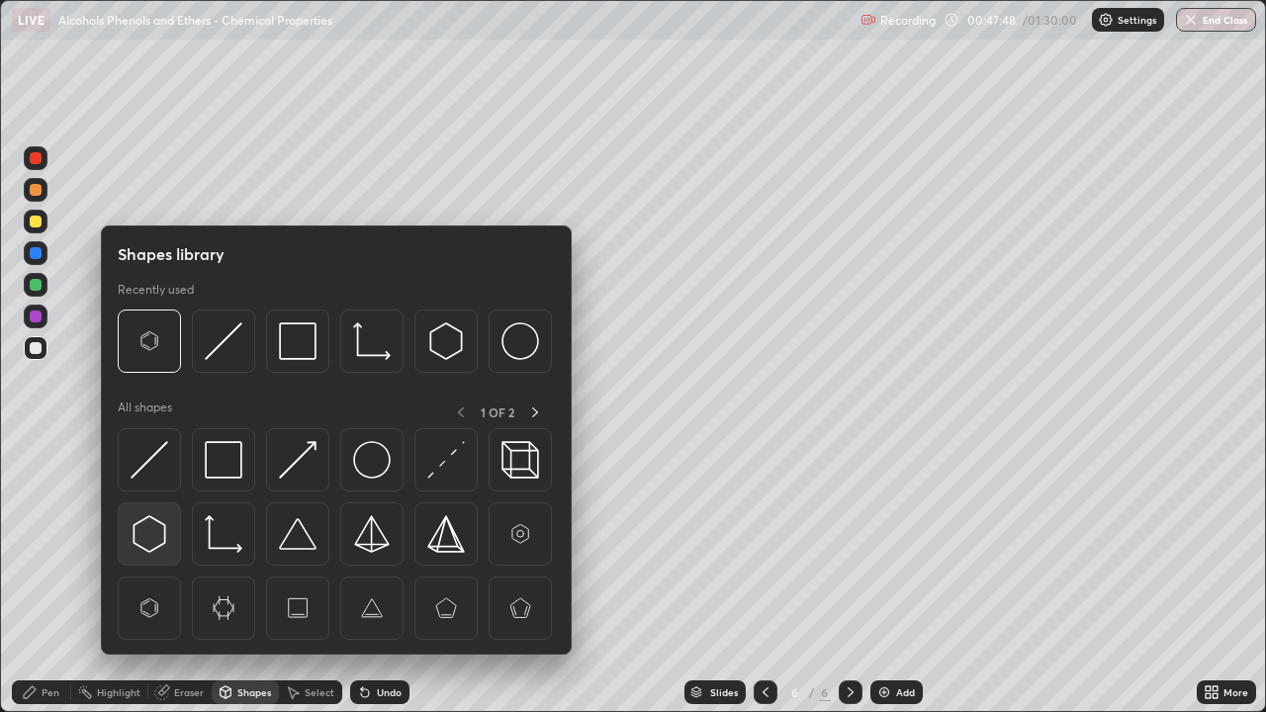
click at [149, 541] on img at bounding box center [150, 534] width 38 height 38
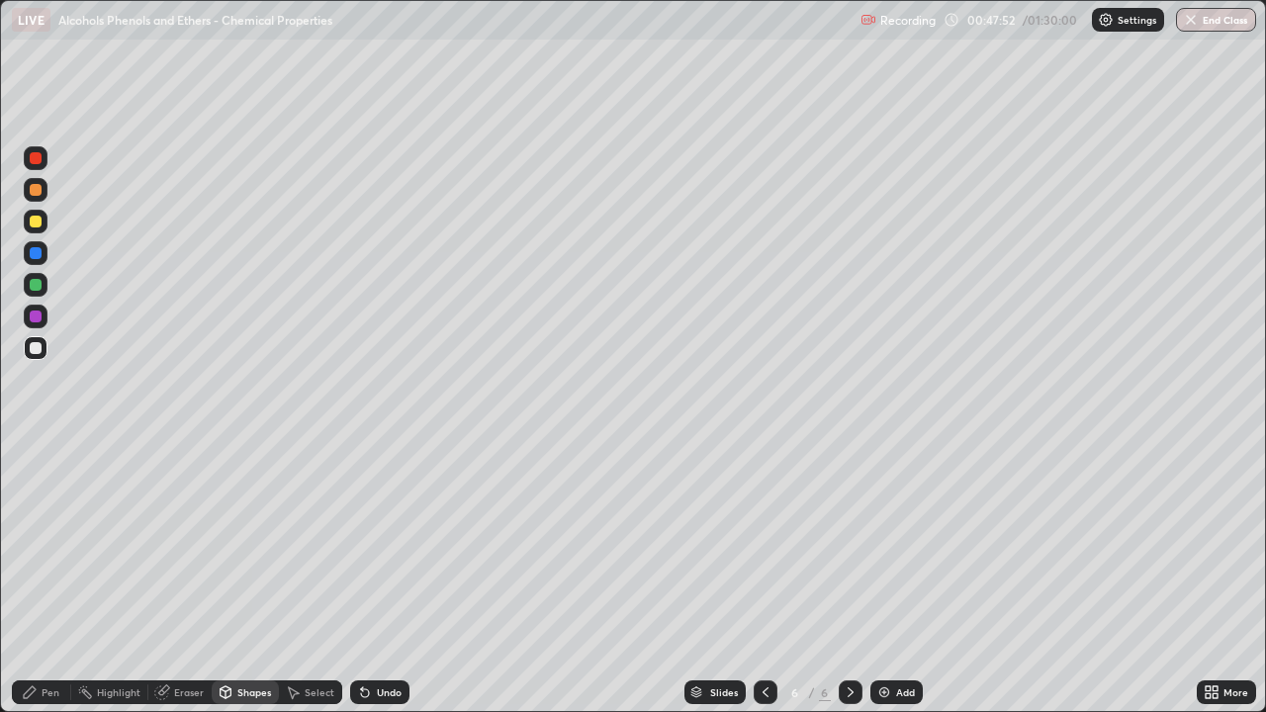
click at [44, 578] on div "Pen" at bounding box center [51, 692] width 18 height 10
click at [40, 192] on div at bounding box center [36, 190] width 12 height 12
click at [37, 347] on div at bounding box center [36, 348] width 12 height 12
click at [41, 223] on div at bounding box center [36, 222] width 12 height 12
click at [37, 195] on div at bounding box center [36, 190] width 12 height 12
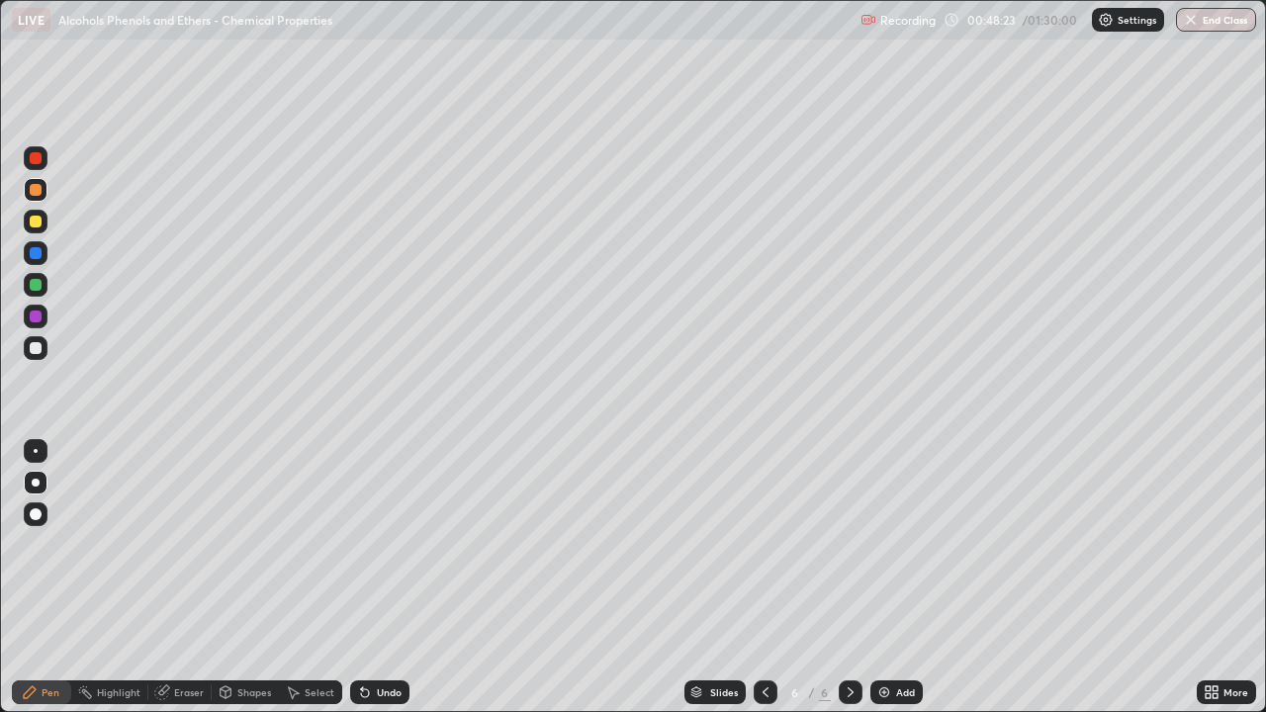
click at [39, 349] on div at bounding box center [36, 348] width 12 height 12
click at [176, 578] on div "Eraser" at bounding box center [189, 692] width 30 height 10
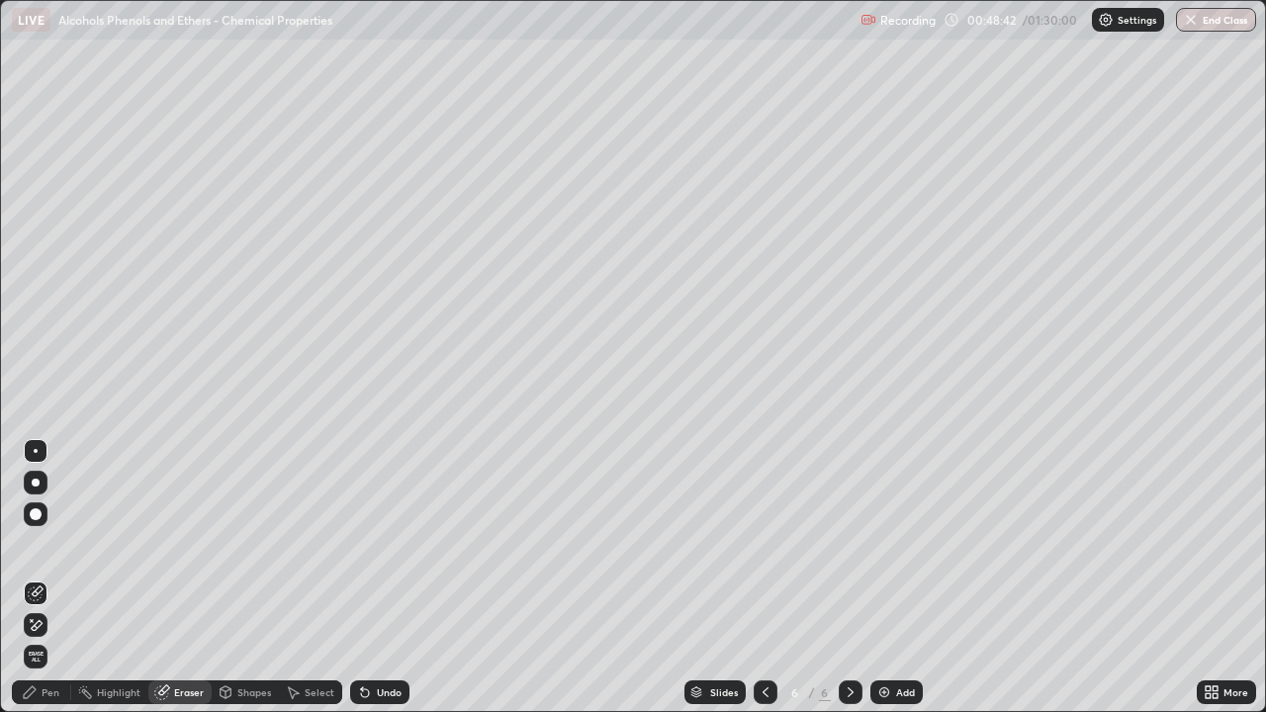
click at [45, 578] on div "Pen" at bounding box center [51, 692] width 18 height 10
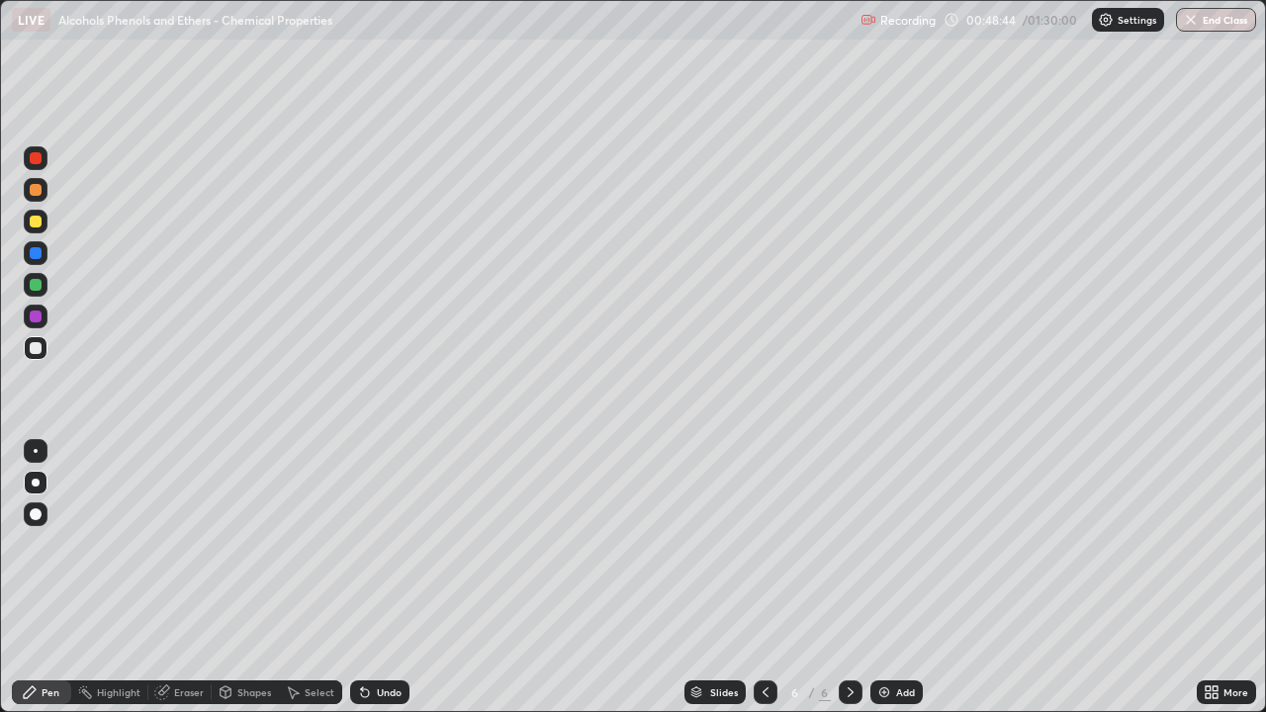
click at [251, 578] on div "Shapes" at bounding box center [254, 692] width 34 height 10
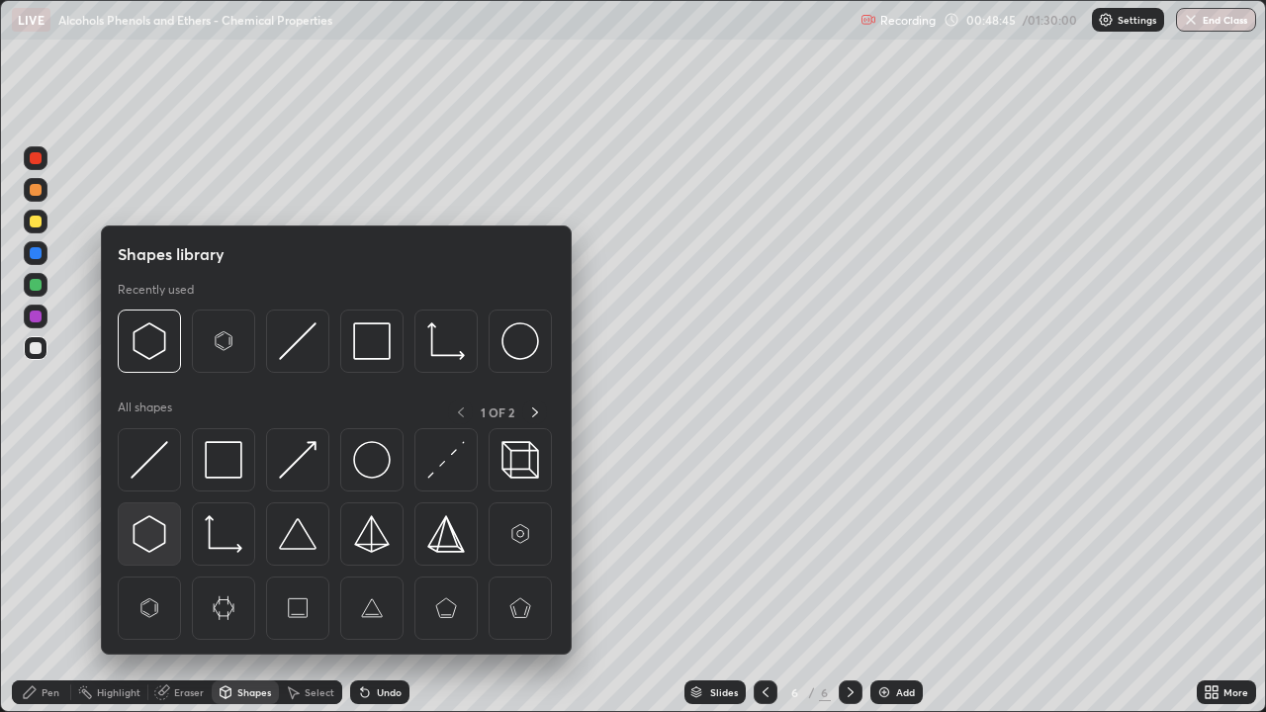
click at [150, 525] on img at bounding box center [150, 534] width 38 height 38
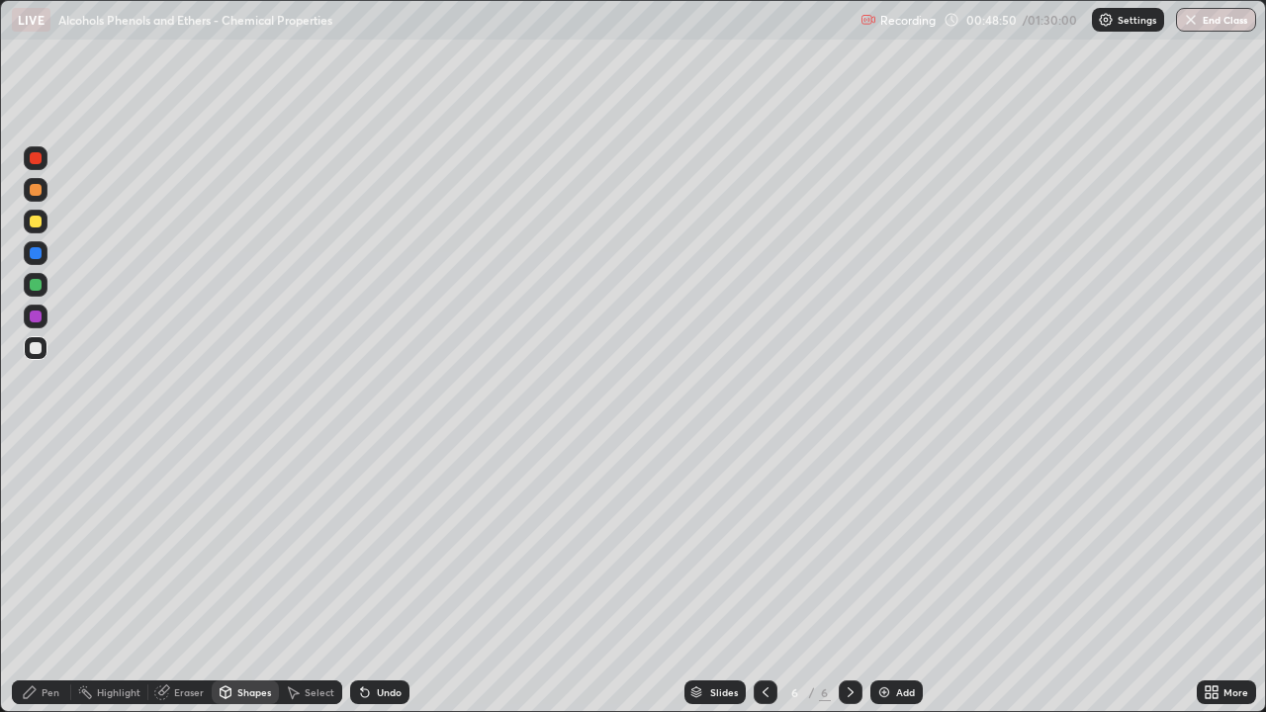
click at [59, 578] on div "Pen" at bounding box center [41, 692] width 59 height 24
click at [37, 223] on div at bounding box center [36, 222] width 12 height 12
click at [36, 198] on div at bounding box center [36, 190] width 24 height 24
click at [32, 350] on div at bounding box center [36, 348] width 12 height 12
click at [40, 225] on div at bounding box center [36, 222] width 12 height 12
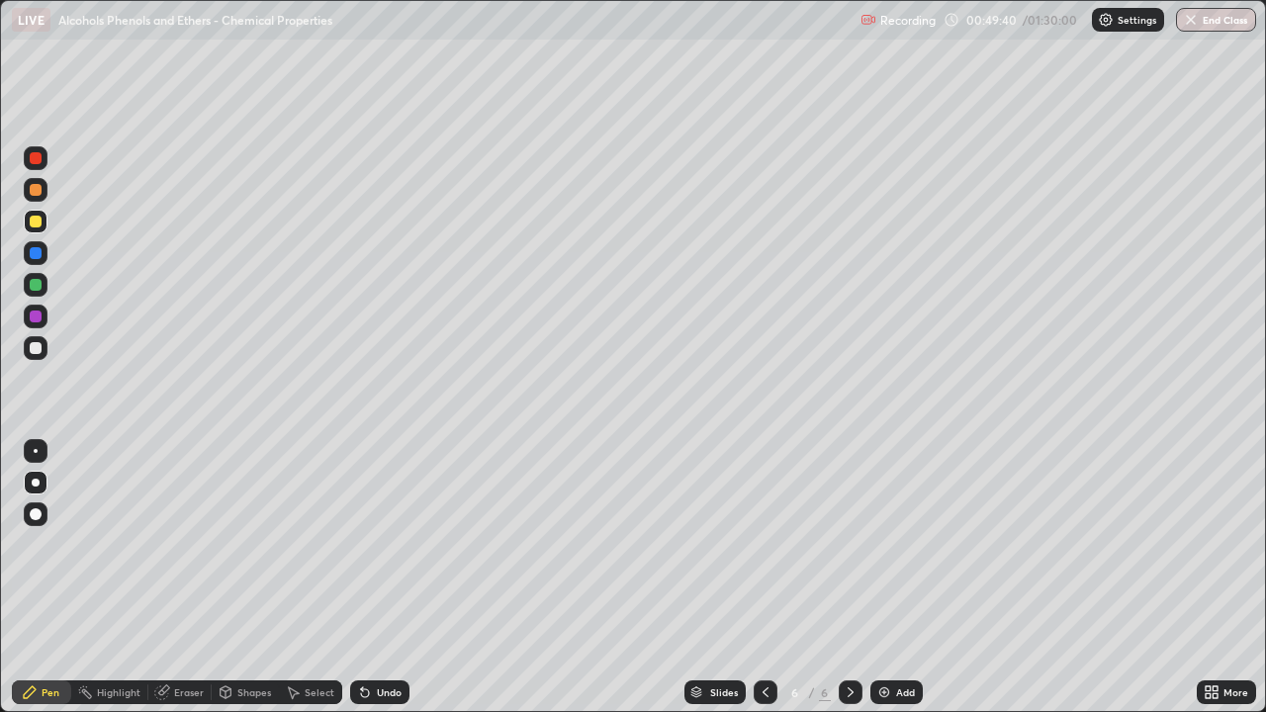
click at [34, 348] on div at bounding box center [36, 348] width 12 height 12
click at [242, 578] on div "Shapes" at bounding box center [254, 692] width 34 height 10
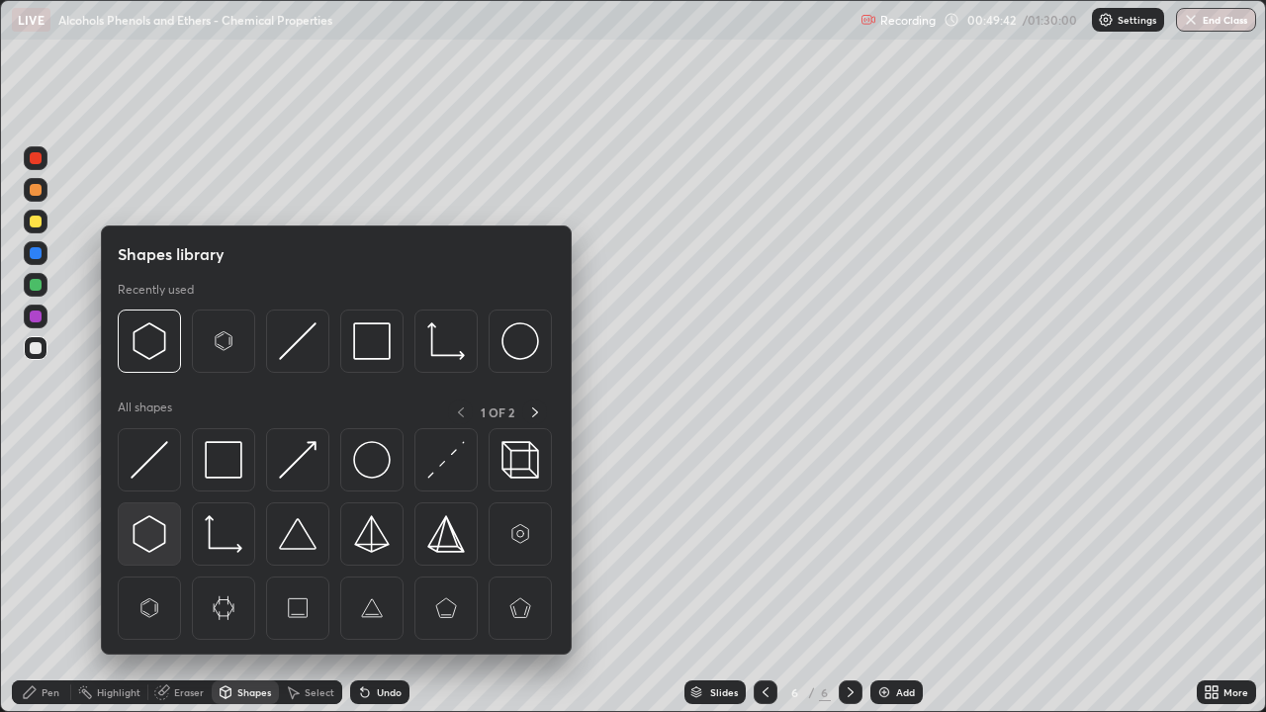
click at [156, 539] on img at bounding box center [150, 534] width 38 height 38
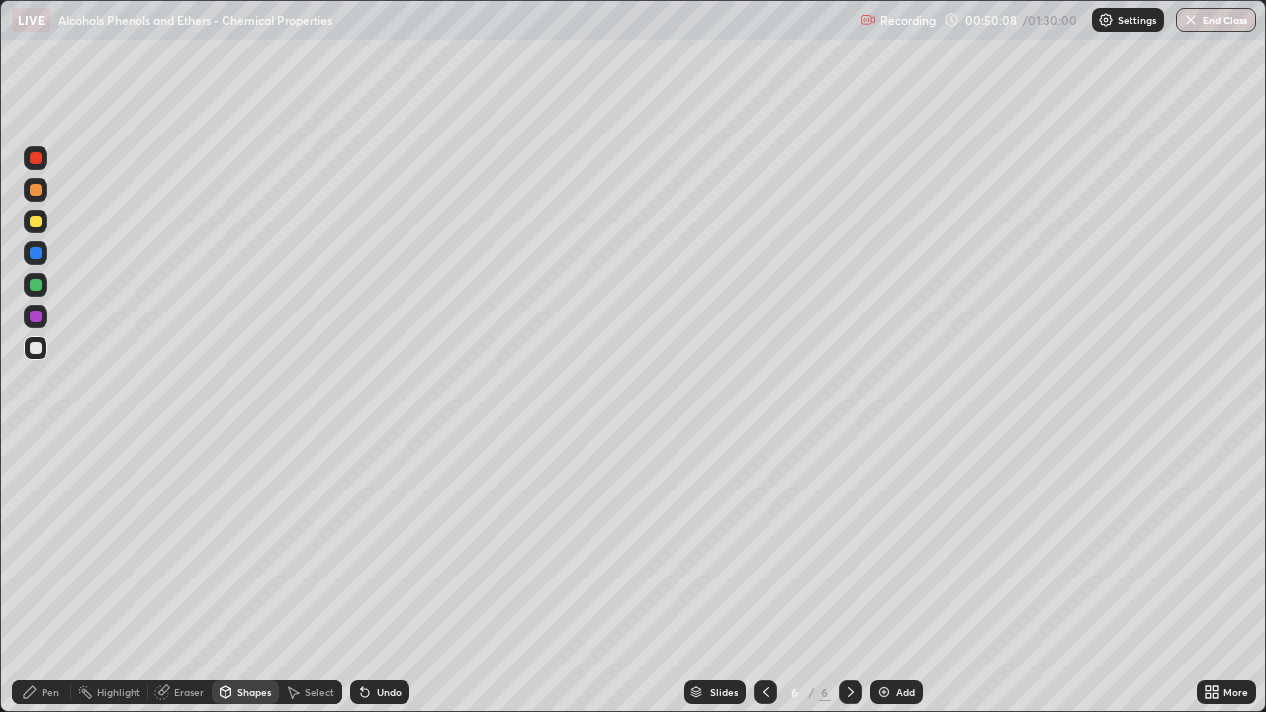
click at [53, 578] on div "Pen" at bounding box center [51, 692] width 18 height 10
click at [34, 344] on div at bounding box center [36, 348] width 12 height 12
click at [394, 578] on div "Undo" at bounding box center [389, 692] width 25 height 10
click at [372, 578] on div "Undo" at bounding box center [379, 692] width 59 height 24
click at [880, 578] on img at bounding box center [884, 692] width 16 height 16
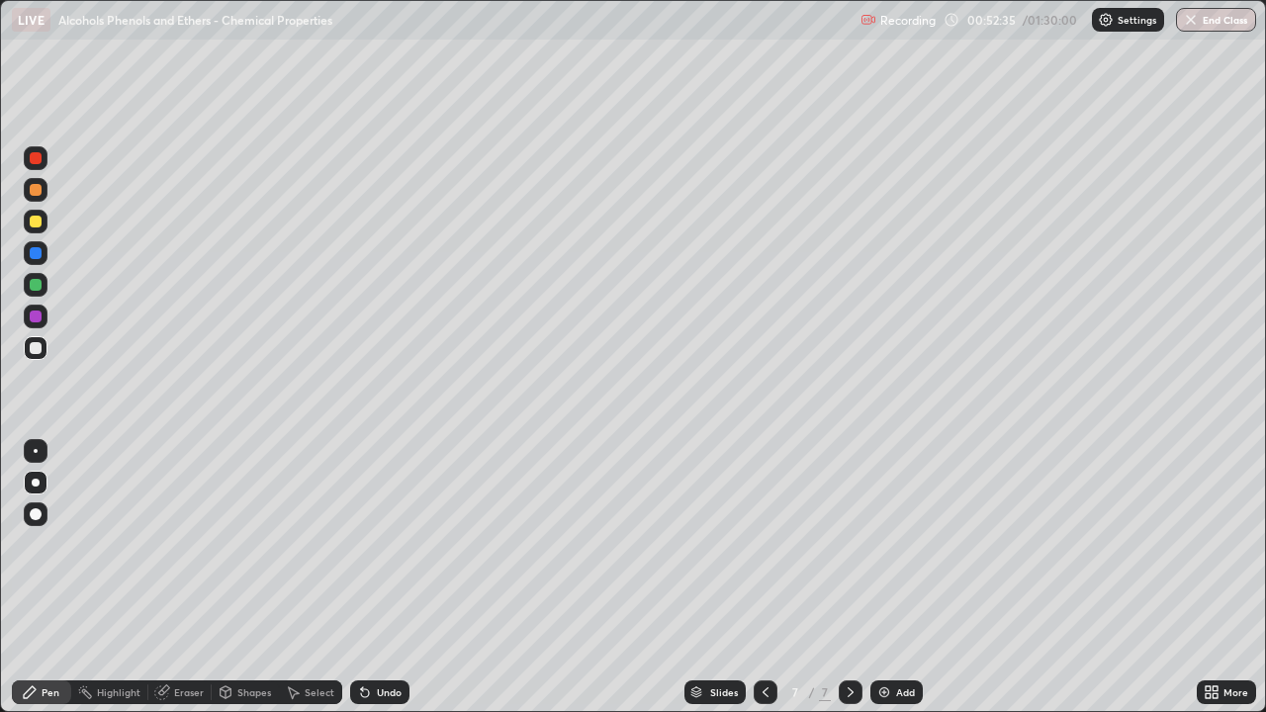
click at [40, 193] on div at bounding box center [36, 190] width 12 height 12
click at [36, 286] on div at bounding box center [36, 285] width 12 height 12
click at [41, 351] on div at bounding box center [36, 348] width 12 height 12
click at [35, 224] on div at bounding box center [36, 222] width 12 height 12
click at [38, 345] on div at bounding box center [36, 348] width 12 height 12
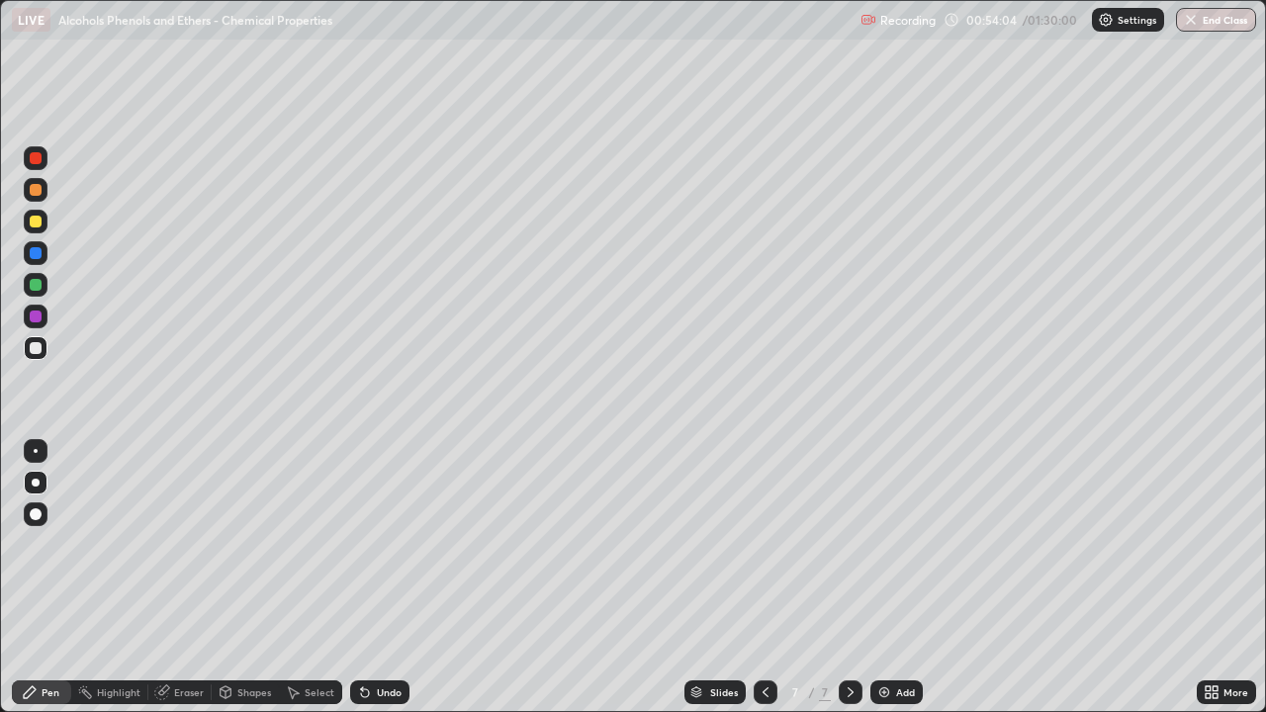
click at [38, 220] on div at bounding box center [36, 222] width 12 height 12
click at [45, 325] on div at bounding box center [36, 317] width 24 height 24
click at [37, 285] on div at bounding box center [36, 285] width 12 height 12
click at [45, 222] on div at bounding box center [36, 222] width 24 height 24
click at [38, 355] on div at bounding box center [36, 348] width 24 height 24
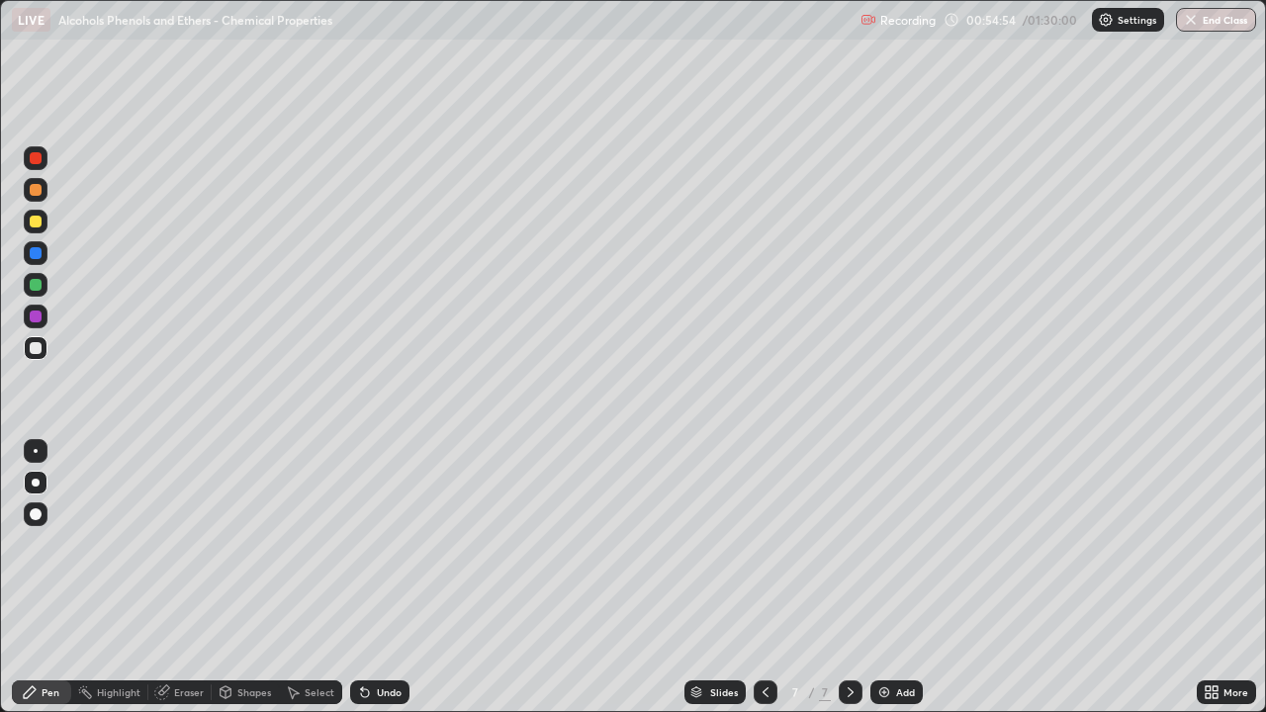
click at [36, 317] on div at bounding box center [36, 317] width 12 height 12
click at [35, 350] on div at bounding box center [36, 348] width 12 height 12
click at [33, 319] on div at bounding box center [36, 317] width 12 height 12
click at [46, 223] on div at bounding box center [36, 222] width 24 height 24
click at [45, 287] on div at bounding box center [36, 285] width 24 height 24
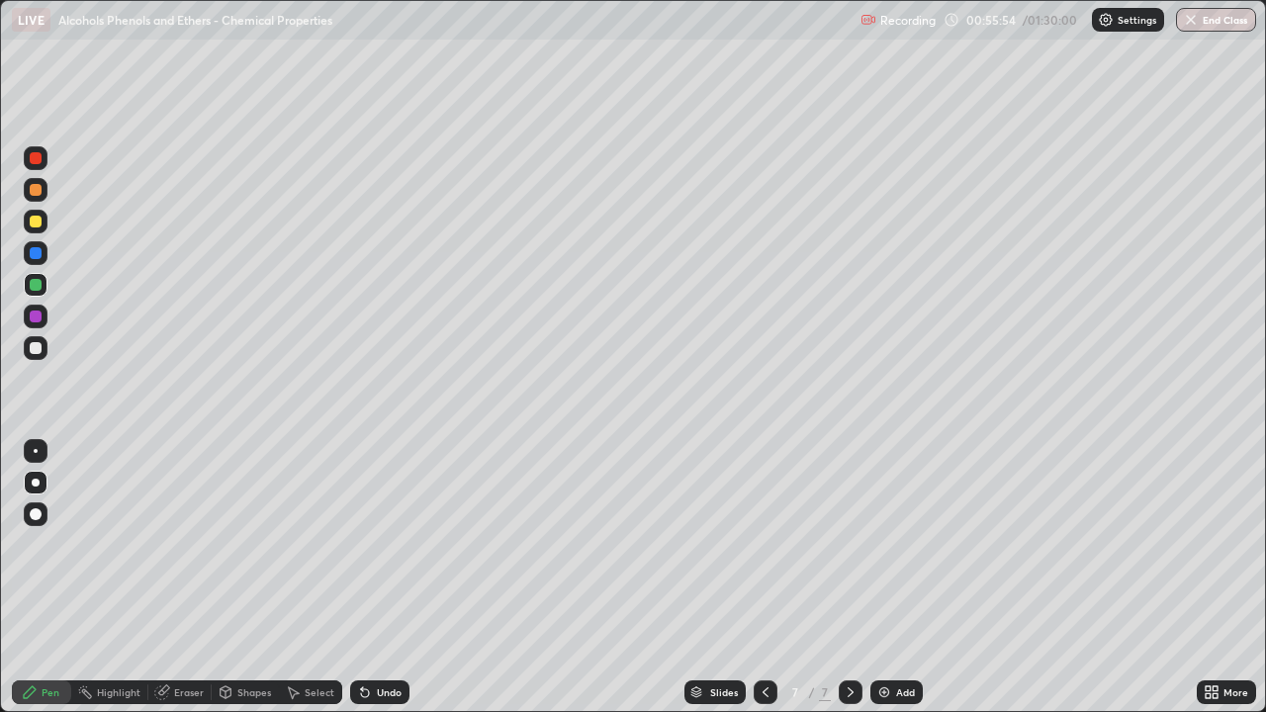
click at [40, 349] on div at bounding box center [36, 348] width 12 height 12
click at [36, 223] on div at bounding box center [36, 222] width 12 height 12
click at [36, 349] on div at bounding box center [36, 348] width 12 height 12
click at [33, 194] on div at bounding box center [36, 190] width 12 height 12
click at [377, 578] on div "Undo" at bounding box center [389, 692] width 25 height 10
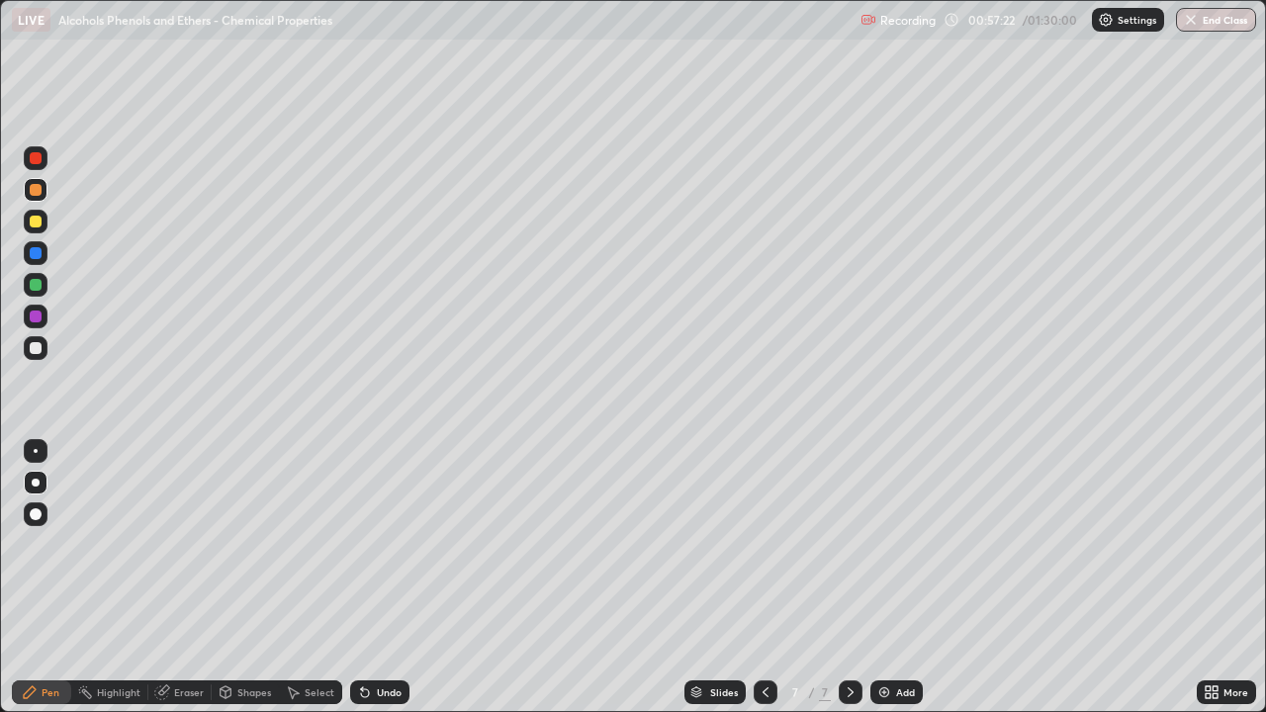
click at [35, 260] on div at bounding box center [36, 253] width 24 height 24
click at [42, 359] on div at bounding box center [36, 348] width 24 height 24
click at [45, 257] on div at bounding box center [36, 253] width 24 height 24
click at [44, 352] on div at bounding box center [36, 348] width 24 height 24
click at [36, 251] on div at bounding box center [36, 253] width 12 height 12
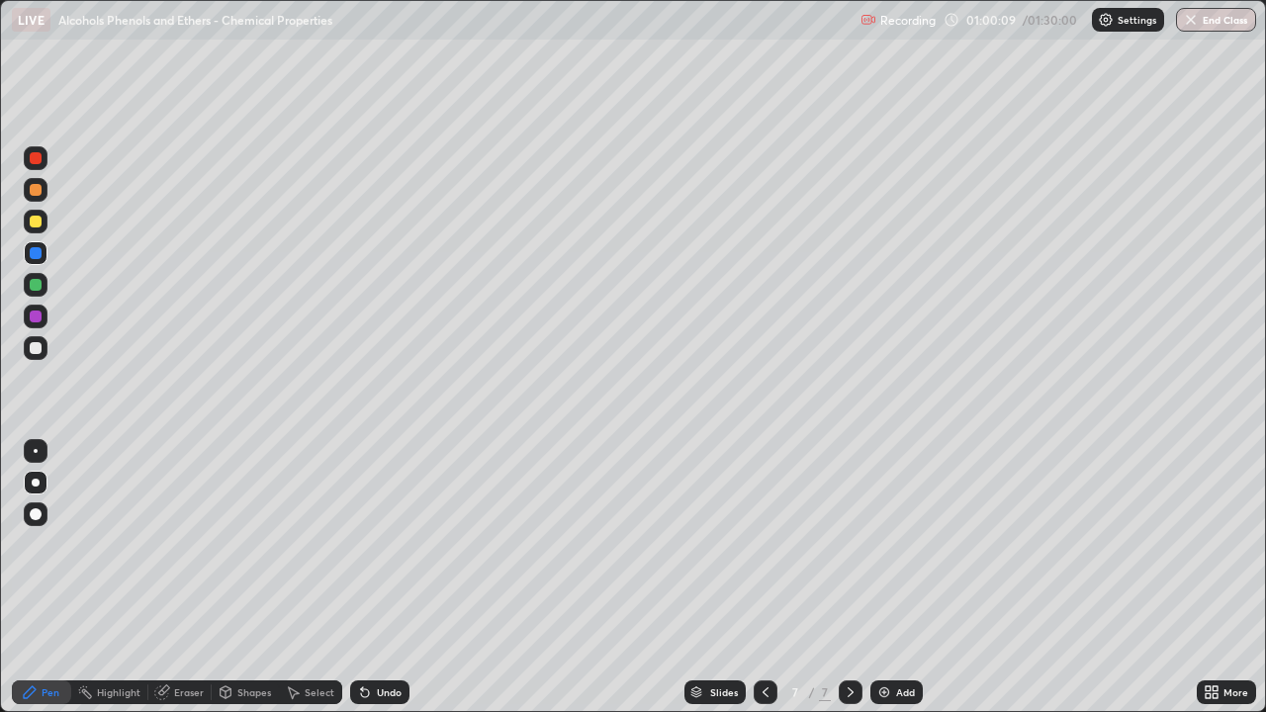
click at [36, 349] on div at bounding box center [36, 348] width 12 height 12
click at [391, 578] on div "Undo" at bounding box center [389, 692] width 25 height 10
click at [386, 578] on div "Undo" at bounding box center [389, 692] width 25 height 10
click at [391, 578] on div "Undo" at bounding box center [379, 692] width 59 height 24
click at [389, 578] on div "Undo" at bounding box center [379, 692] width 59 height 24
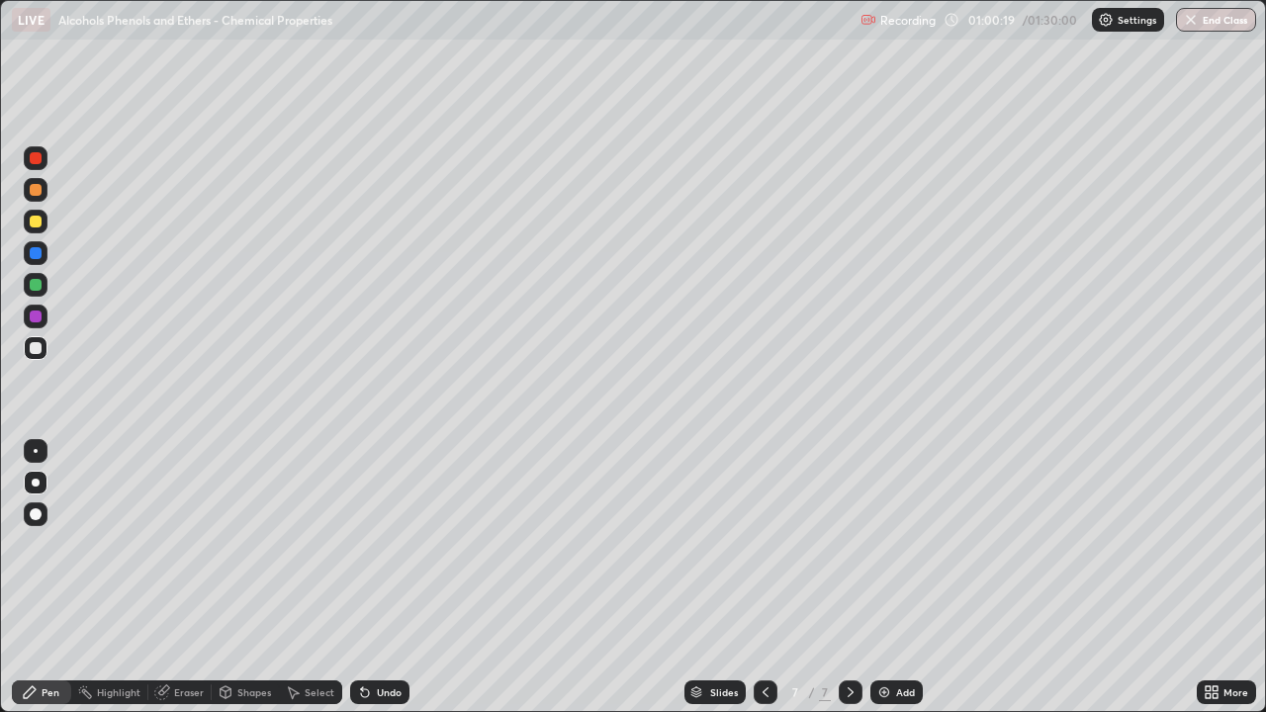
click at [393, 578] on div "Undo" at bounding box center [379, 692] width 59 height 24
click at [391, 578] on div "Undo" at bounding box center [379, 692] width 59 height 24
click at [390, 578] on div "Undo" at bounding box center [389, 692] width 25 height 10
click at [239, 578] on div "Shapes" at bounding box center [254, 692] width 34 height 10
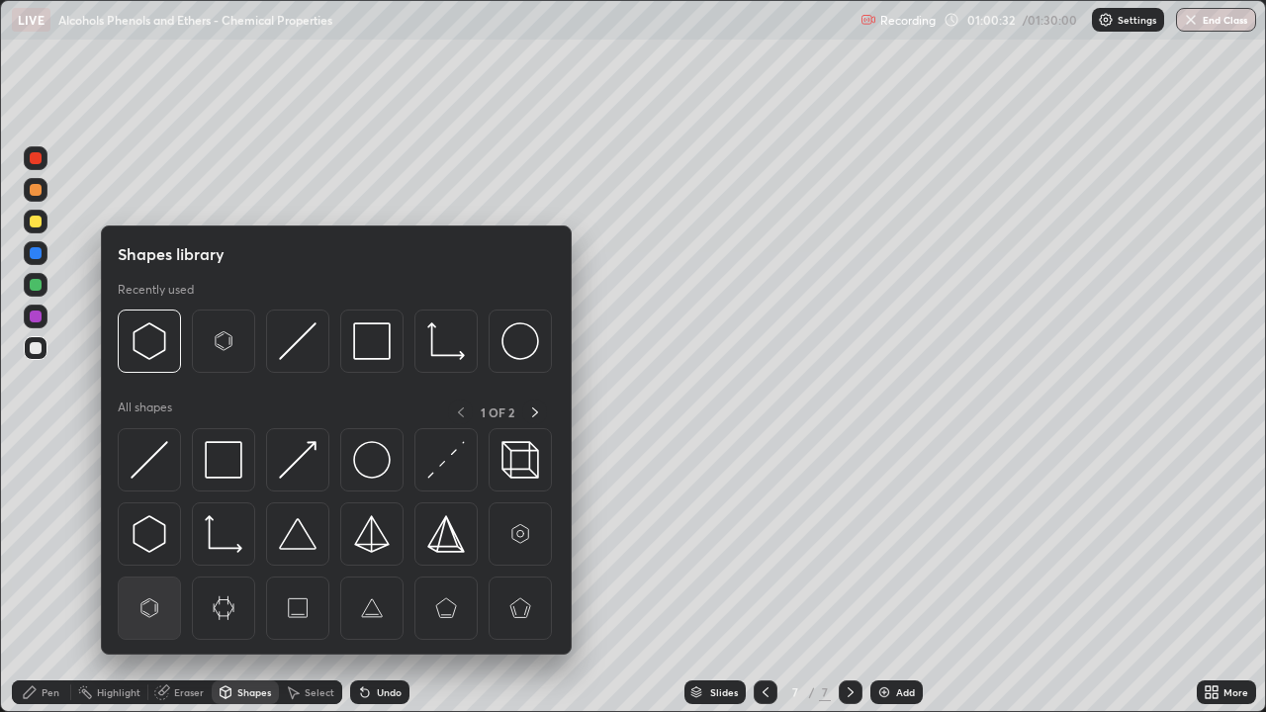
click at [155, 578] on img at bounding box center [150, 608] width 38 height 38
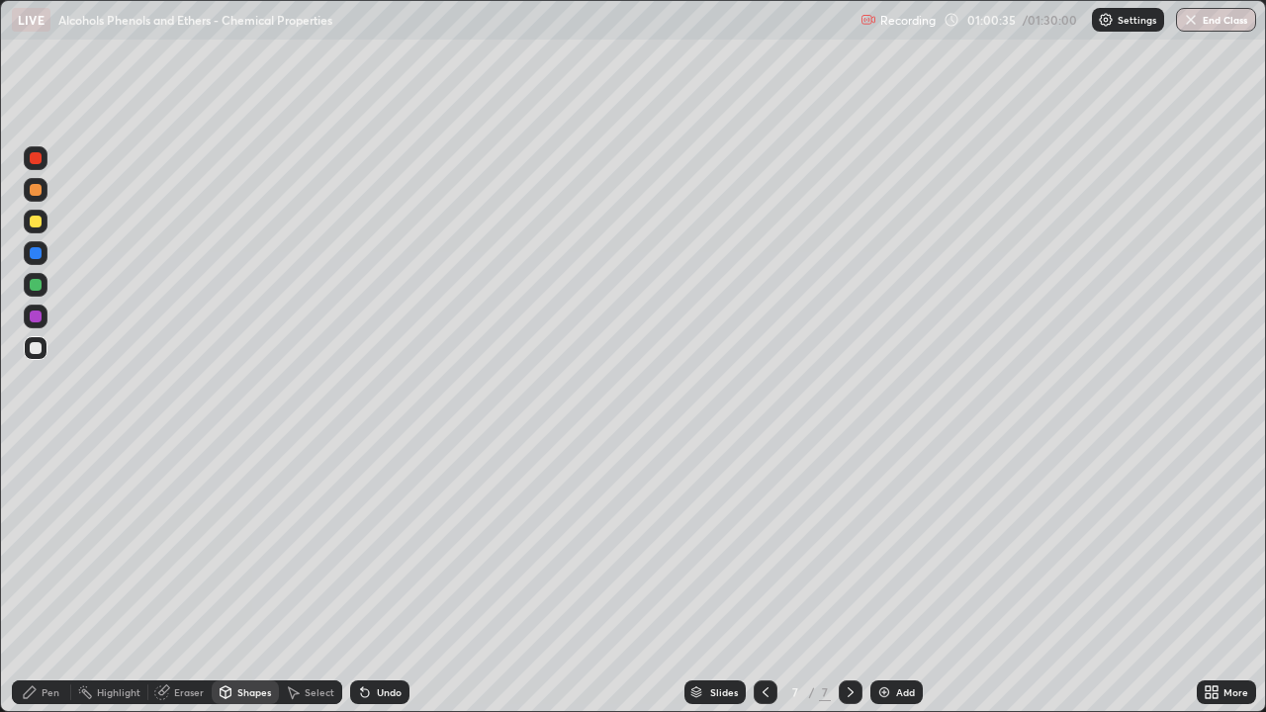
click at [59, 578] on div "Pen" at bounding box center [41, 692] width 59 height 24
click at [37, 222] on div at bounding box center [36, 222] width 12 height 12
click at [45, 346] on div at bounding box center [36, 348] width 24 height 24
click at [252, 578] on div "Shapes" at bounding box center [254, 692] width 34 height 10
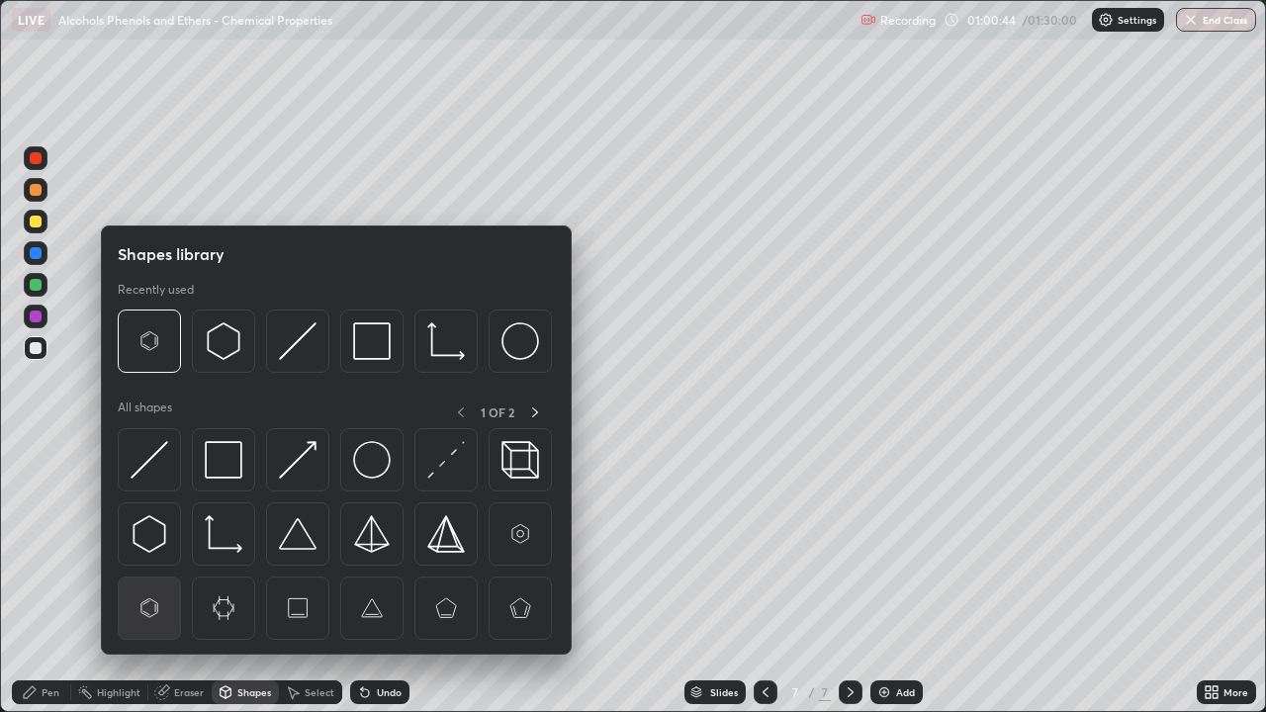
click at [161, 578] on img at bounding box center [150, 608] width 38 height 38
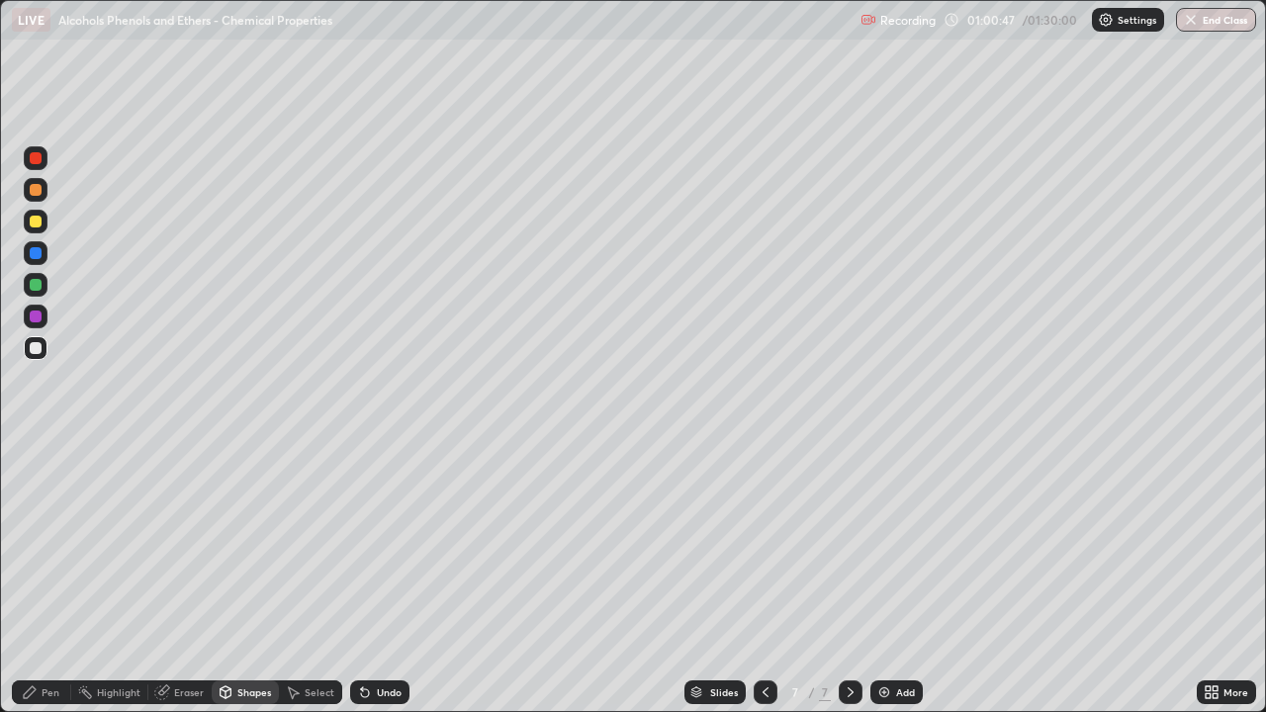
click at [56, 578] on div "Pen" at bounding box center [51, 692] width 18 height 10
click at [36, 317] on div at bounding box center [36, 317] width 12 height 12
click at [881, 578] on img at bounding box center [884, 692] width 16 height 16
click at [38, 289] on div at bounding box center [36, 285] width 12 height 12
click at [763, 578] on icon at bounding box center [766, 692] width 16 height 16
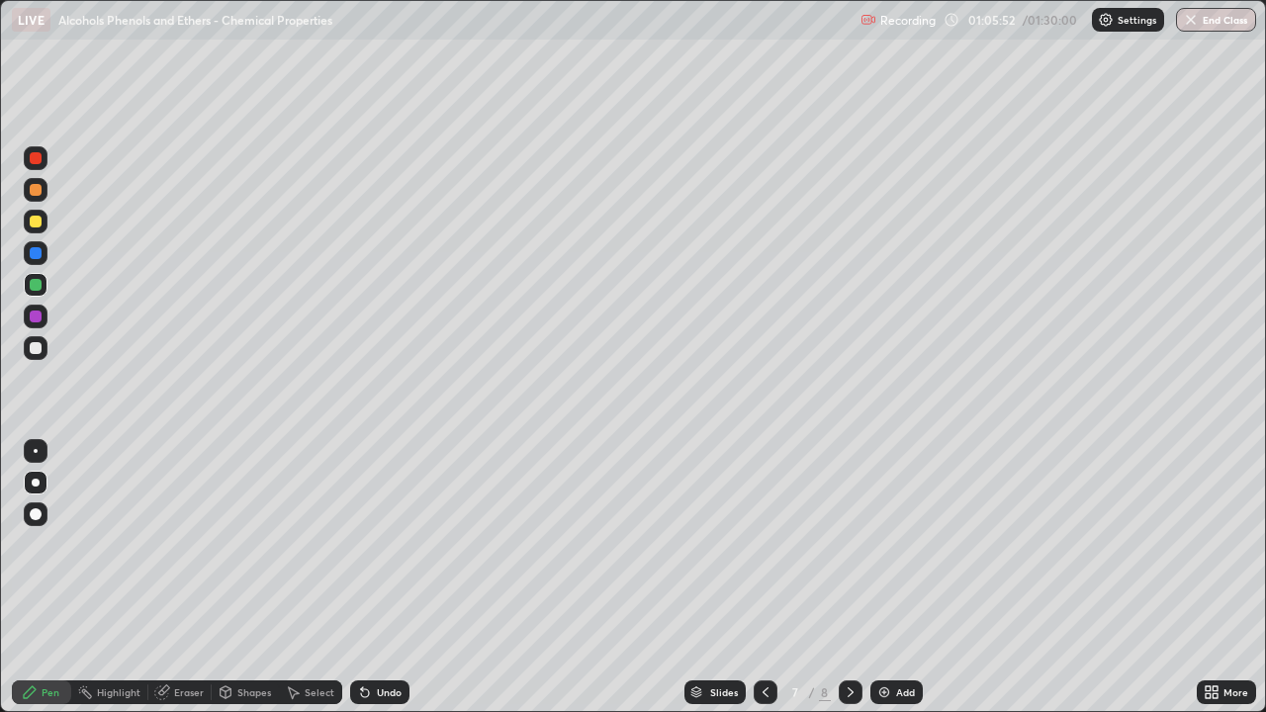
click at [384, 578] on div "Undo" at bounding box center [389, 692] width 25 height 10
click at [848, 578] on icon at bounding box center [851, 692] width 16 height 16
click at [36, 194] on div at bounding box center [36, 190] width 12 height 12
click at [190, 578] on div "Eraser" at bounding box center [189, 692] width 30 height 10
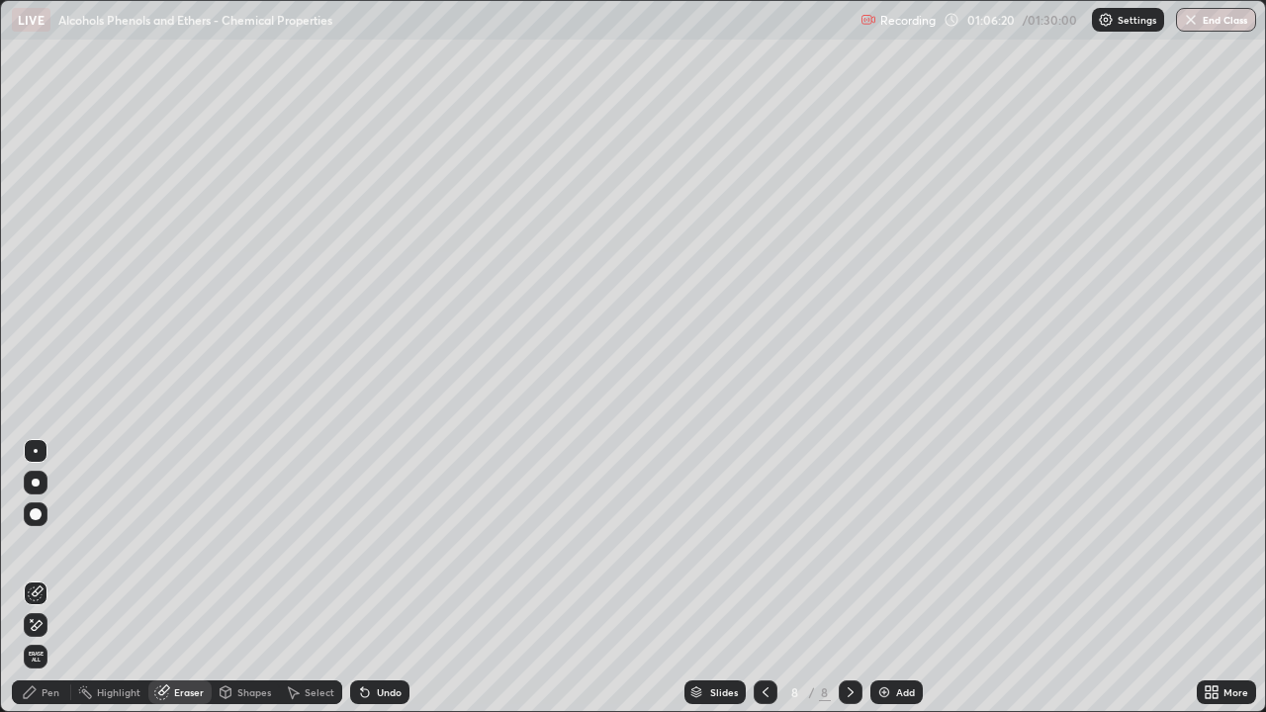
click at [40, 578] on div "Pen" at bounding box center [41, 692] width 59 height 24
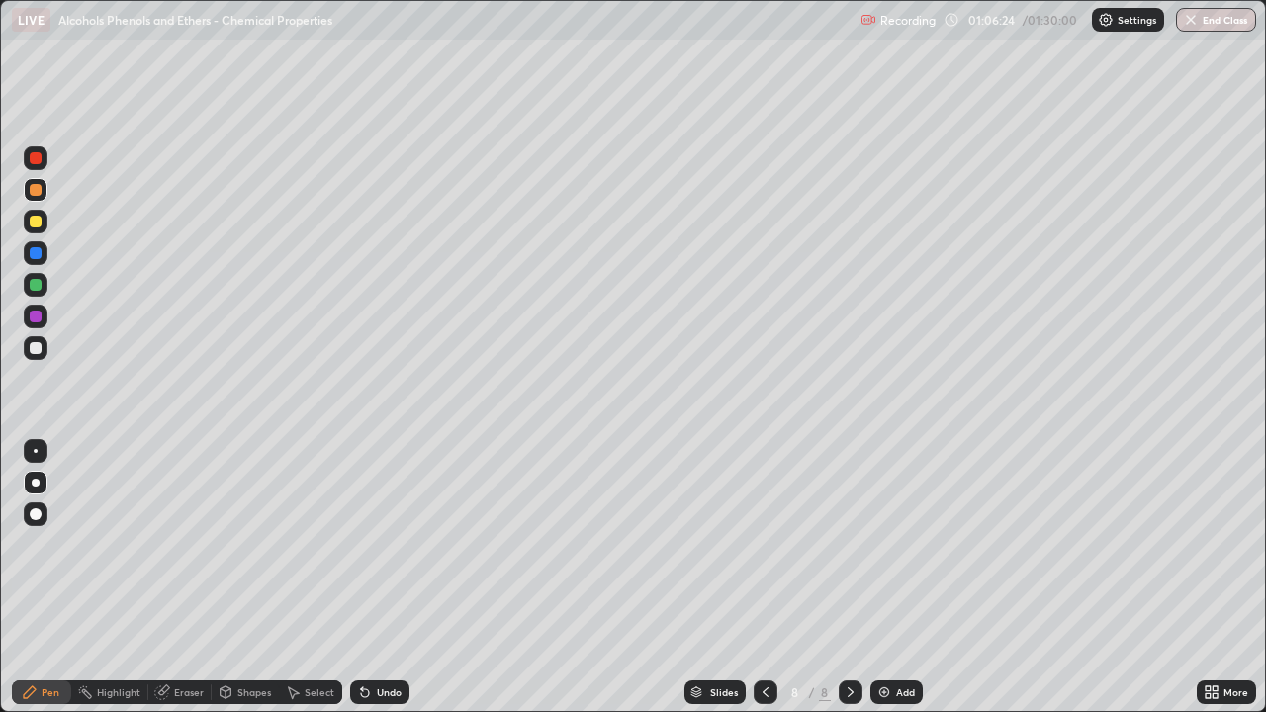
click at [35, 289] on div at bounding box center [36, 285] width 12 height 12
click at [38, 317] on div at bounding box center [36, 317] width 12 height 12
click at [44, 351] on div at bounding box center [36, 348] width 24 height 24
click at [39, 283] on div at bounding box center [36, 285] width 12 height 12
click at [45, 350] on div at bounding box center [36, 348] width 24 height 24
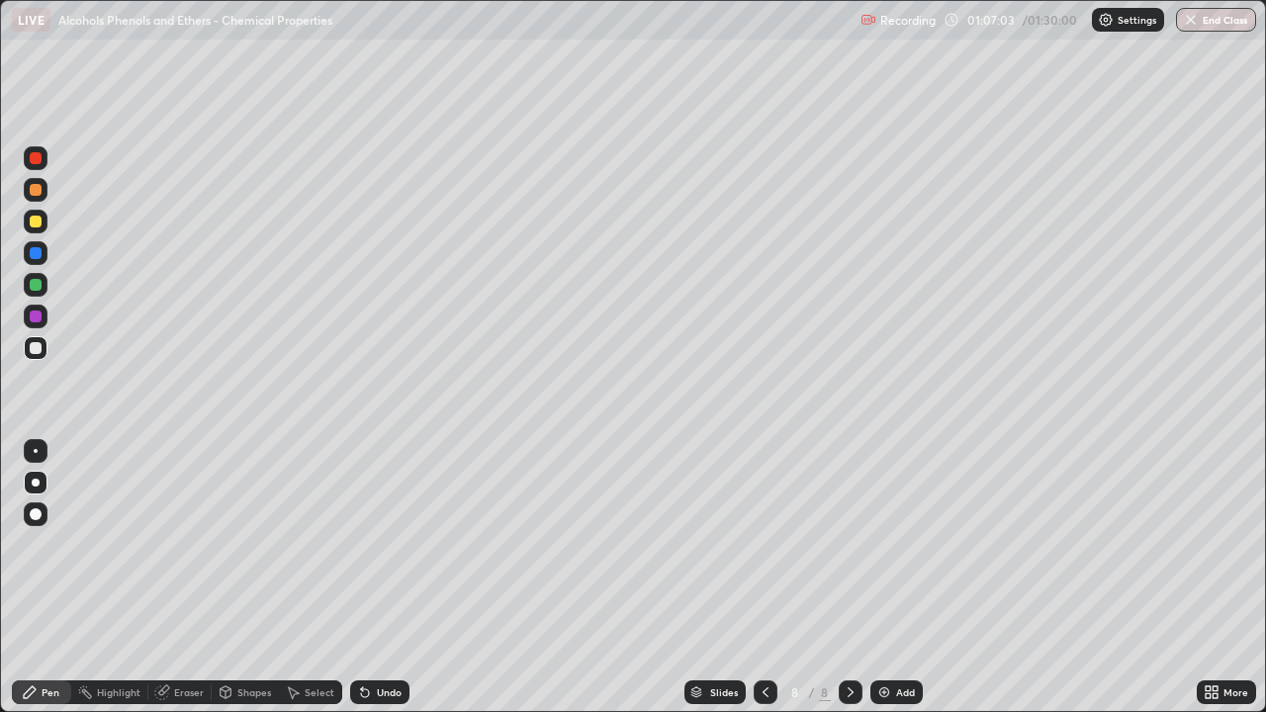
click at [36, 317] on div at bounding box center [36, 317] width 12 height 12
click at [37, 348] on div at bounding box center [36, 348] width 12 height 12
click at [763, 578] on icon at bounding box center [766, 692] width 16 height 16
click at [760, 578] on icon at bounding box center [766, 692] width 16 height 16
click at [762, 578] on icon at bounding box center [765, 692] width 6 height 10
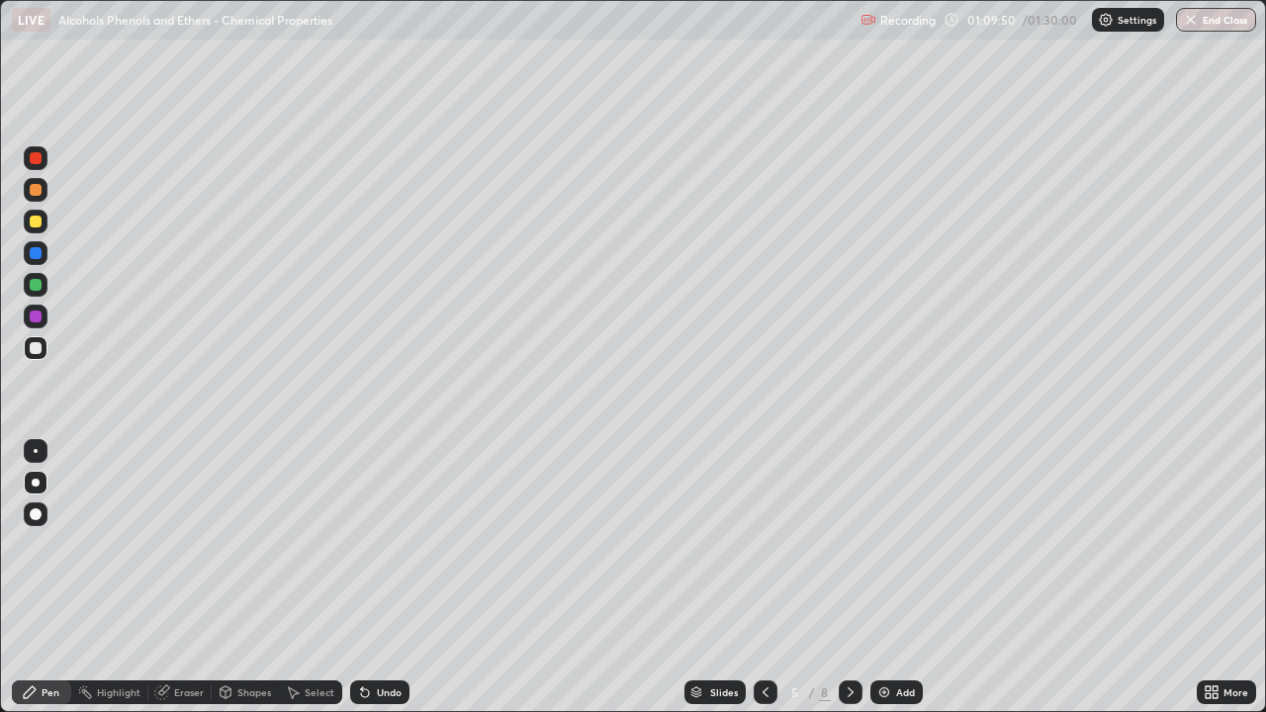
click at [848, 578] on icon at bounding box center [851, 692] width 16 height 16
click at [843, 578] on icon at bounding box center [851, 692] width 16 height 16
click at [38, 324] on div at bounding box center [36, 317] width 24 height 24
click at [43, 349] on div at bounding box center [36, 348] width 24 height 24
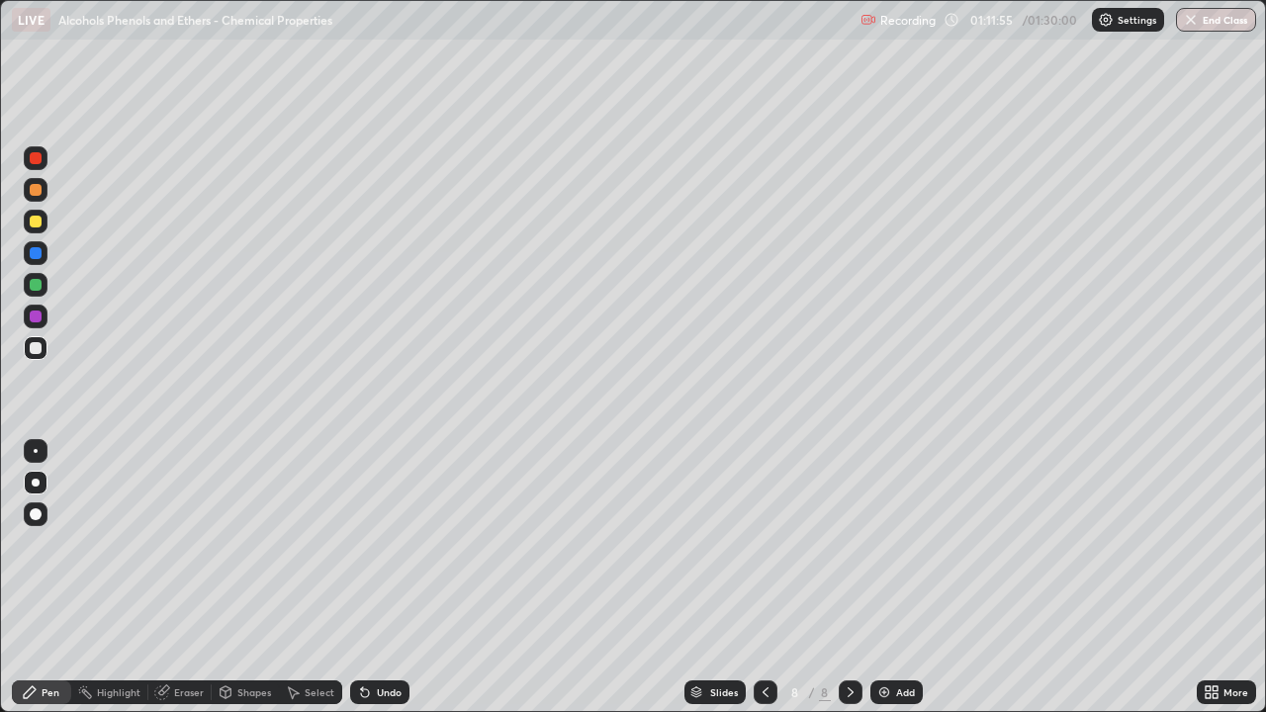
click at [237, 578] on div "Shapes" at bounding box center [254, 692] width 34 height 10
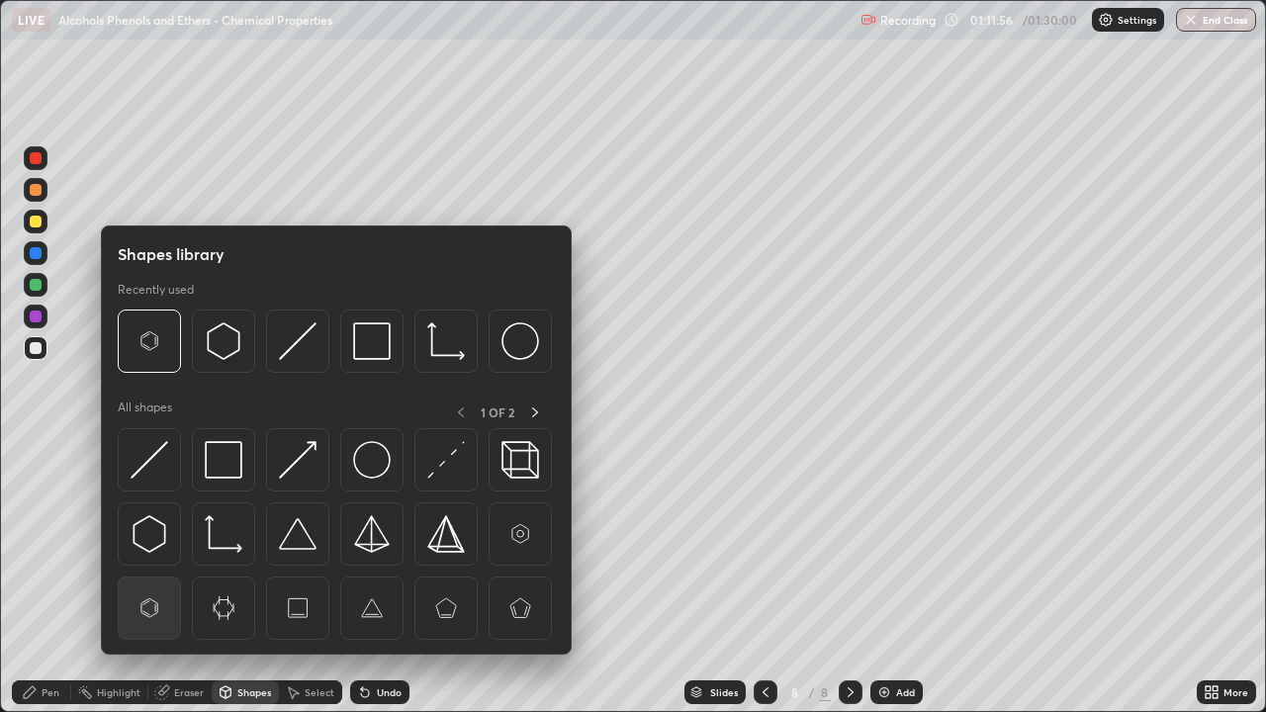
click at [152, 578] on img at bounding box center [150, 608] width 38 height 38
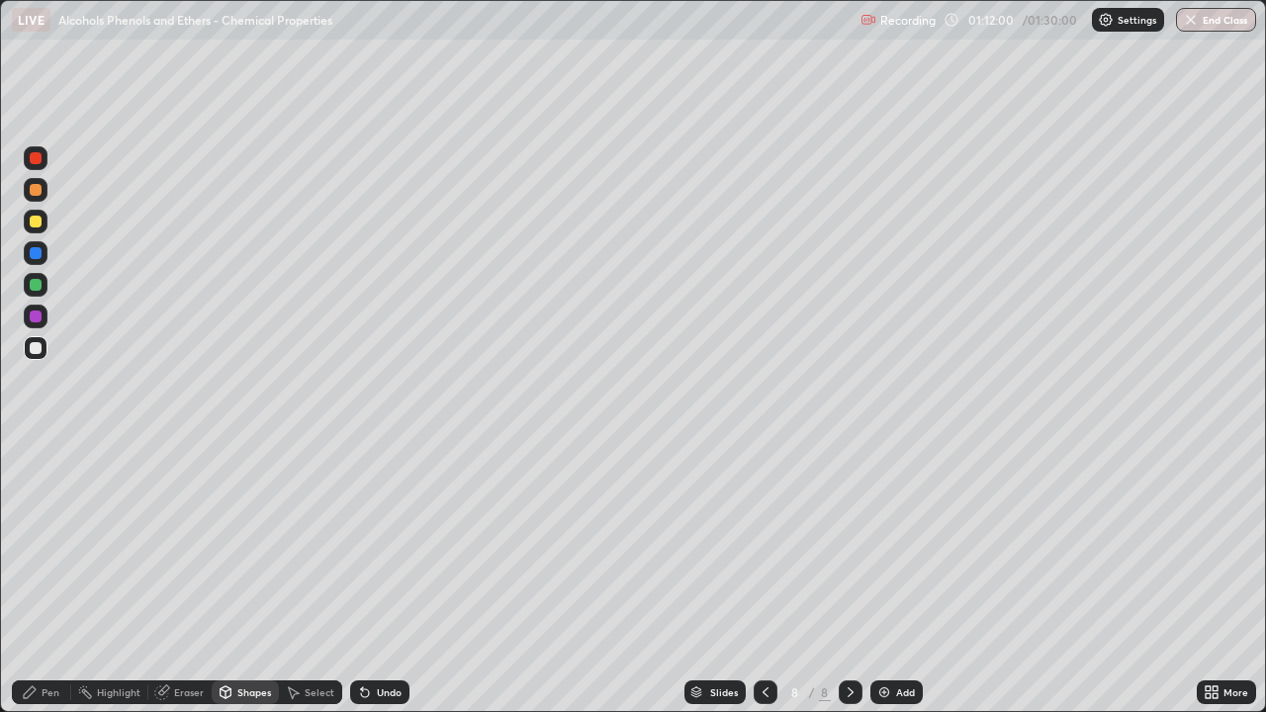
click at [57, 578] on div "Pen" at bounding box center [51, 692] width 18 height 10
click at [46, 321] on div at bounding box center [36, 317] width 24 height 24
click at [246, 578] on div "Shapes" at bounding box center [254, 692] width 34 height 10
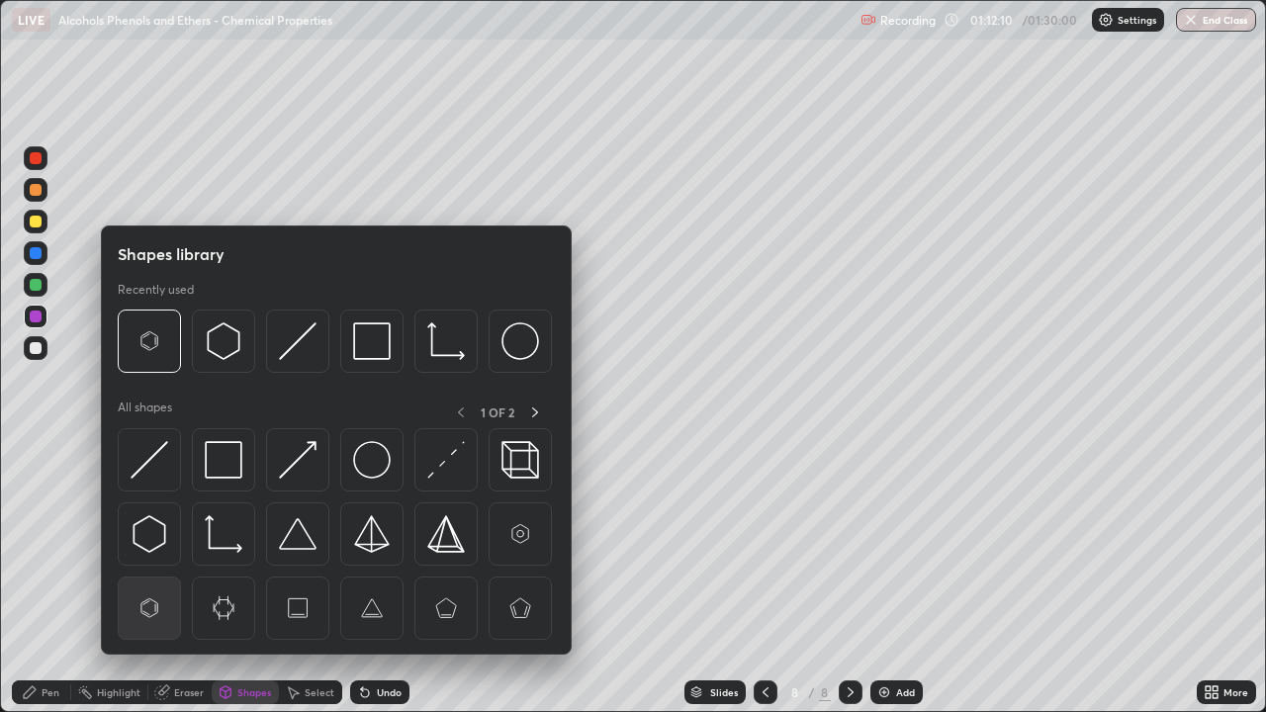
click at [150, 578] on img at bounding box center [150, 608] width 38 height 38
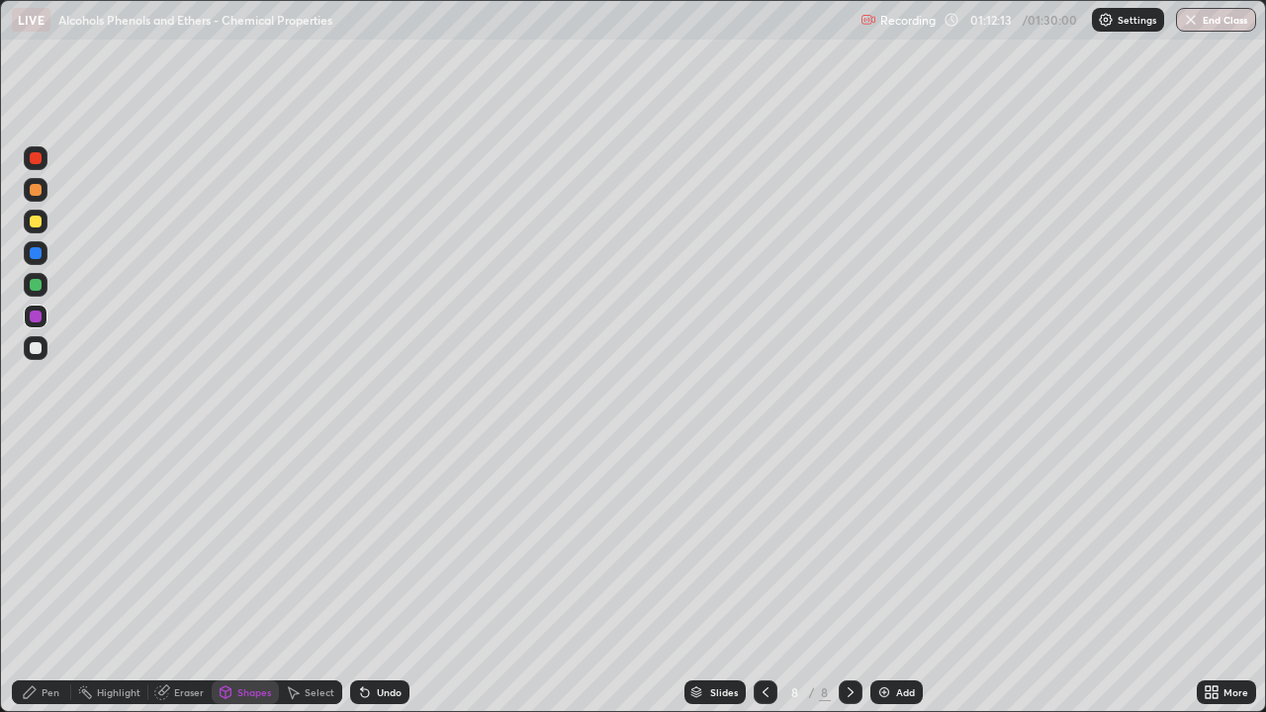
click at [41, 347] on div at bounding box center [36, 348] width 12 height 12
click at [57, 578] on div "Pen" at bounding box center [51, 692] width 18 height 10
click at [247, 578] on div "Shapes" at bounding box center [254, 692] width 34 height 10
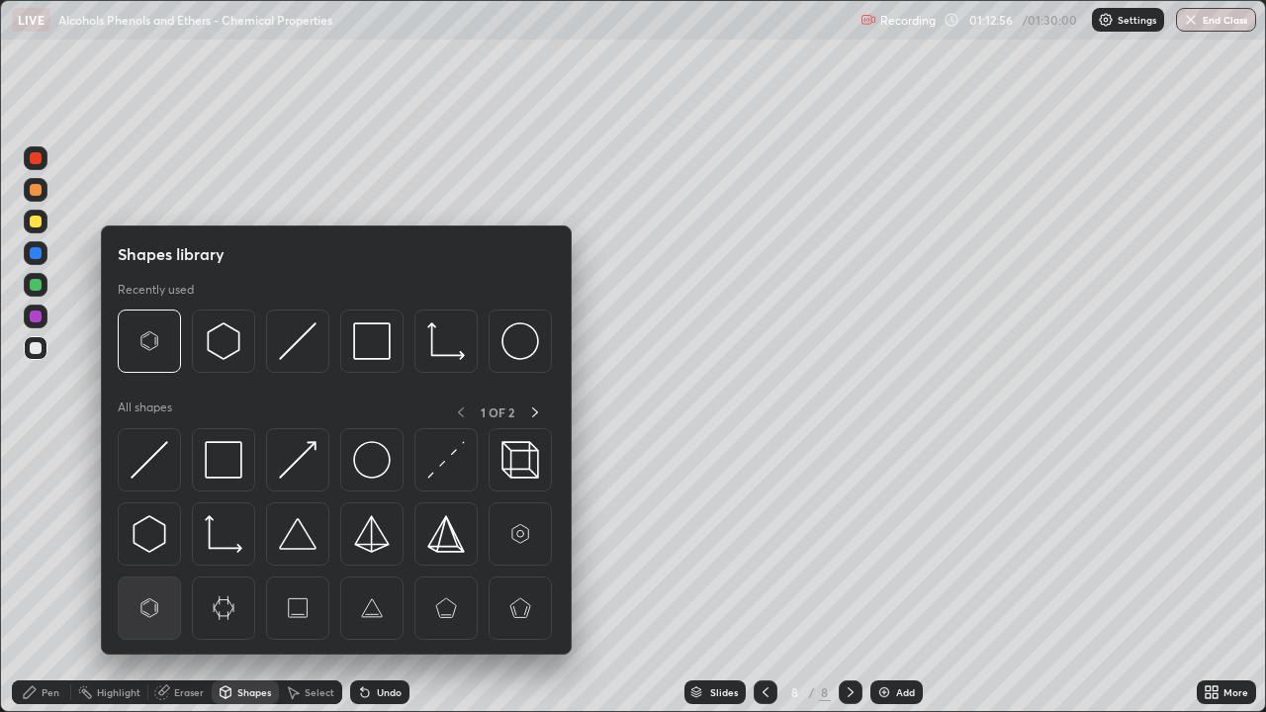
click at [153, 578] on img at bounding box center [150, 608] width 38 height 38
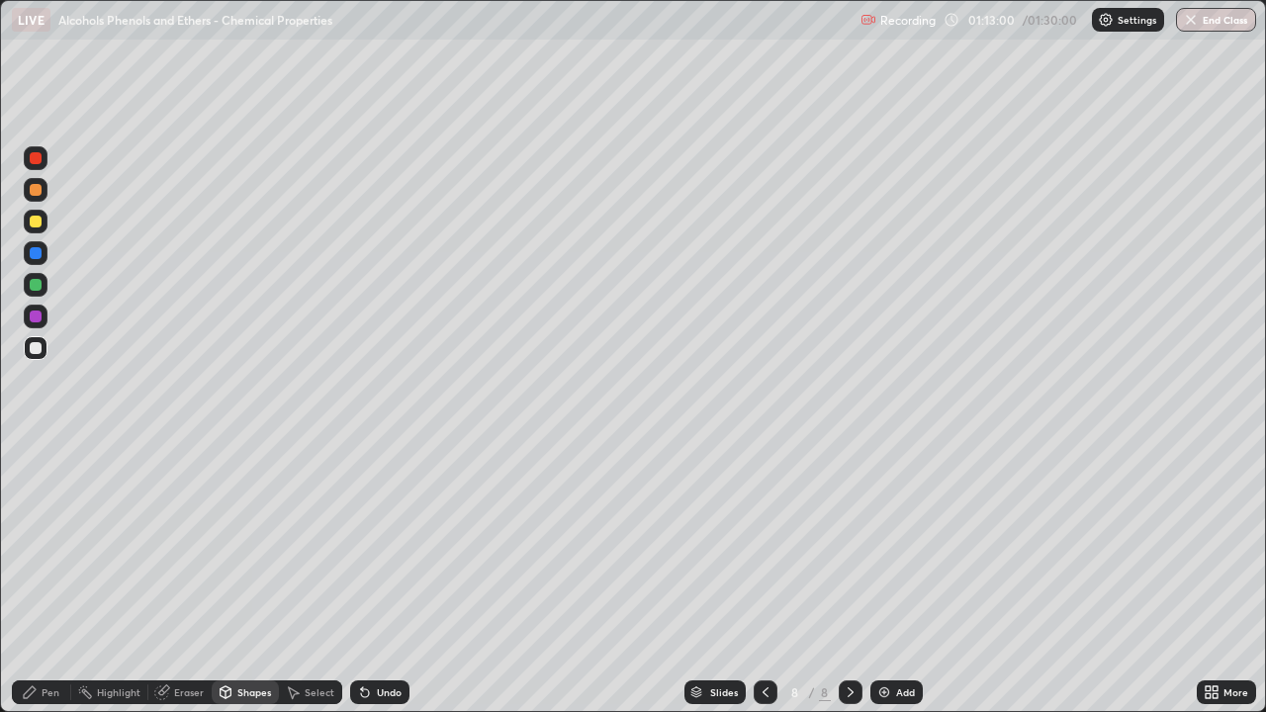
click at [56, 578] on div "Pen" at bounding box center [51, 692] width 18 height 10
click at [38, 321] on div at bounding box center [36, 317] width 12 height 12
click at [37, 348] on div at bounding box center [36, 348] width 12 height 12
click at [46, 313] on div at bounding box center [36, 317] width 24 height 24
click at [43, 350] on div at bounding box center [36, 348] width 24 height 24
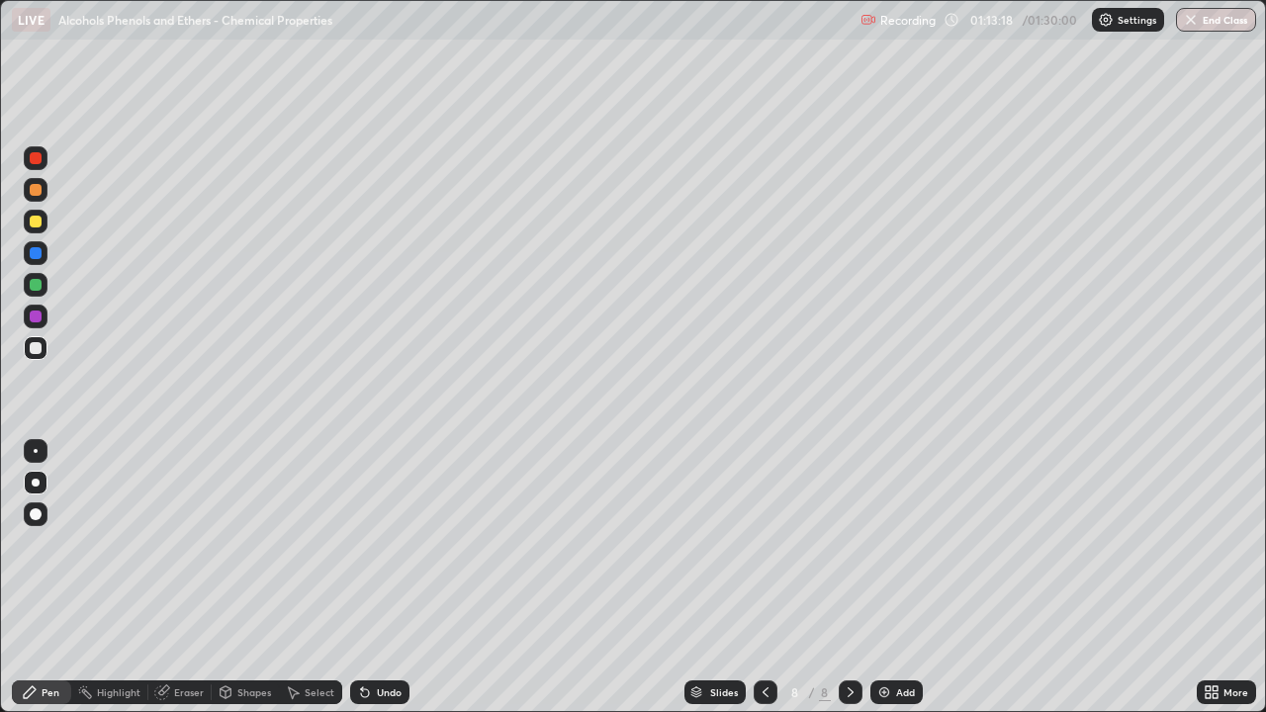
click at [244, 578] on div "Shapes" at bounding box center [254, 692] width 34 height 10
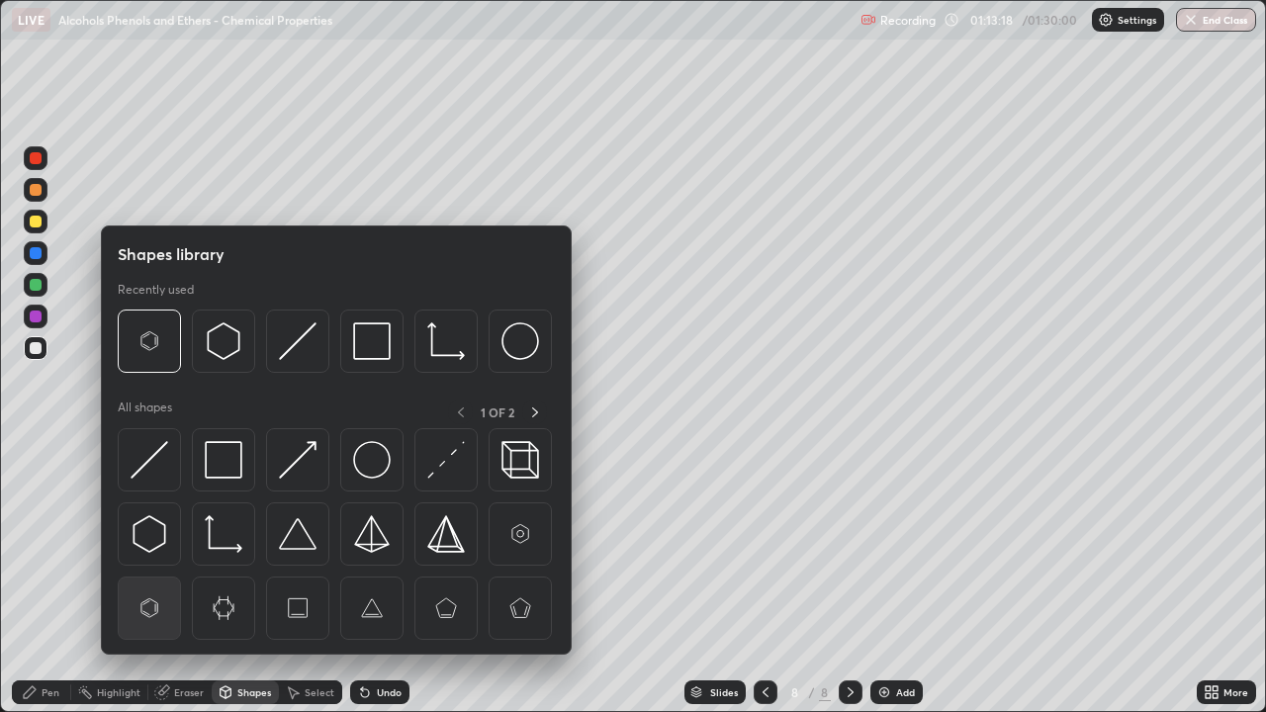
click at [166, 578] on img at bounding box center [150, 608] width 38 height 38
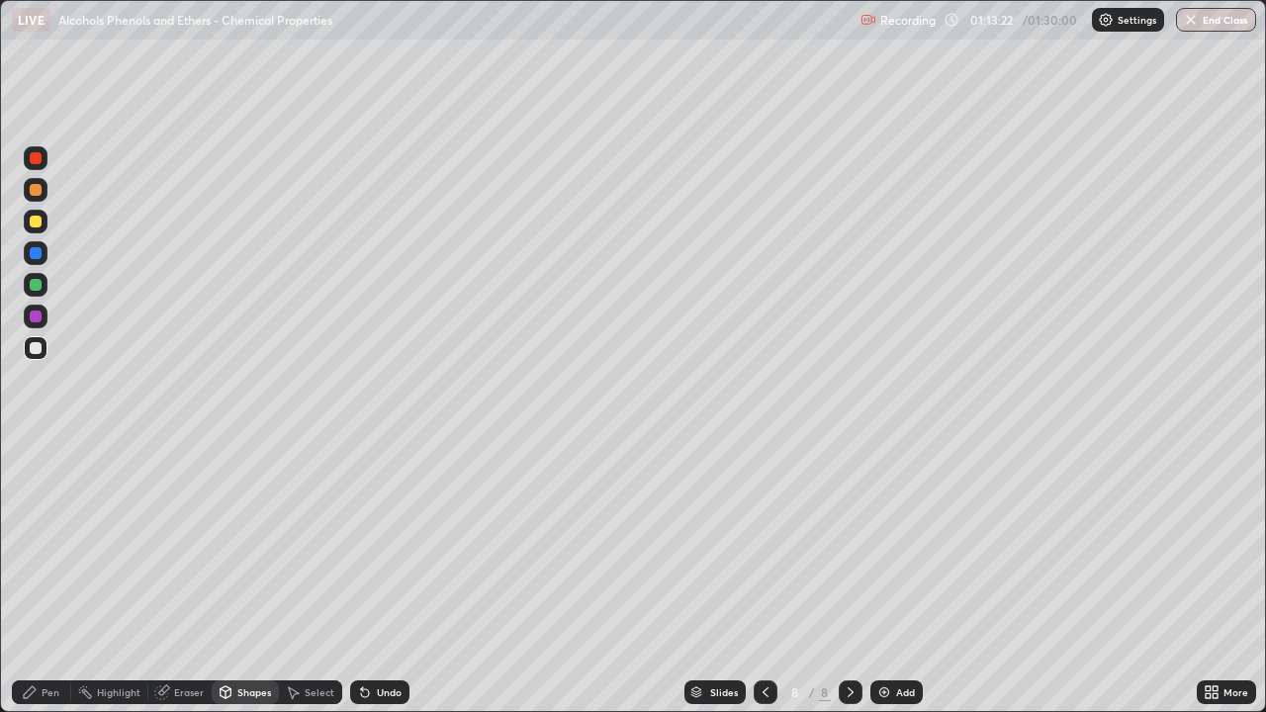
click at [54, 578] on div "Pen" at bounding box center [51, 692] width 18 height 10
click at [38, 321] on div at bounding box center [36, 317] width 12 height 12
click at [36, 166] on div at bounding box center [36, 158] width 24 height 24
click at [37, 346] on div at bounding box center [36, 348] width 12 height 12
click at [36, 220] on div at bounding box center [36, 222] width 12 height 12
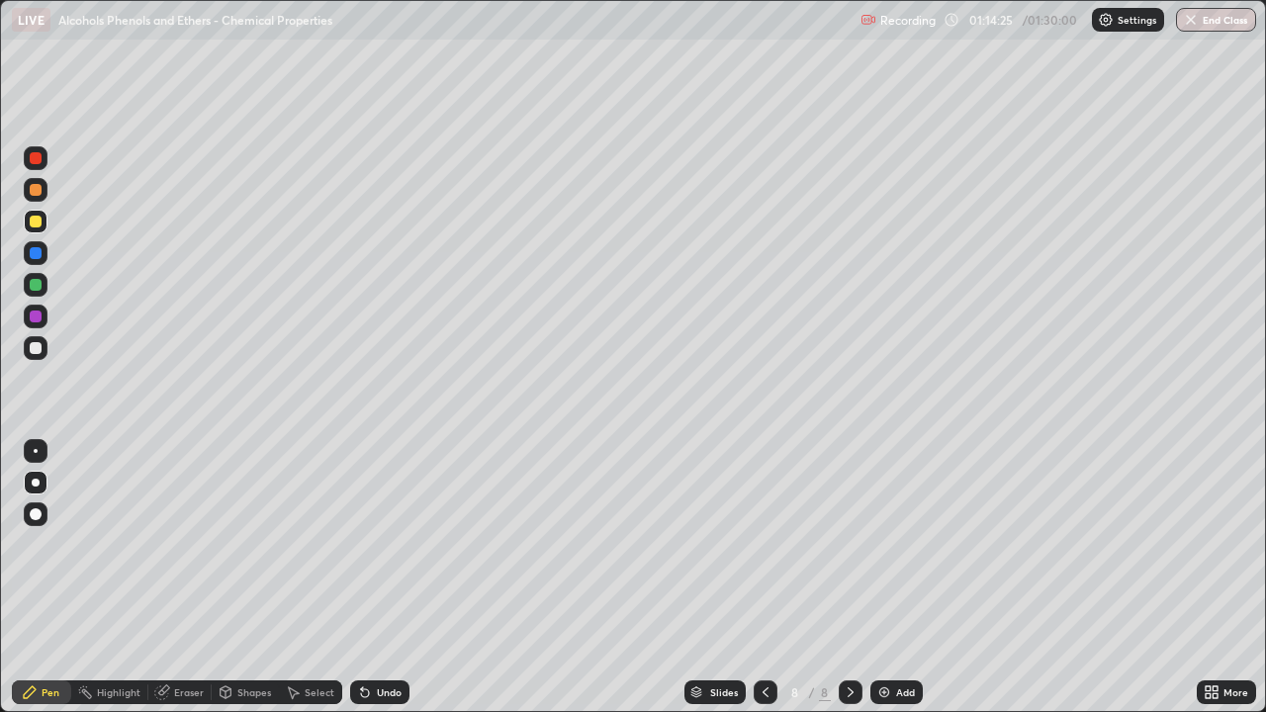
click at [37, 348] on div at bounding box center [36, 348] width 12 height 12
click at [389, 578] on div "Undo" at bounding box center [389, 692] width 25 height 10
click at [881, 578] on img at bounding box center [884, 692] width 16 height 16
click at [40, 194] on div at bounding box center [36, 190] width 12 height 12
click at [36, 255] on div at bounding box center [36, 253] width 12 height 12
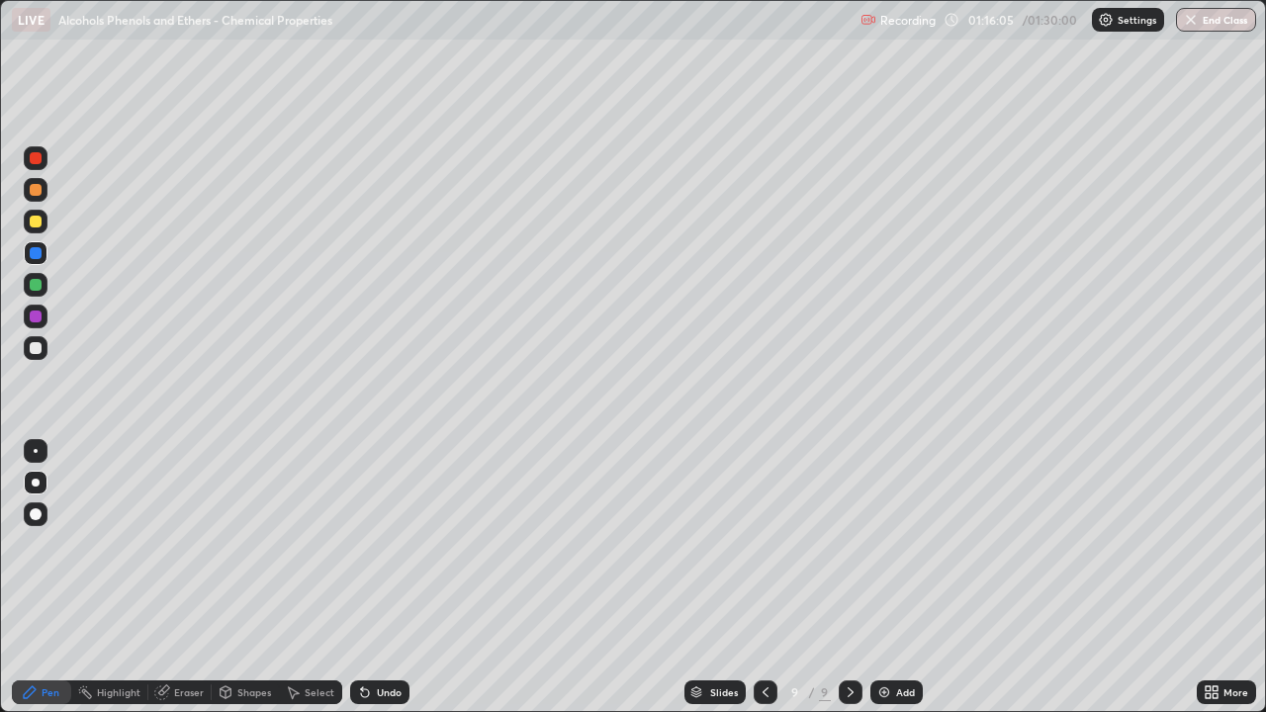
click at [38, 355] on div at bounding box center [36, 348] width 24 height 24
click at [385, 578] on div "Undo" at bounding box center [379, 692] width 59 height 24
click at [243, 578] on div "Shapes" at bounding box center [254, 692] width 34 height 10
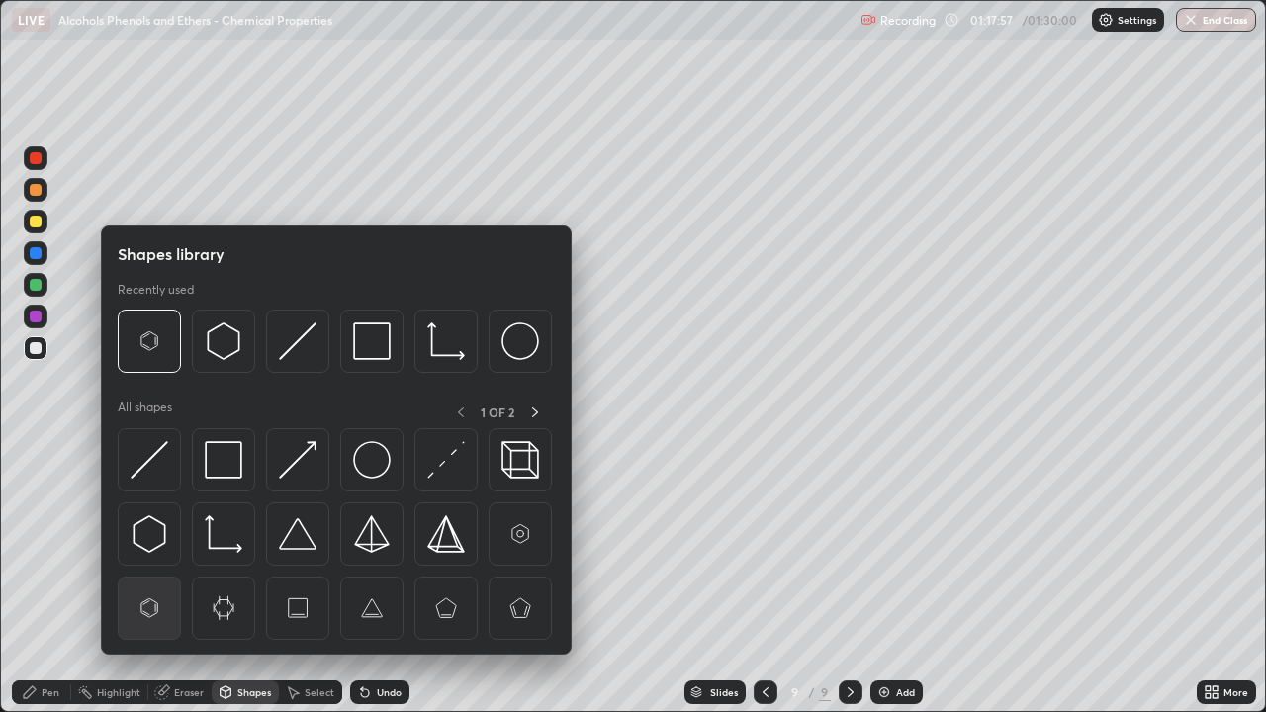
click at [149, 578] on img at bounding box center [150, 608] width 38 height 38
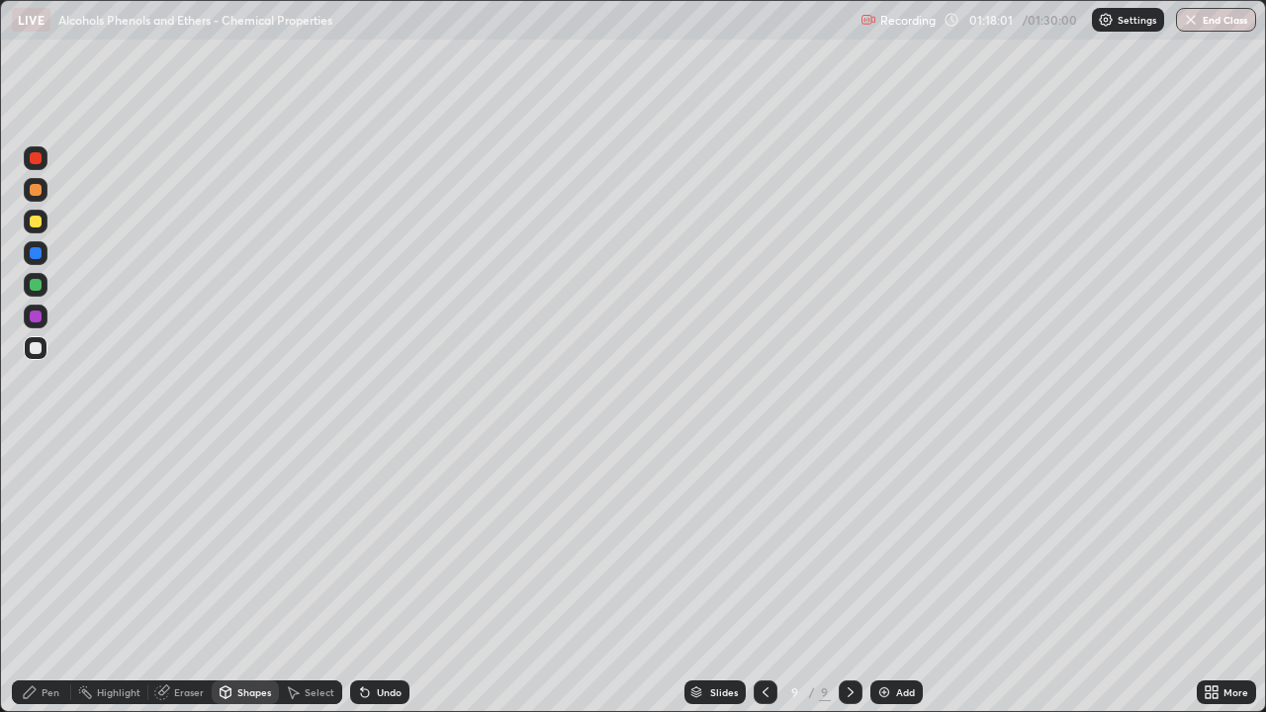
click at [35, 578] on icon at bounding box center [30, 692] width 12 height 12
click at [39, 313] on div at bounding box center [36, 317] width 12 height 12
click at [235, 578] on div "Shapes" at bounding box center [245, 692] width 67 height 24
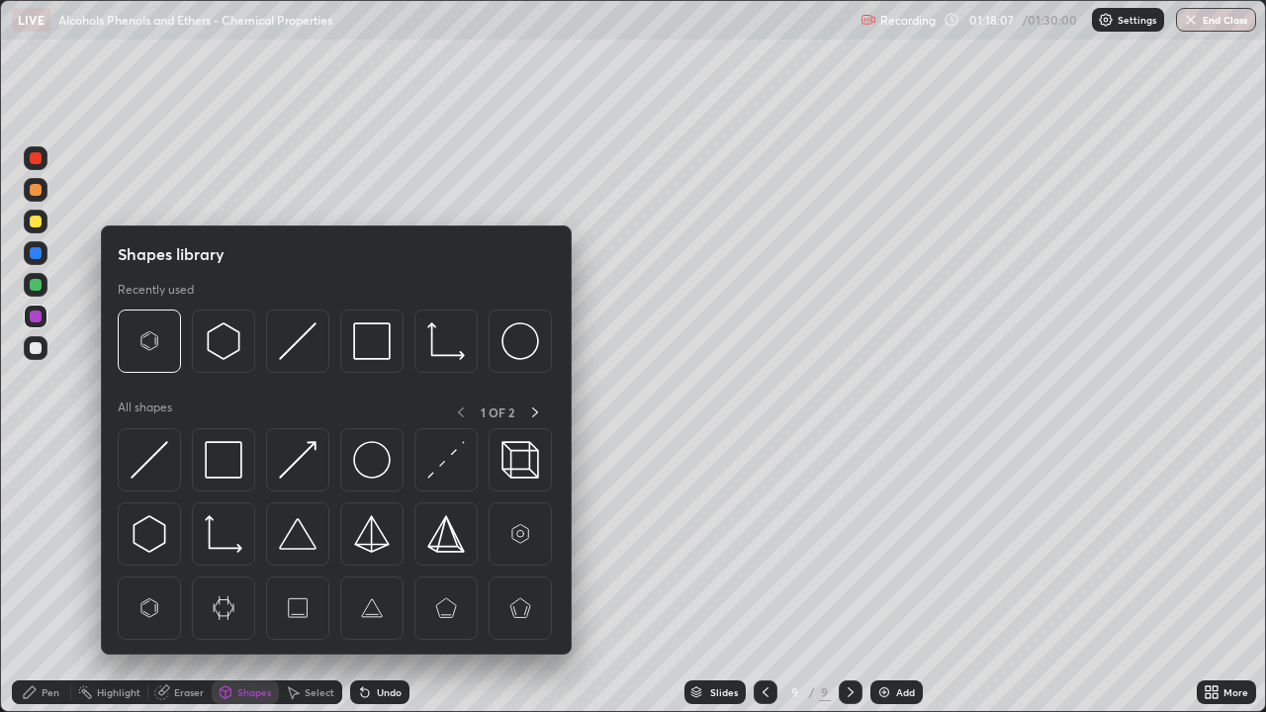
click at [33, 578] on icon at bounding box center [30, 692] width 12 height 12
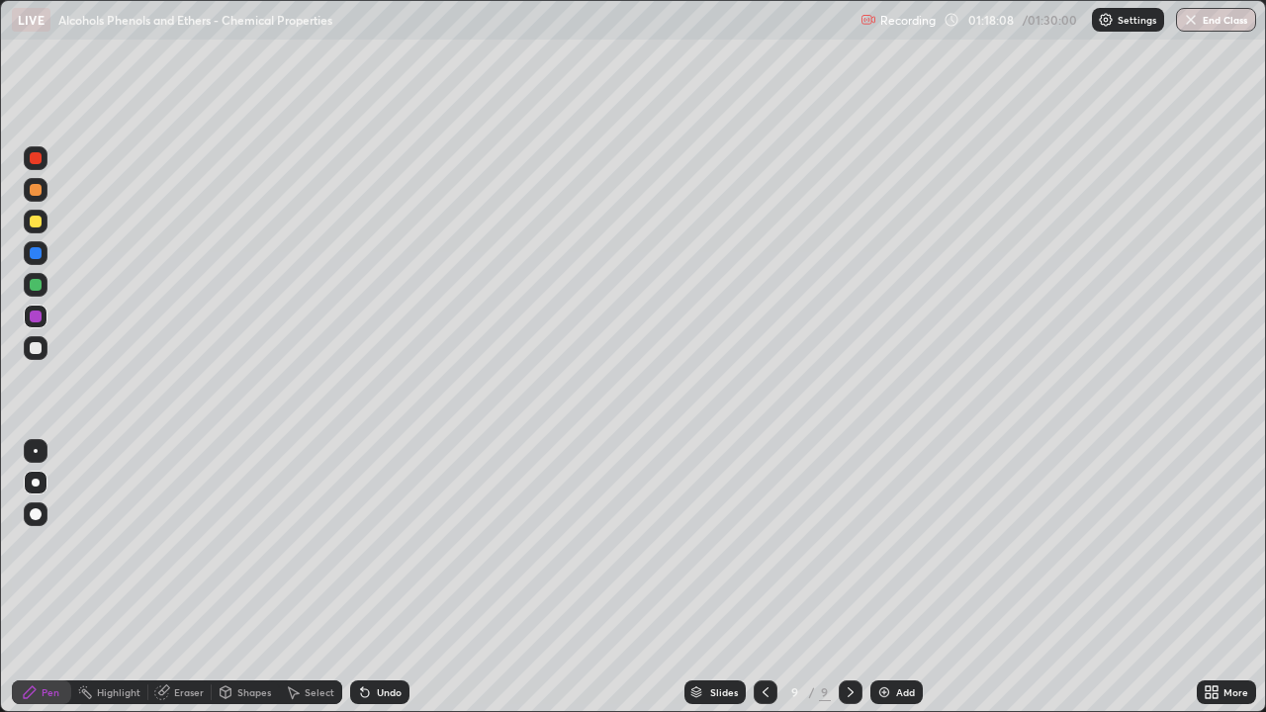
click at [32, 350] on div at bounding box center [36, 348] width 12 height 12
click at [264, 578] on div "Shapes" at bounding box center [254, 692] width 34 height 10
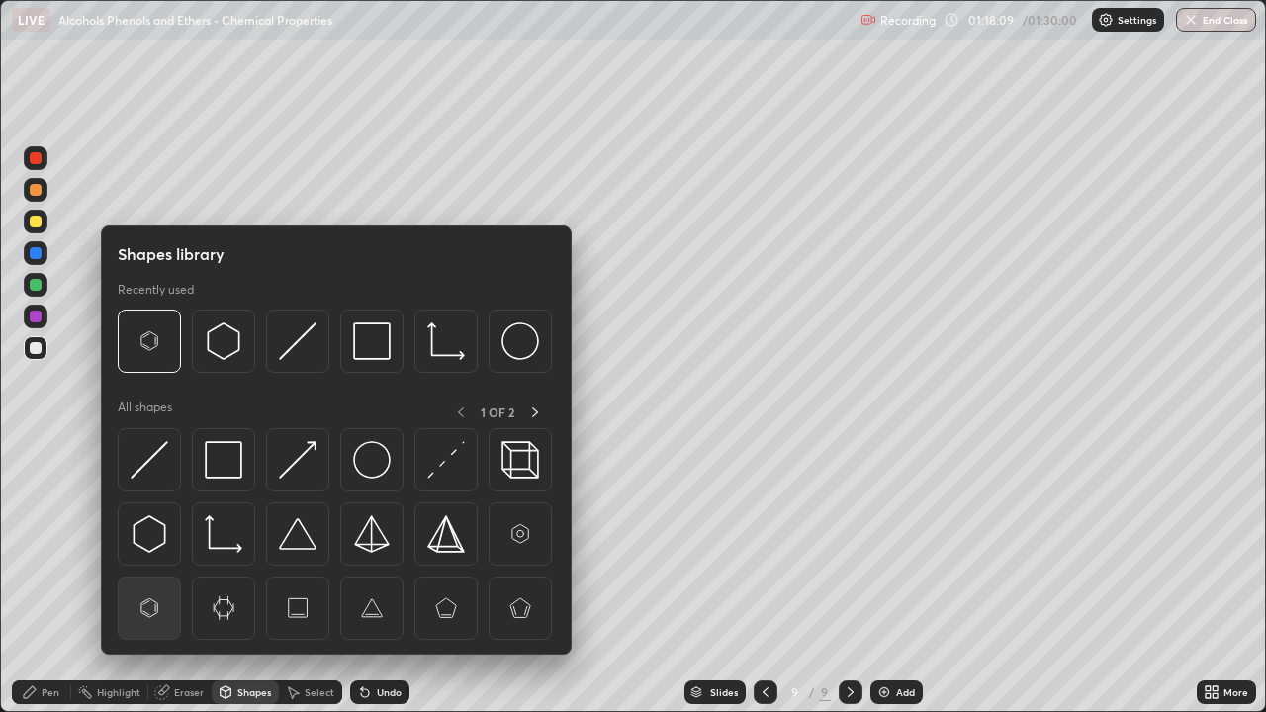
click at [163, 578] on img at bounding box center [150, 608] width 38 height 38
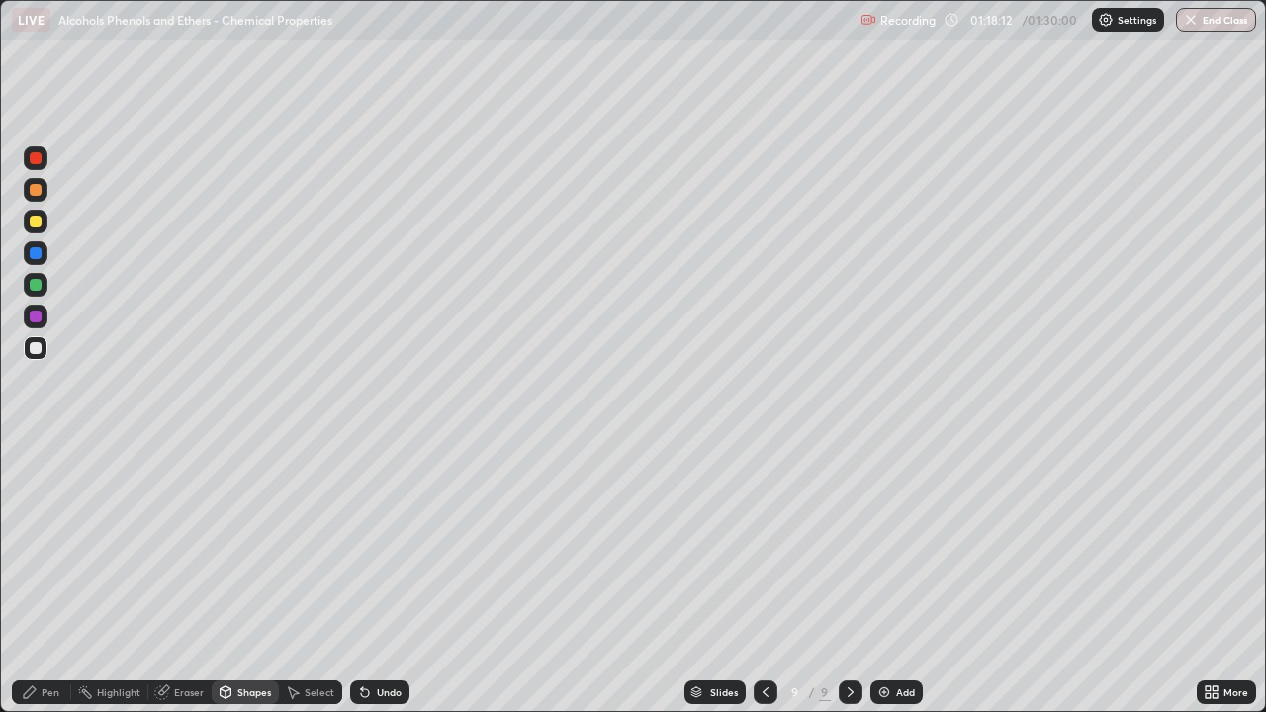
click at [47, 578] on div "Pen" at bounding box center [51, 692] width 18 height 10
click at [36, 223] on div at bounding box center [36, 222] width 12 height 12
click at [238, 578] on div "Shapes" at bounding box center [254, 692] width 34 height 10
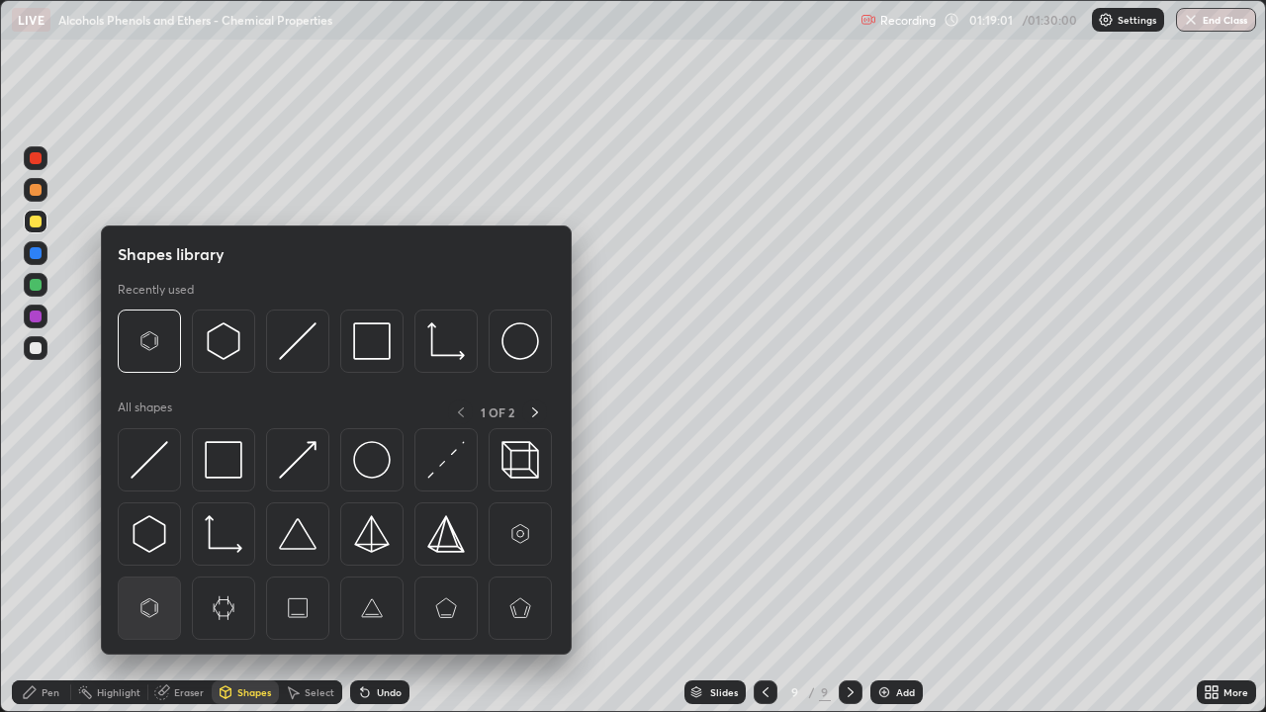
click at [150, 578] on img at bounding box center [150, 608] width 38 height 38
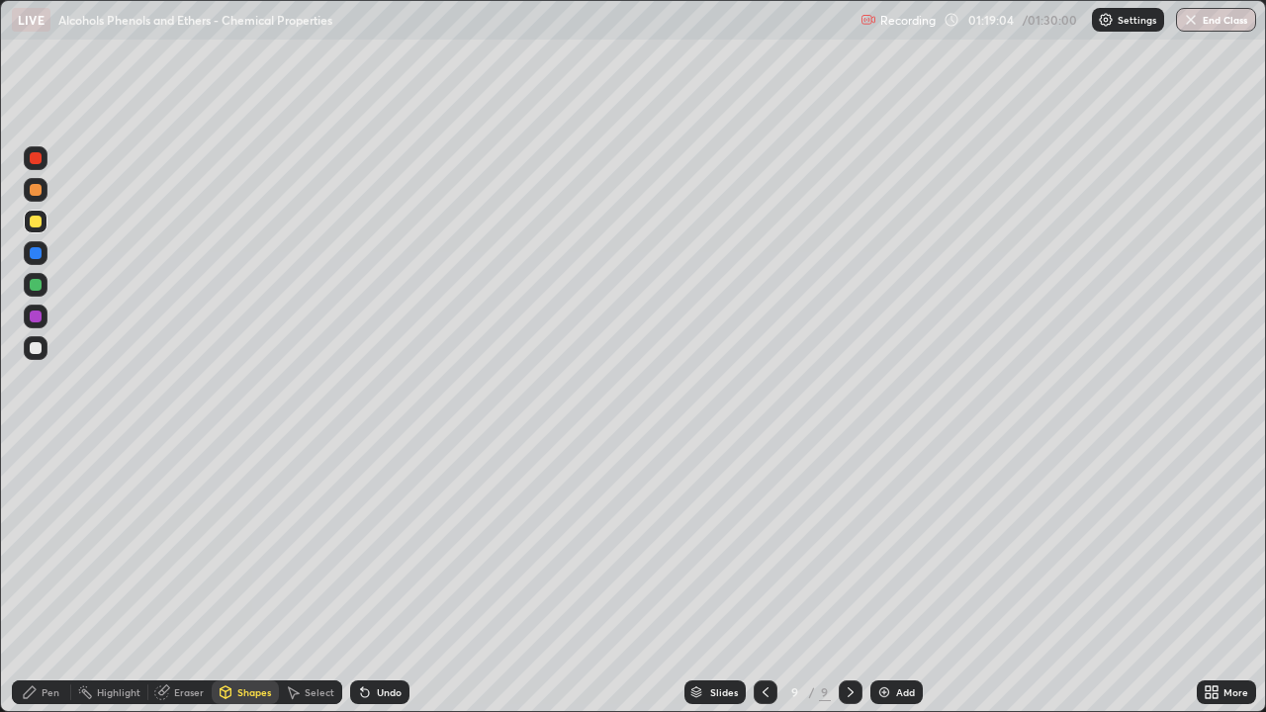
click at [45, 578] on div "Pen" at bounding box center [51, 692] width 18 height 10
click at [33, 318] on div at bounding box center [36, 317] width 12 height 12
click at [39, 223] on div at bounding box center [36, 222] width 12 height 12
click at [38, 325] on div at bounding box center [36, 317] width 24 height 24
click at [43, 223] on div at bounding box center [36, 222] width 24 height 24
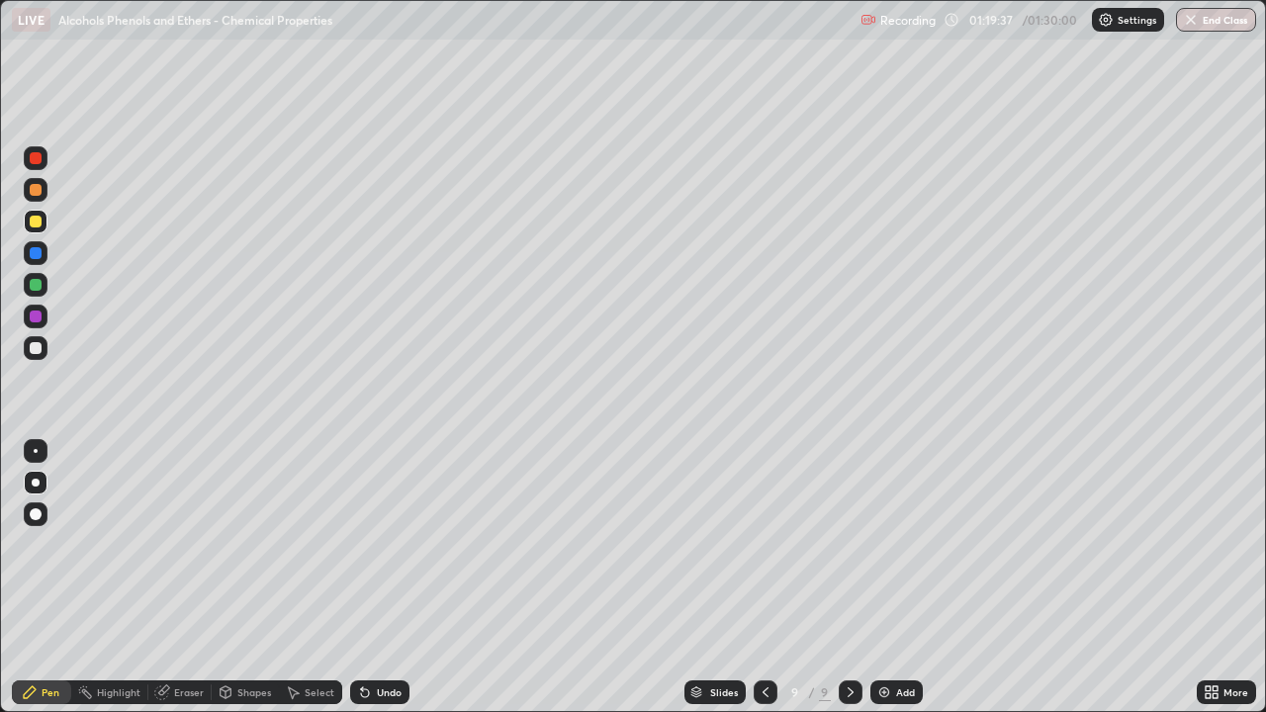
click at [33, 324] on div at bounding box center [36, 317] width 24 height 24
click at [40, 219] on div at bounding box center [36, 222] width 12 height 12
click at [30, 326] on div at bounding box center [36, 317] width 24 height 24
click at [38, 232] on div at bounding box center [36, 222] width 24 height 24
click at [34, 313] on div at bounding box center [36, 317] width 12 height 12
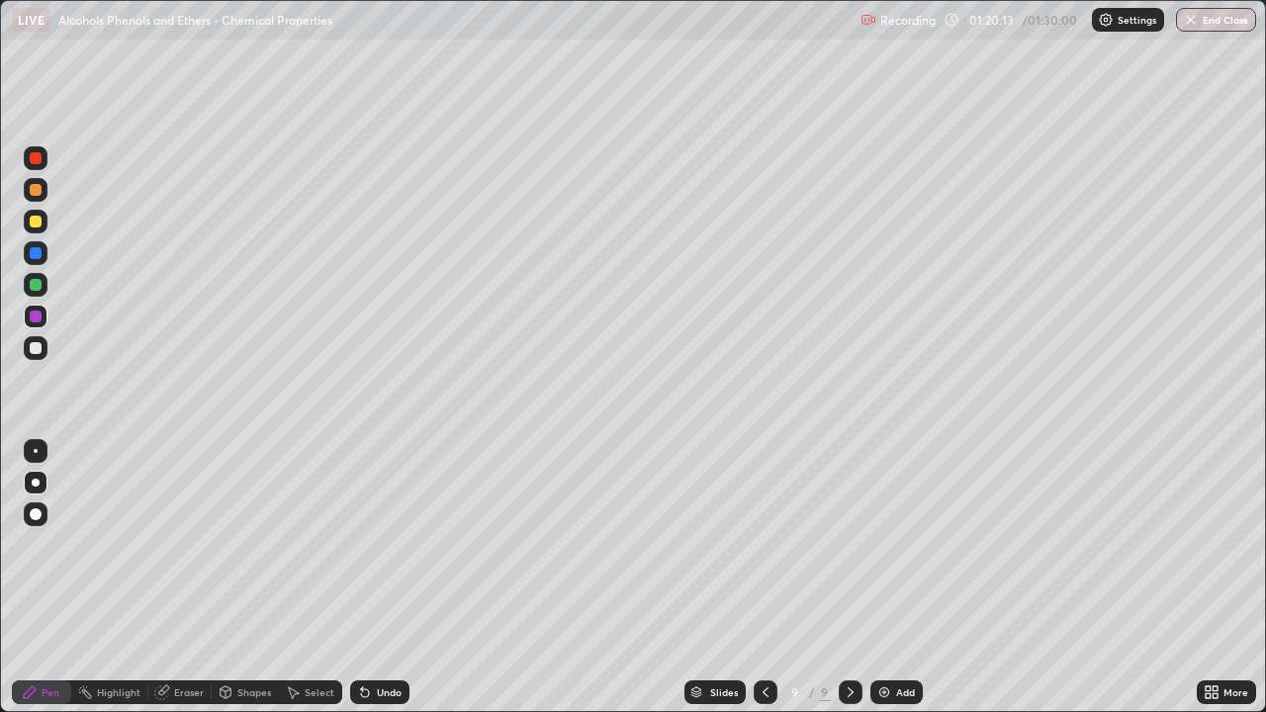
click at [39, 284] on div at bounding box center [36, 285] width 12 height 12
click at [242, 578] on div "Shapes" at bounding box center [245, 692] width 67 height 24
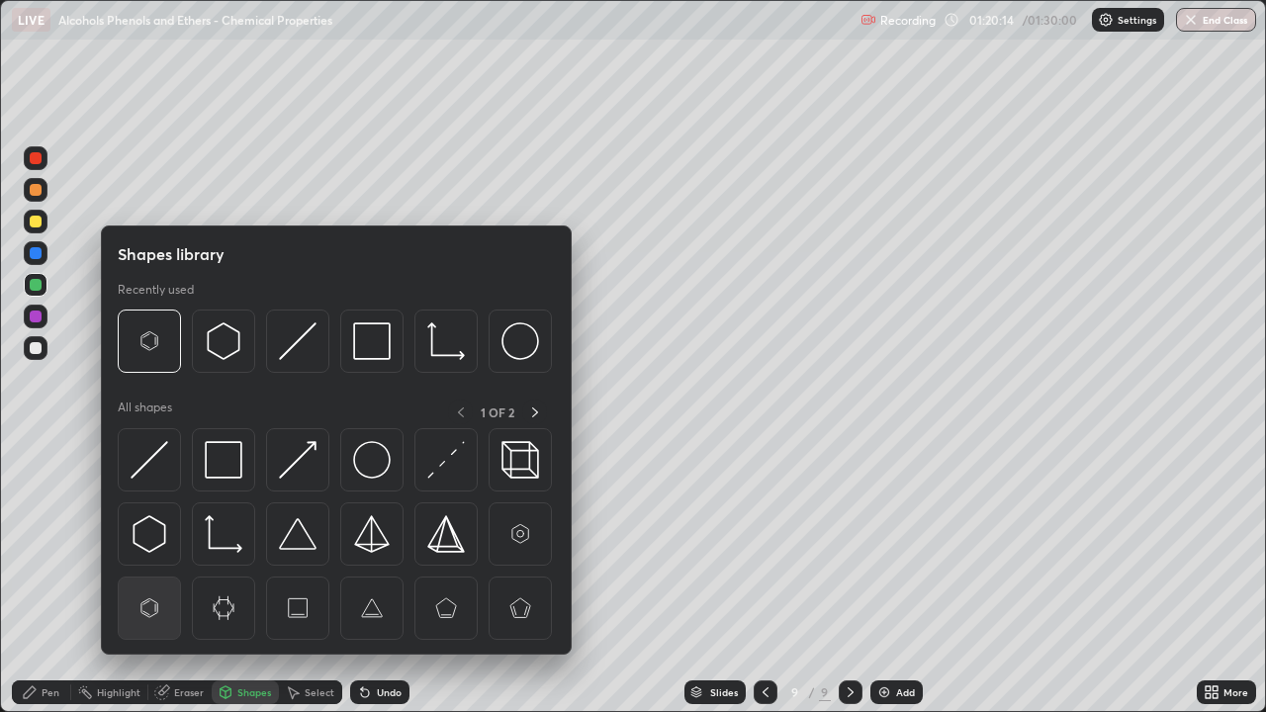
click at [152, 578] on img at bounding box center [150, 608] width 38 height 38
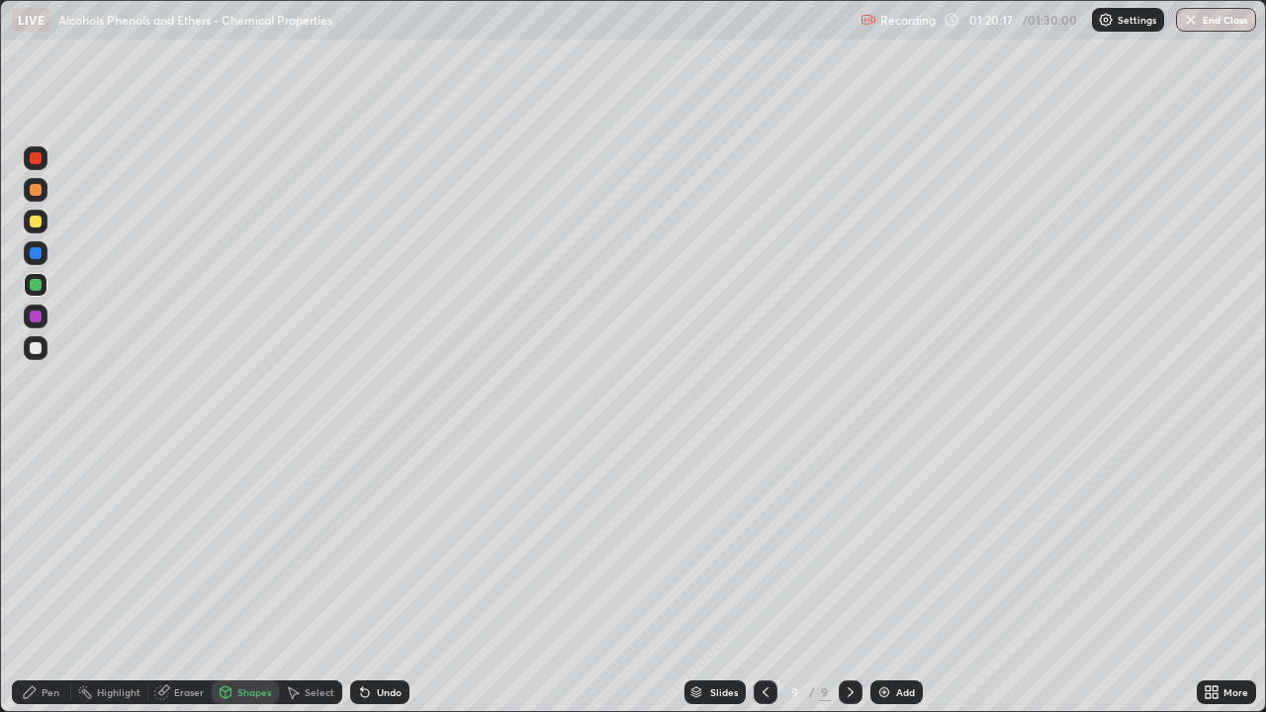
click at [45, 578] on div "Pen" at bounding box center [51, 692] width 18 height 10
click at [32, 357] on div at bounding box center [36, 348] width 24 height 24
click at [35, 283] on div at bounding box center [36, 285] width 12 height 12
click at [43, 350] on div at bounding box center [36, 348] width 24 height 24
click at [37, 287] on div at bounding box center [36, 285] width 12 height 12
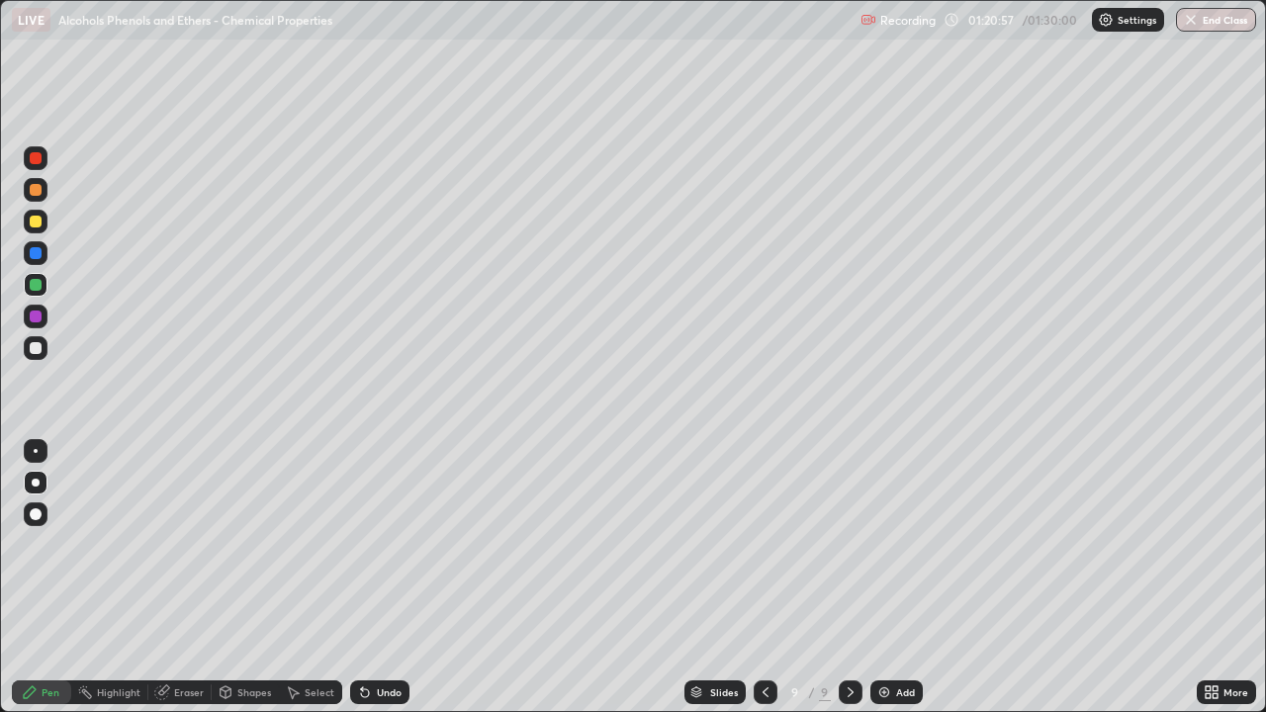
click at [43, 347] on div at bounding box center [36, 348] width 24 height 24
click at [37, 282] on div at bounding box center [36, 285] width 12 height 12
click at [38, 353] on div at bounding box center [36, 348] width 12 height 12
click at [44, 277] on div at bounding box center [36, 285] width 24 height 24
click at [40, 356] on div at bounding box center [36, 348] width 24 height 24
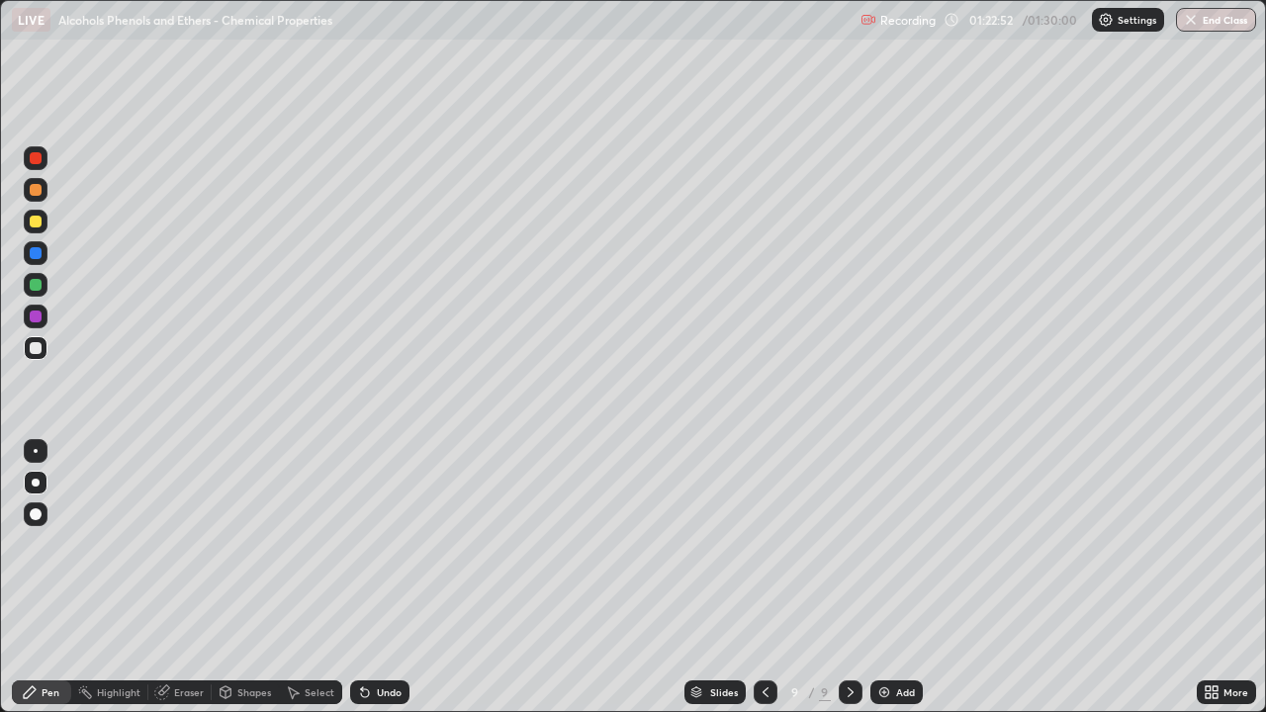
click at [39, 290] on div at bounding box center [36, 285] width 12 height 12
click at [36, 253] on div at bounding box center [36, 253] width 12 height 12
click at [37, 355] on div at bounding box center [36, 348] width 24 height 24
click at [889, 578] on img at bounding box center [884, 692] width 16 height 16
click at [36, 194] on div at bounding box center [36, 190] width 12 height 12
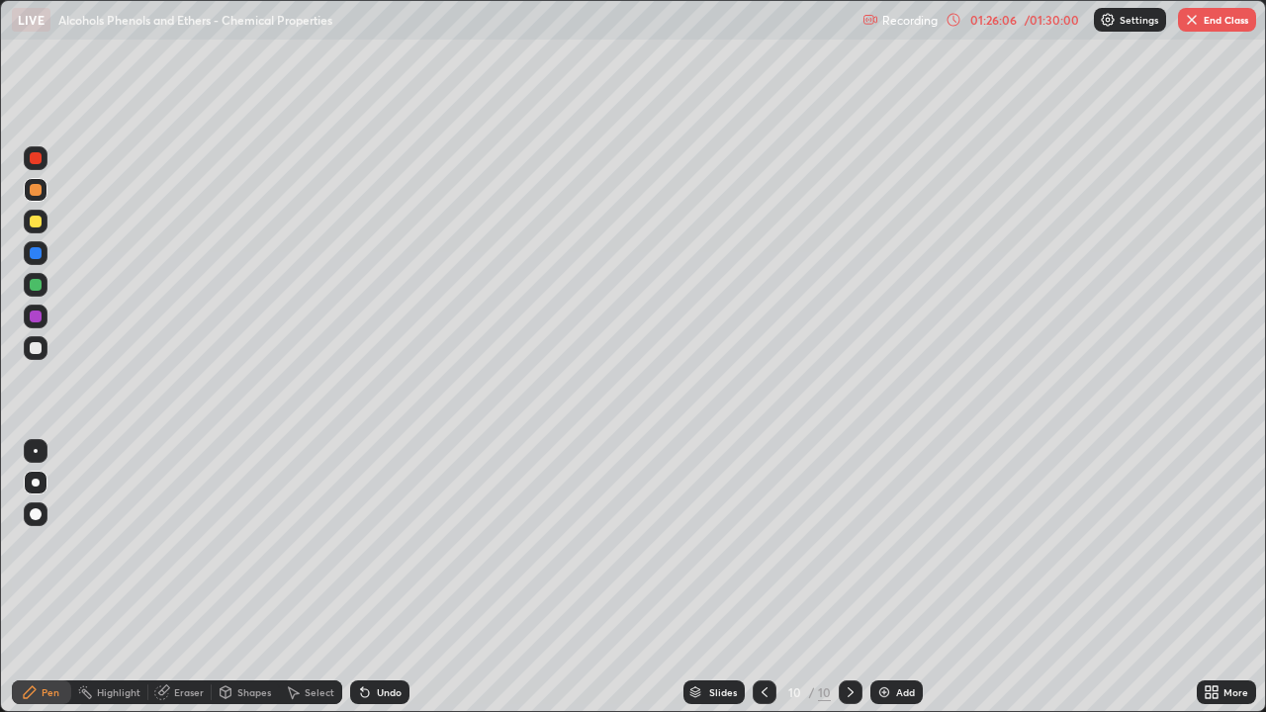
click at [43, 221] on div at bounding box center [36, 222] width 24 height 24
click at [41, 351] on div at bounding box center [36, 348] width 12 height 12
click at [38, 290] on div at bounding box center [36, 285] width 12 height 12
click at [36, 350] on div at bounding box center [36, 348] width 12 height 12
click at [35, 289] on div at bounding box center [36, 285] width 12 height 12
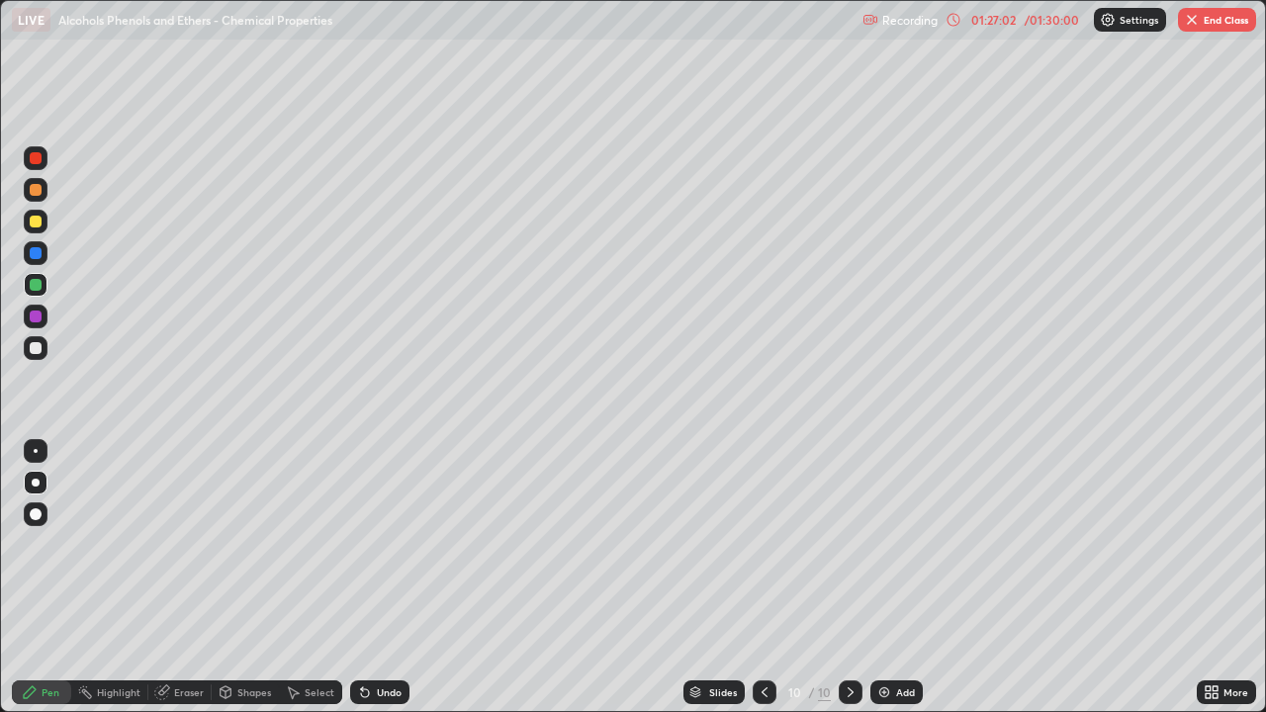
click at [384, 578] on div "Undo" at bounding box center [389, 692] width 25 height 10
click at [36, 349] on div at bounding box center [36, 348] width 12 height 12
click at [35, 193] on div at bounding box center [36, 190] width 12 height 12
click at [34, 348] on div at bounding box center [36, 348] width 12 height 12
click at [390, 578] on div "Undo" at bounding box center [389, 692] width 25 height 10
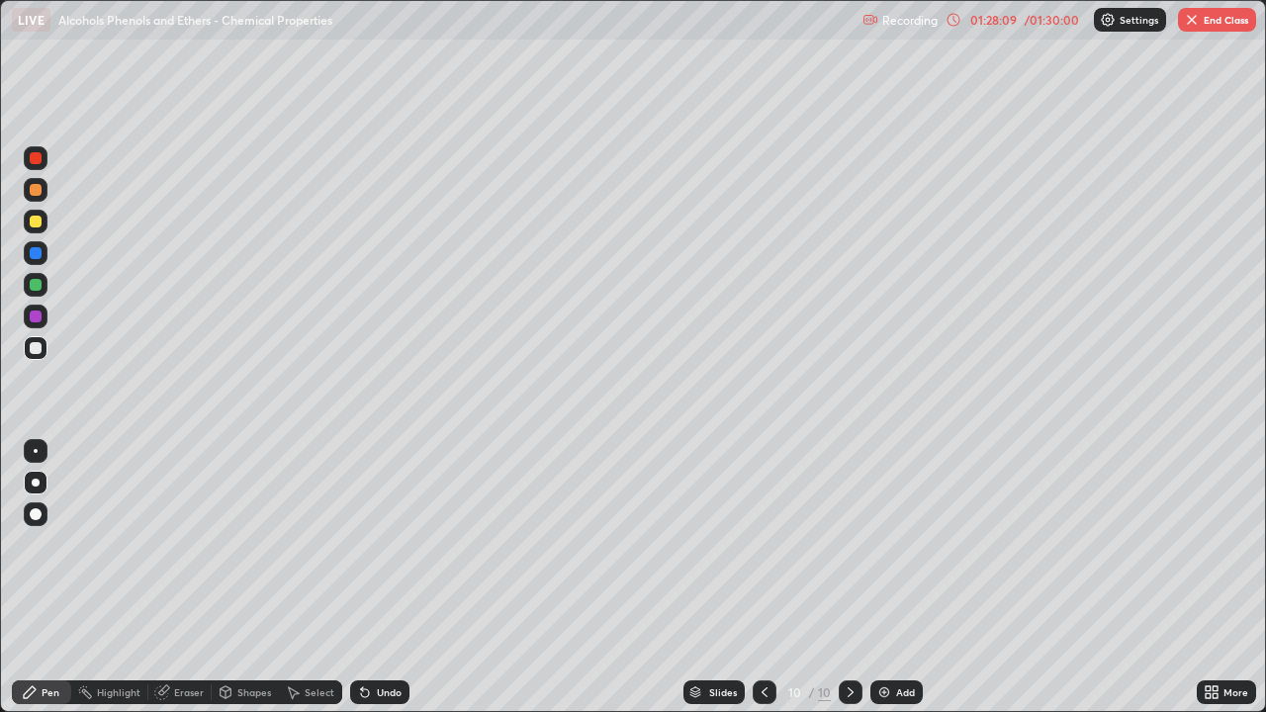
click at [384, 578] on div "Undo" at bounding box center [389, 692] width 25 height 10
click at [382, 578] on div "Undo" at bounding box center [389, 692] width 25 height 10
click at [225, 578] on icon at bounding box center [225, 694] width 0 height 7
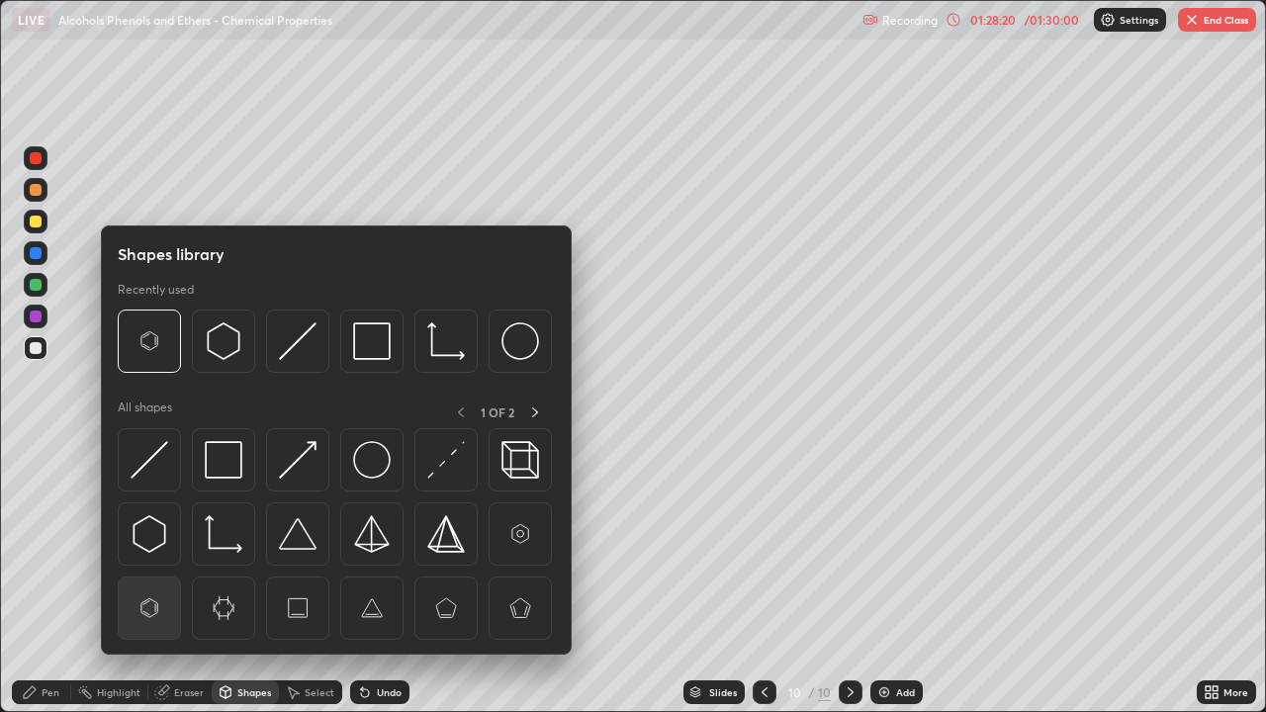
click at [155, 578] on img at bounding box center [150, 608] width 38 height 38
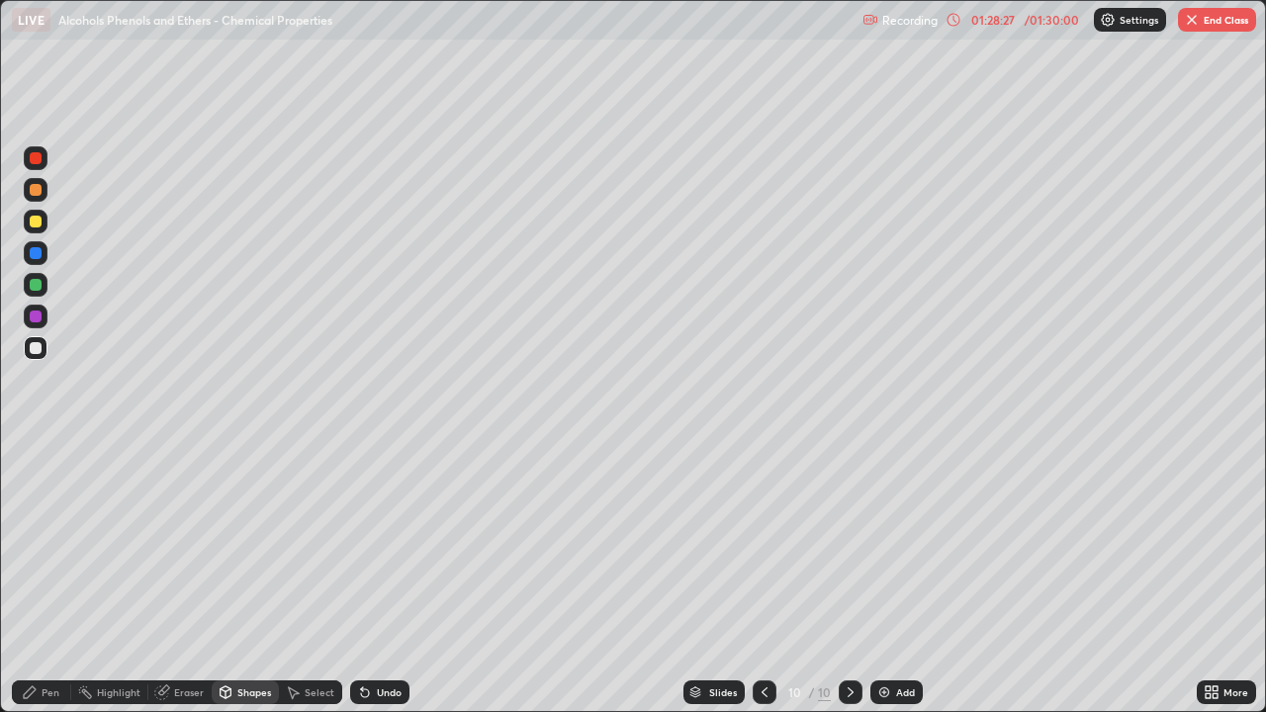
click at [59, 578] on div "Pen" at bounding box center [41, 692] width 59 height 24
click at [35, 314] on div at bounding box center [36, 317] width 12 height 12
click at [34, 287] on div at bounding box center [36, 285] width 12 height 12
click at [37, 213] on div at bounding box center [36, 222] width 24 height 24
click at [45, 353] on div at bounding box center [36, 348] width 24 height 24
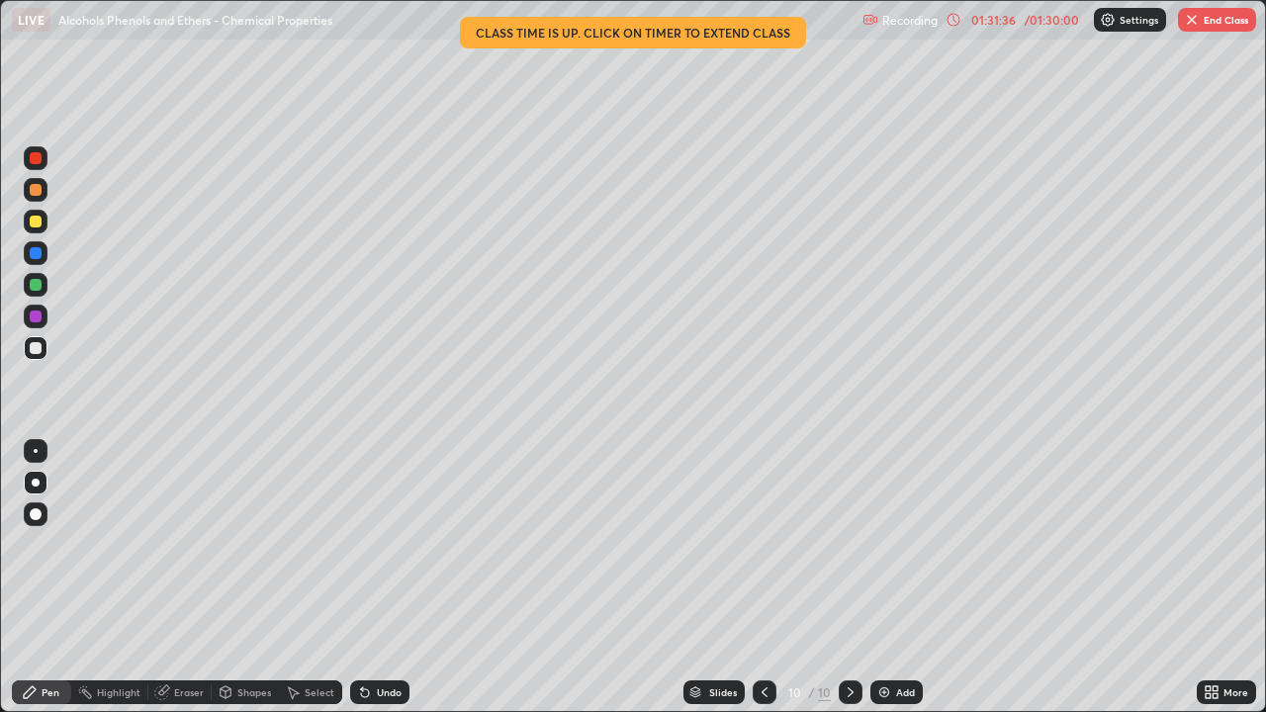
click at [1207, 578] on icon at bounding box center [1207, 695] width 5 height 5
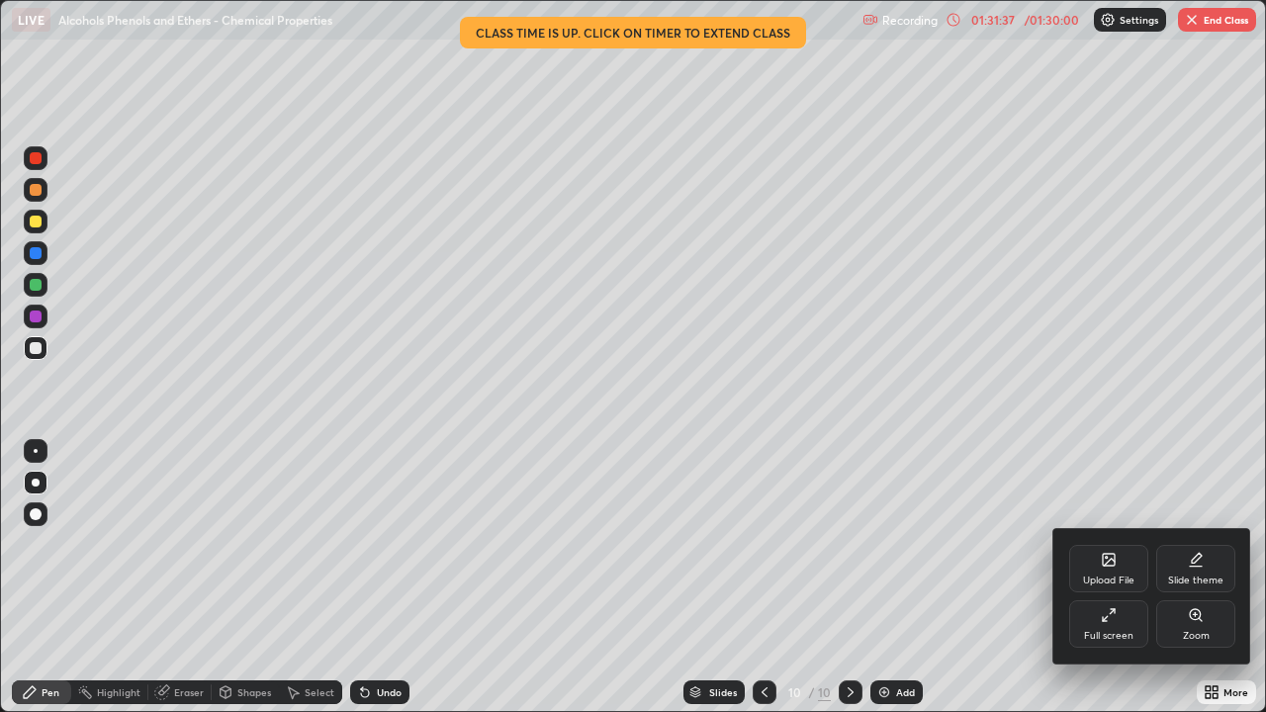
click at [1102, 578] on div "Full screen" at bounding box center [1108, 623] width 79 height 47
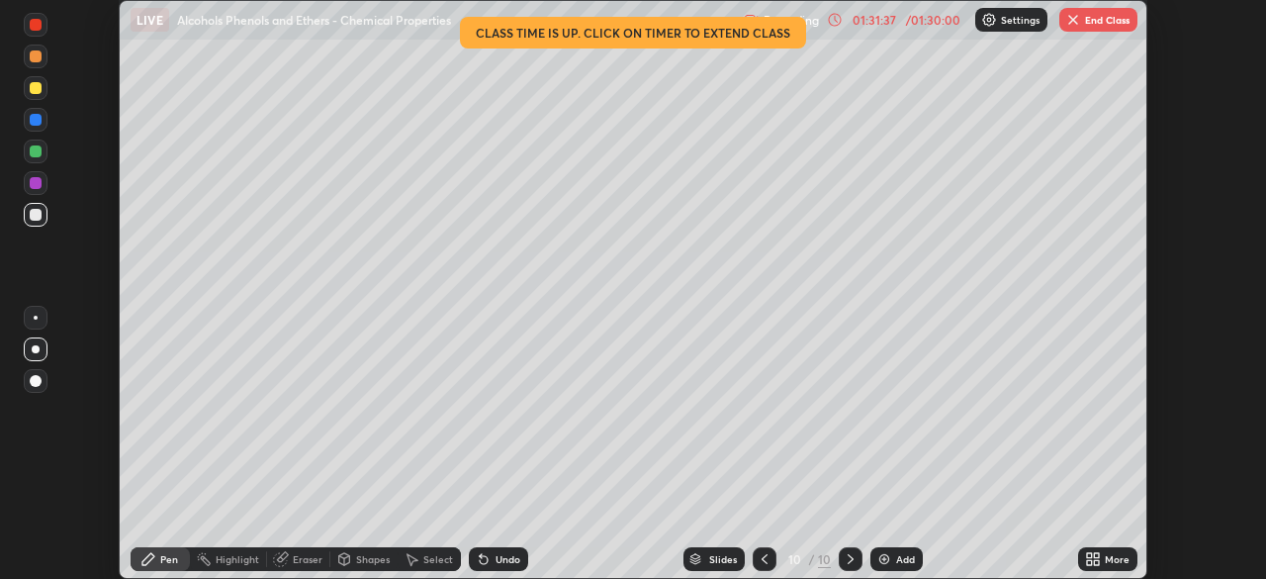
scroll to position [98314, 97627]
click at [1106, 17] on button "End Class" at bounding box center [1098, 20] width 78 height 24
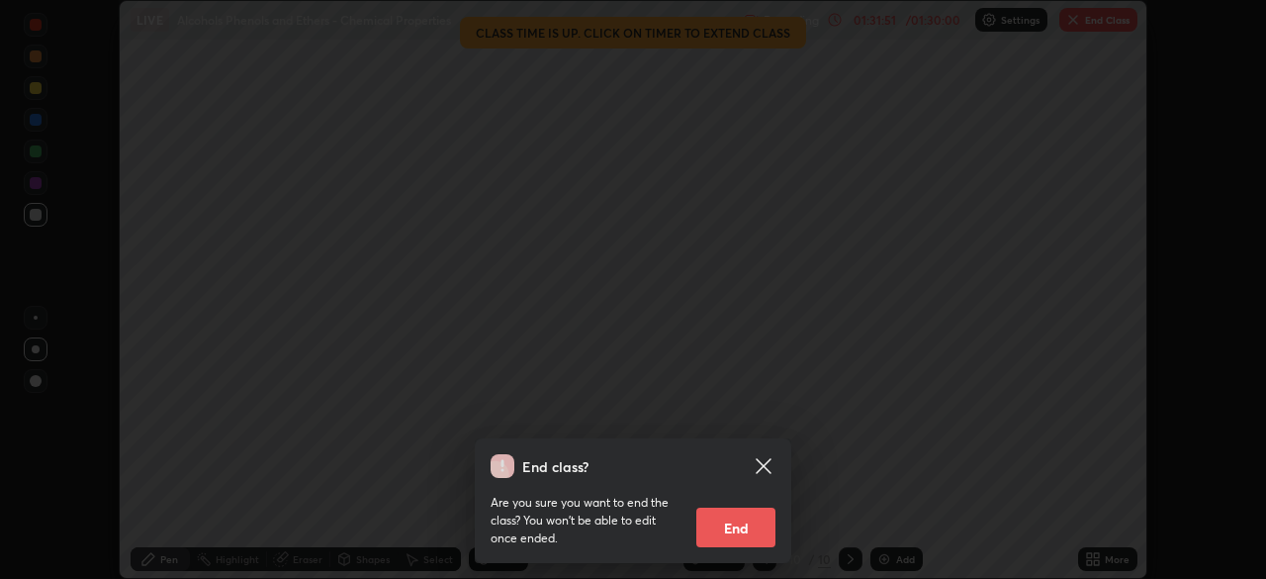
click at [744, 525] on button "End" at bounding box center [735, 527] width 79 height 40
